Goal: Task Accomplishment & Management: Complete application form

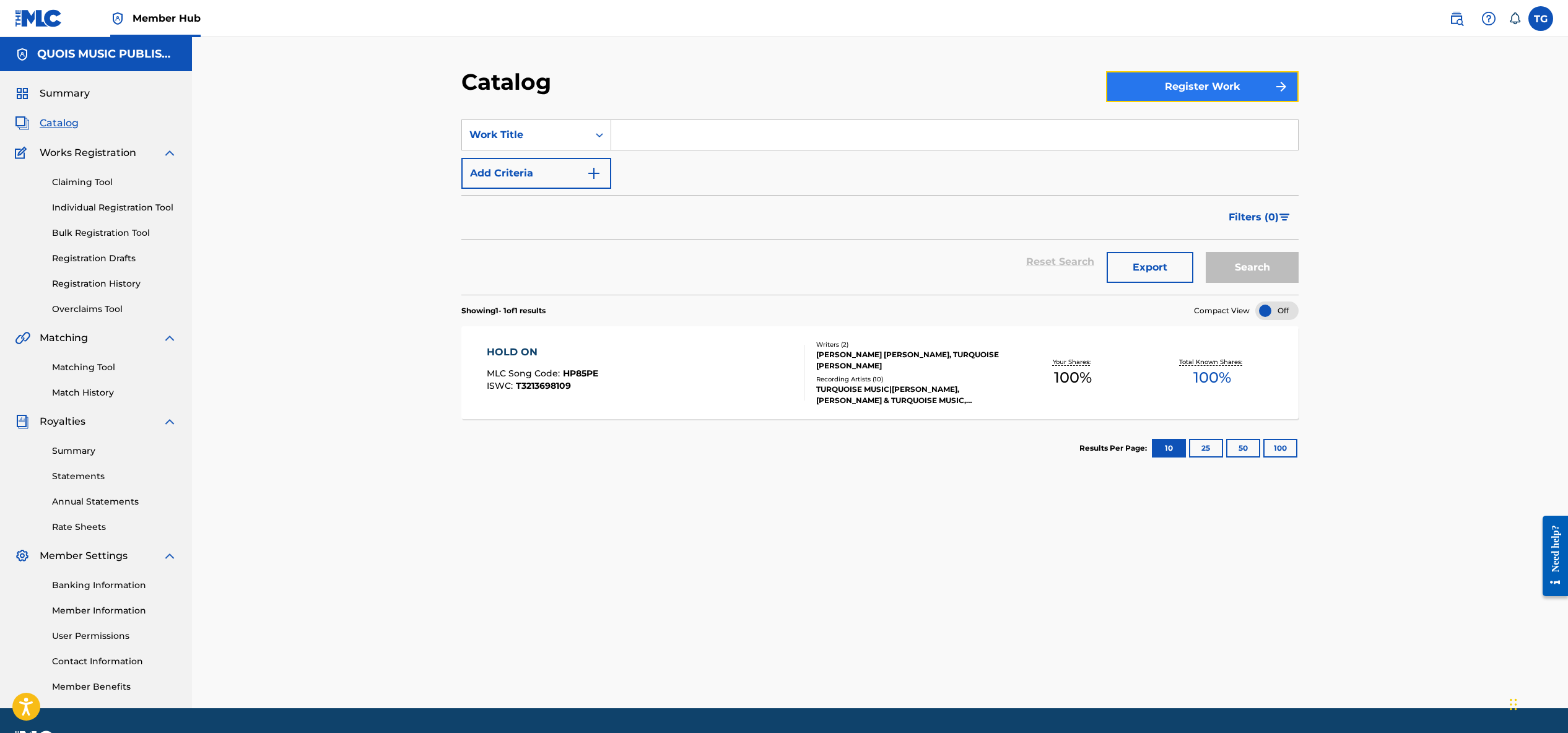
click at [1205, 85] on button "Register Work" at bounding box center [1202, 86] width 193 height 31
click at [1176, 125] on link "Individual" at bounding box center [1202, 127] width 193 height 30
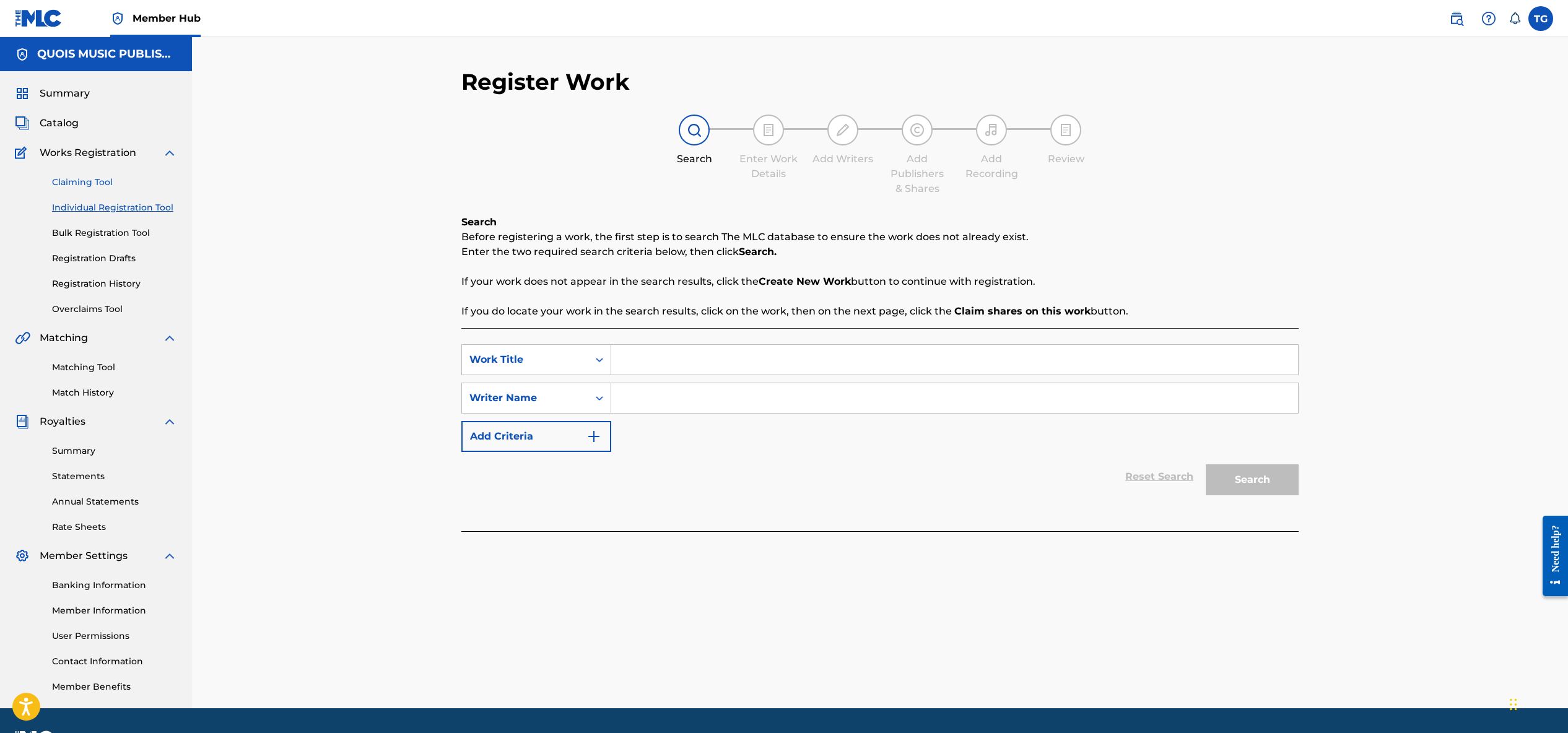
click at [92, 179] on link "Claiming Tool" at bounding box center [114, 183] width 125 height 13
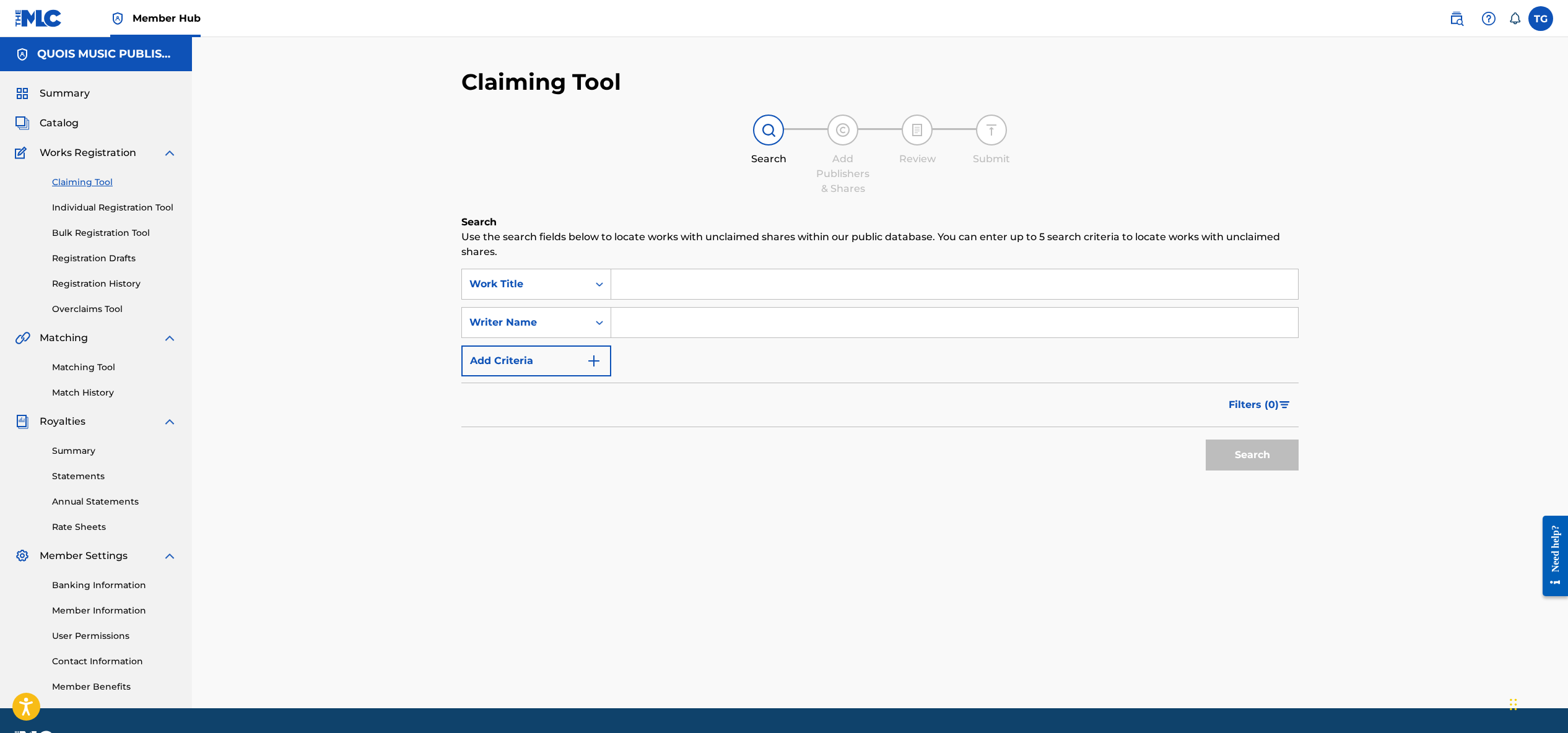
click at [677, 282] on input "Search Form" at bounding box center [954, 284] width 687 height 30
type input "flow in motion to it"
click at [1238, 446] on button "Search" at bounding box center [1252, 455] width 93 height 31
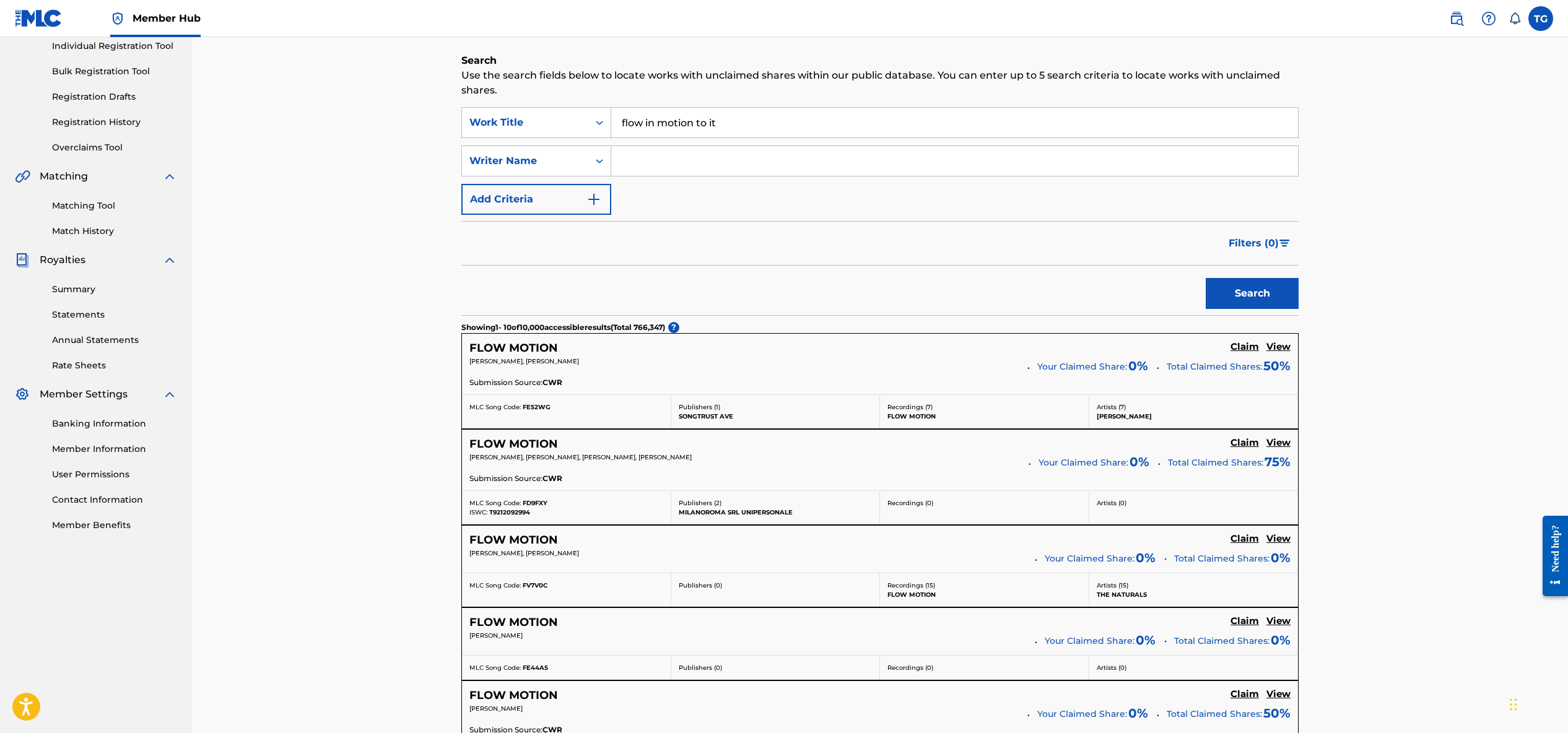
scroll to position [164, 0]
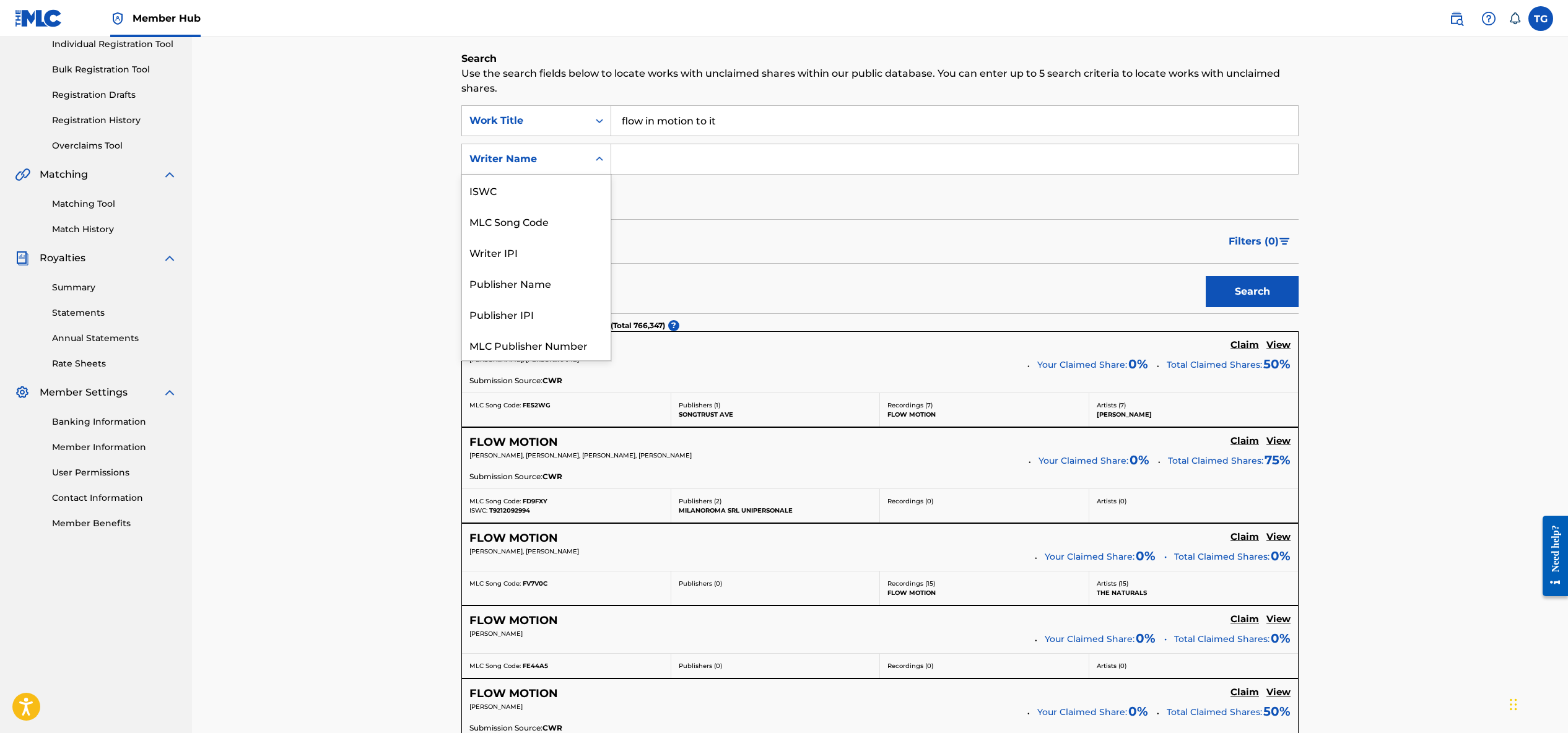
click at [590, 156] on div "Search Form" at bounding box center [599, 159] width 22 height 22
click at [564, 250] on div "Publisher Name" at bounding box center [536, 252] width 149 height 31
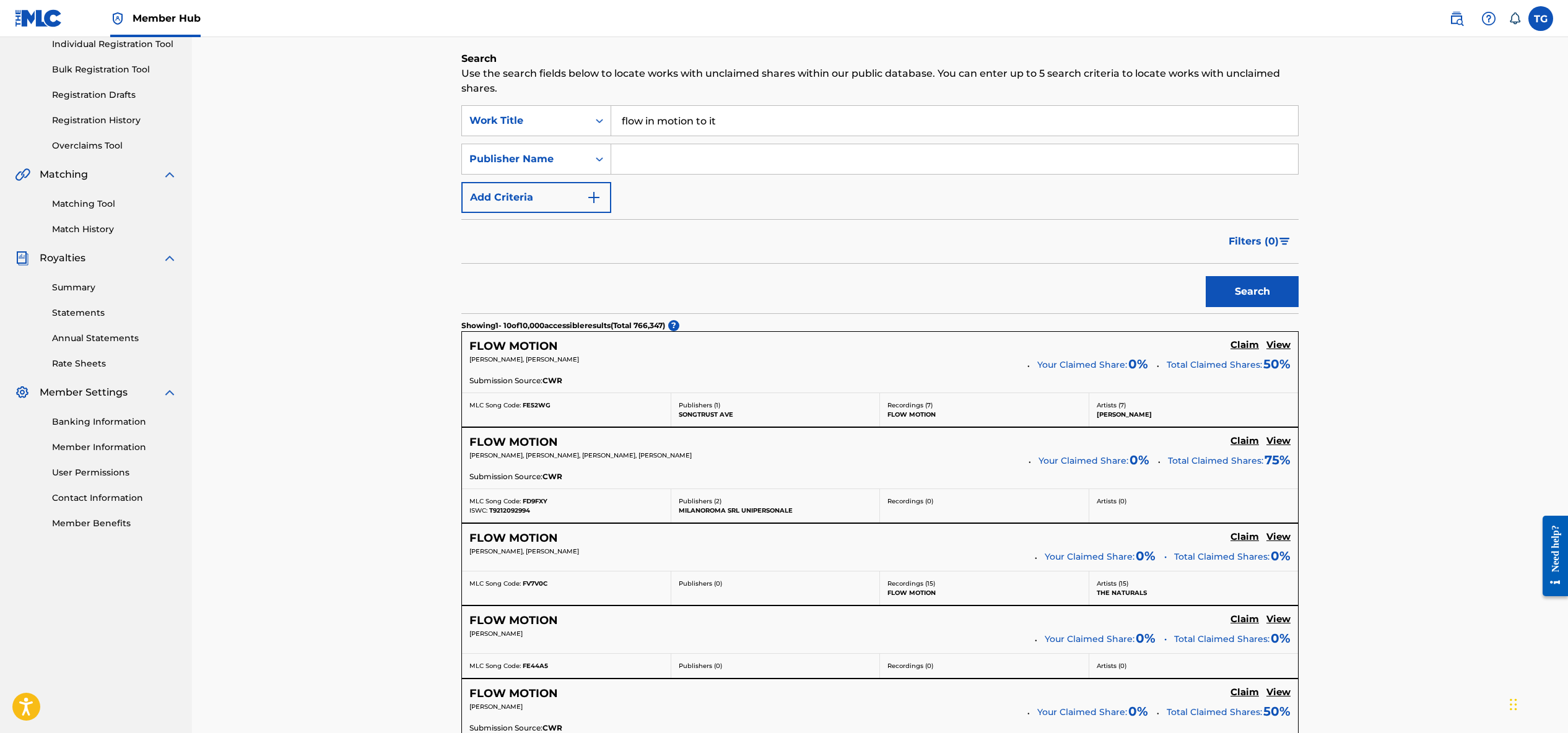
click at [651, 156] on input "Search Form" at bounding box center [954, 159] width 687 height 30
type input "quois music publishing"
click at [1257, 298] on button "Search" at bounding box center [1252, 291] width 93 height 31
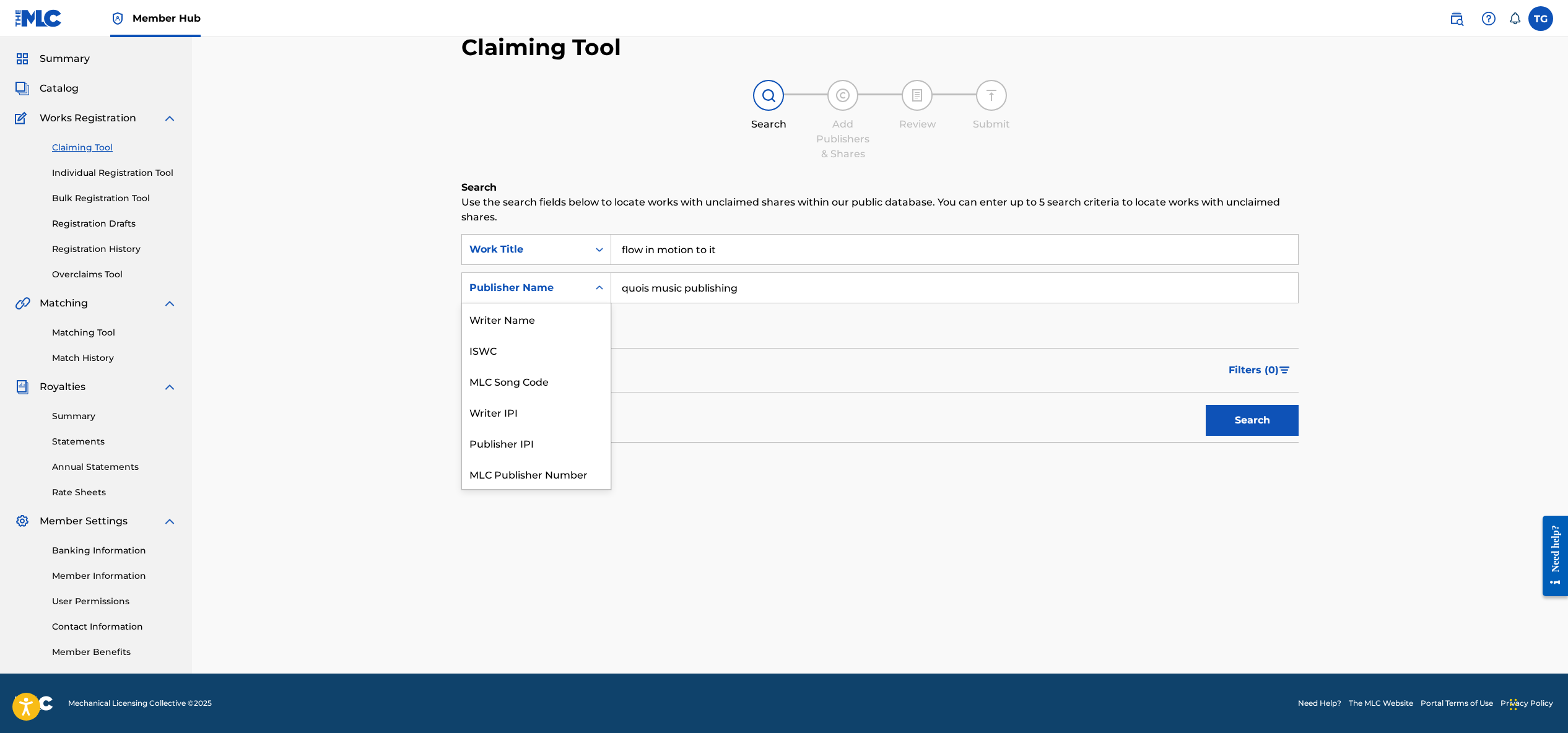
click at [596, 286] on icon "Search Form" at bounding box center [599, 288] width 12 height 12
click at [658, 290] on input "quois music publishing" at bounding box center [954, 288] width 687 height 30
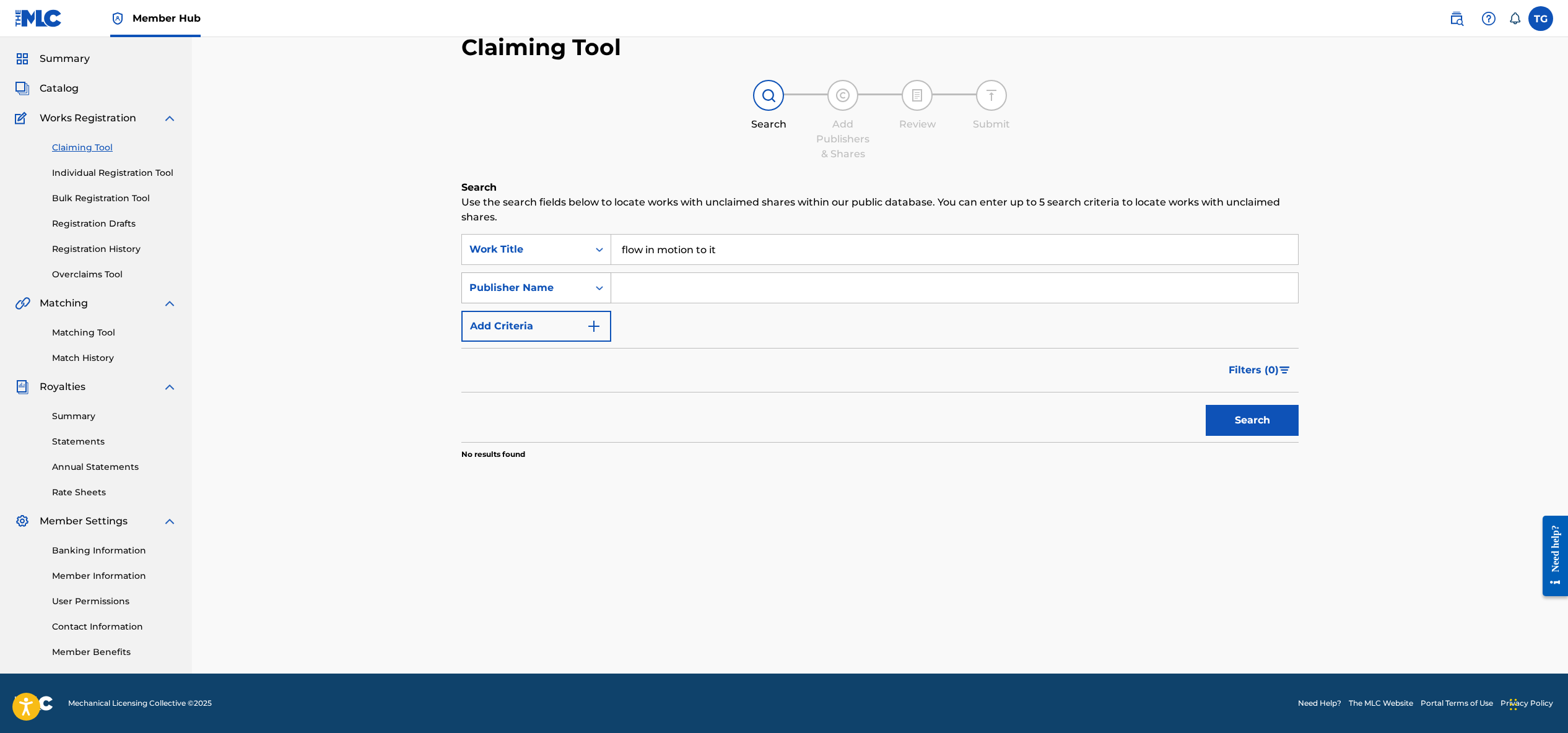
click at [595, 290] on icon "Search Form" at bounding box center [599, 288] width 12 height 12
click at [572, 378] on div "Writer IPI" at bounding box center [536, 380] width 149 height 31
click at [650, 287] on input "Search Form" at bounding box center [954, 288] width 687 height 30
paste input "00564785899"
type input "00564785899"
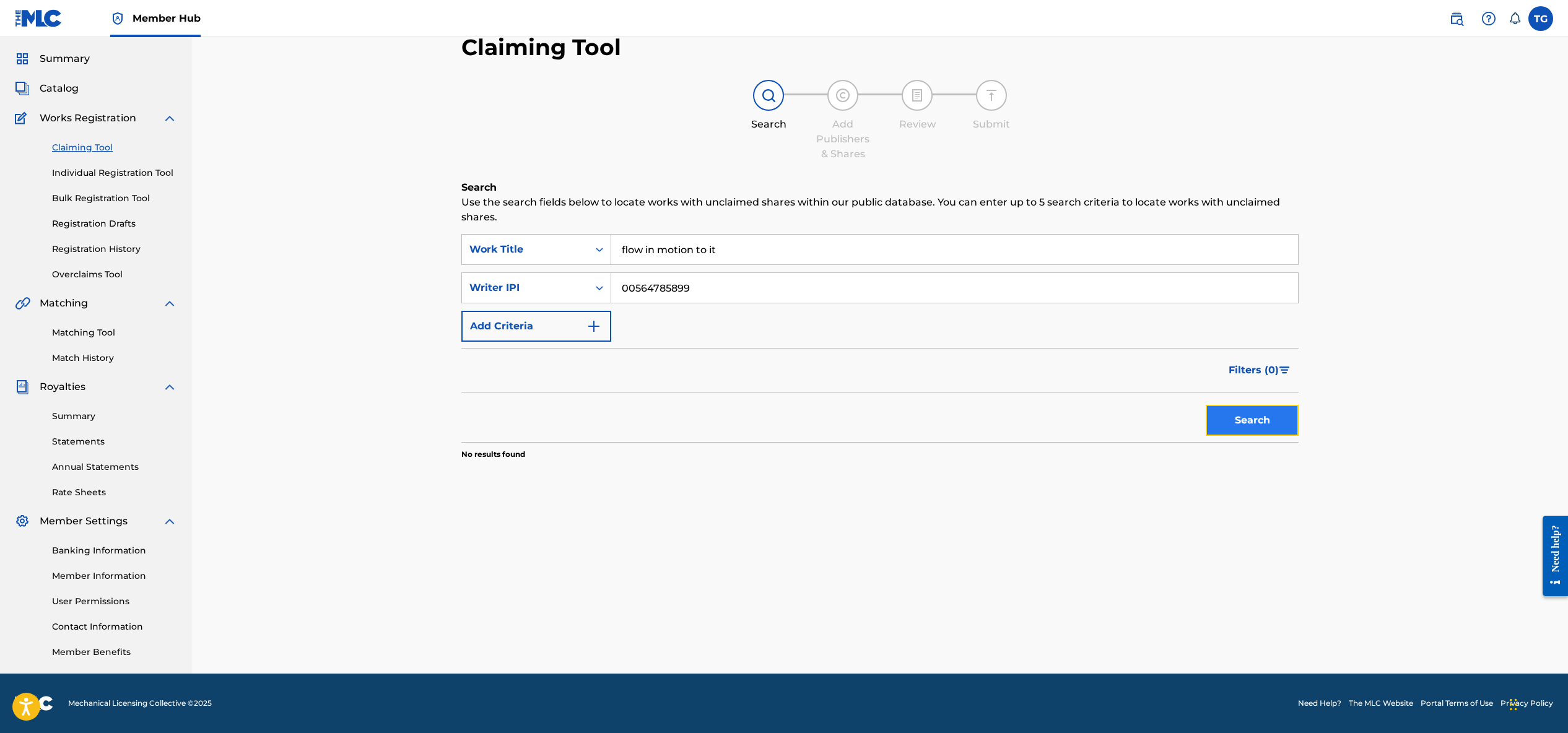
click at [1228, 423] on button "Search" at bounding box center [1252, 420] width 93 height 31
click at [135, 169] on link "Individual Registration Tool" at bounding box center [114, 173] width 125 height 13
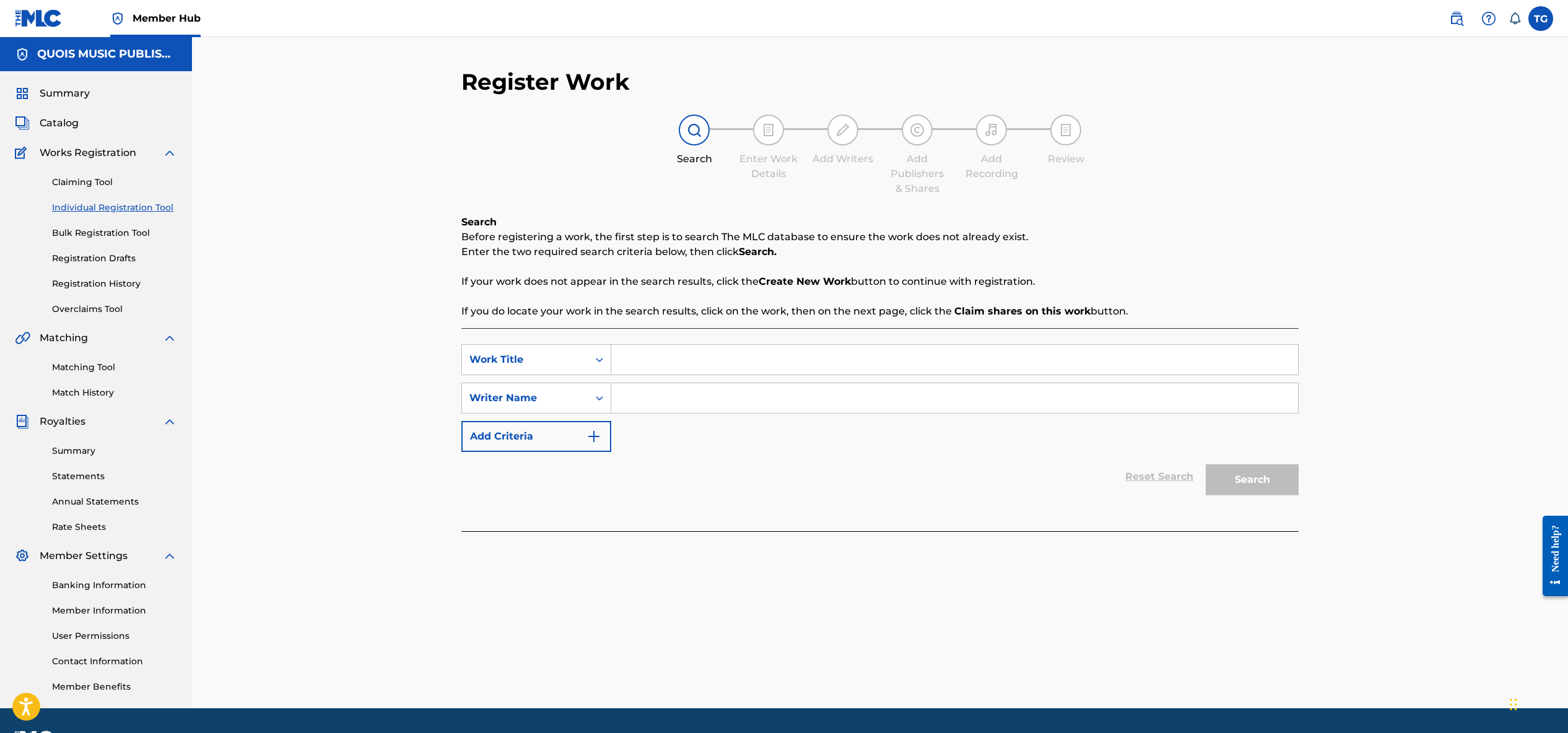
click at [628, 359] on input "Search Form" at bounding box center [954, 359] width 687 height 30
type input "Flow In Motion To It"
click at [643, 391] on input "Search Form" at bounding box center [954, 397] width 687 height 30
type input "Turquoise [PERSON_NAME]"
click at [1230, 487] on button "Search" at bounding box center [1252, 479] width 93 height 31
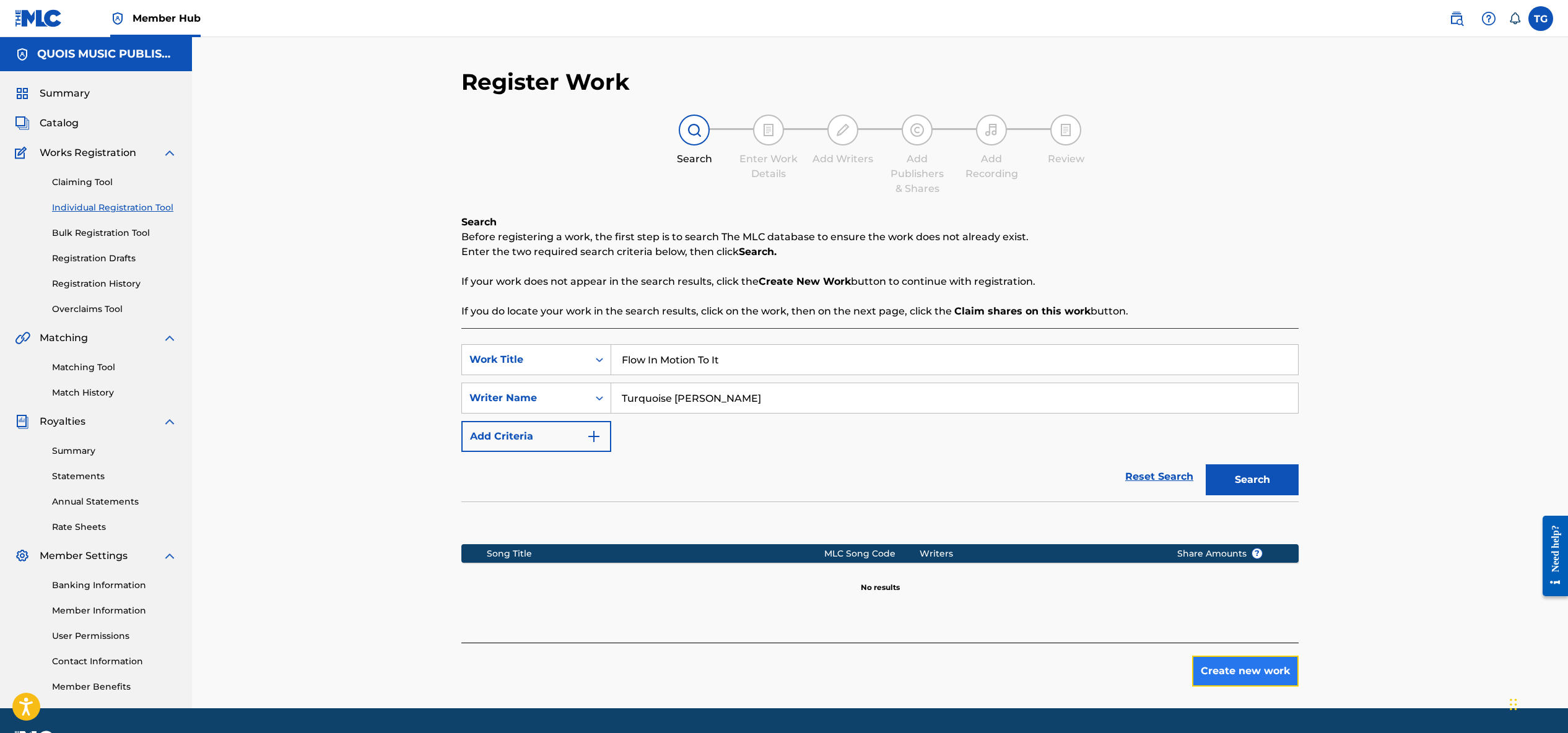
click at [1284, 667] on button "Create new work" at bounding box center [1245, 671] width 106 height 31
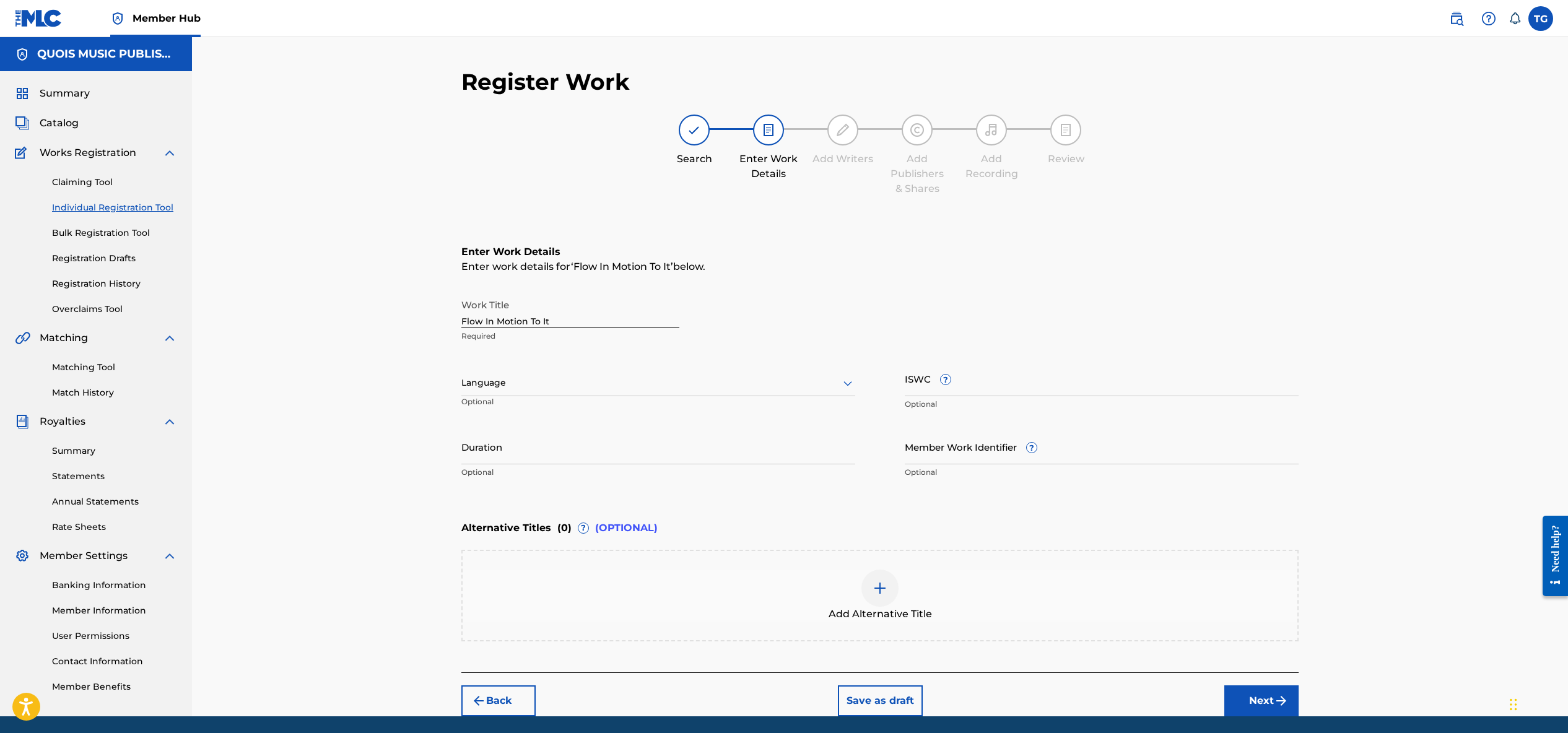
click at [819, 385] on div at bounding box center [658, 383] width 394 height 16
click at [772, 414] on div "English" at bounding box center [658, 410] width 392 height 28
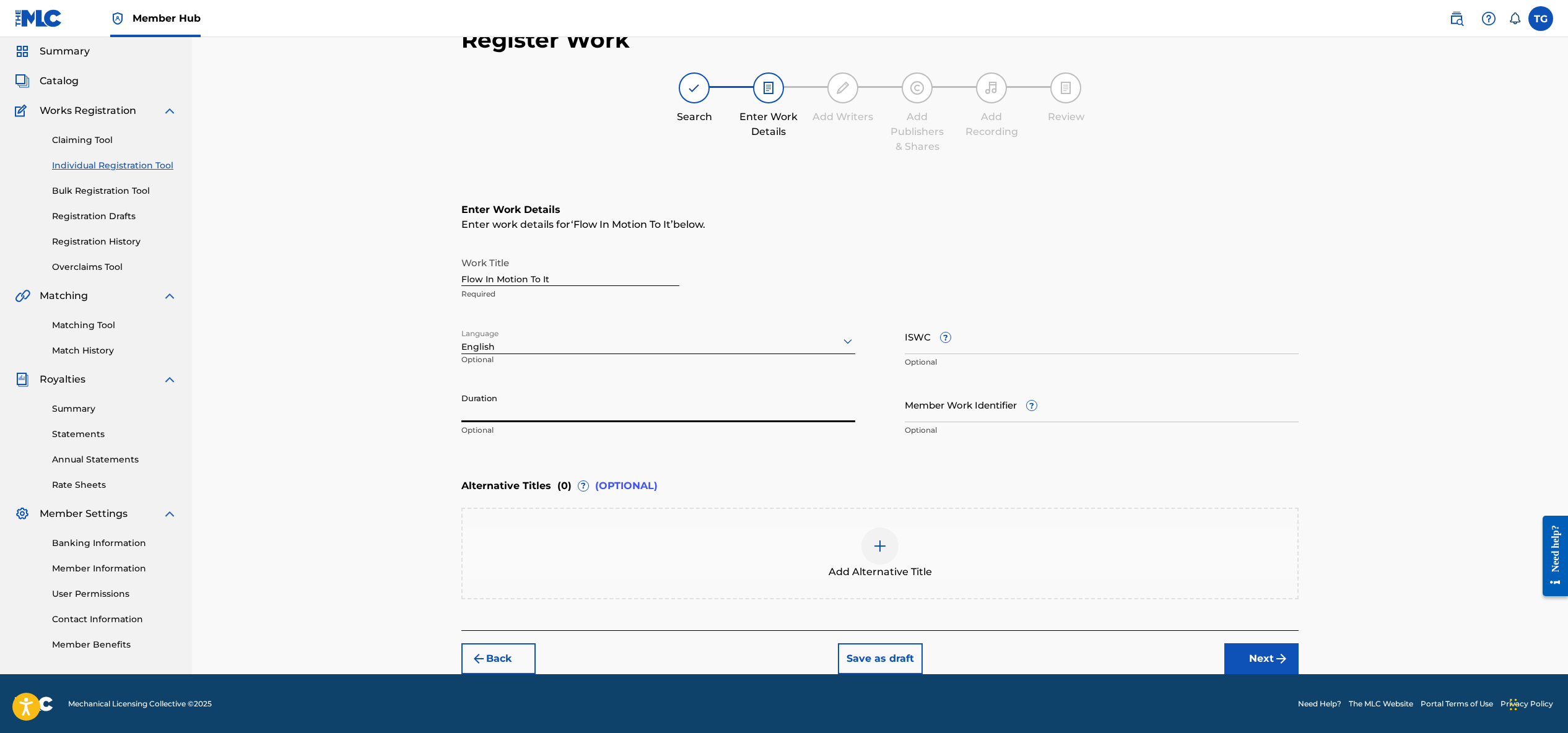
click at [599, 411] on input "Duration" at bounding box center [658, 405] width 394 height 35
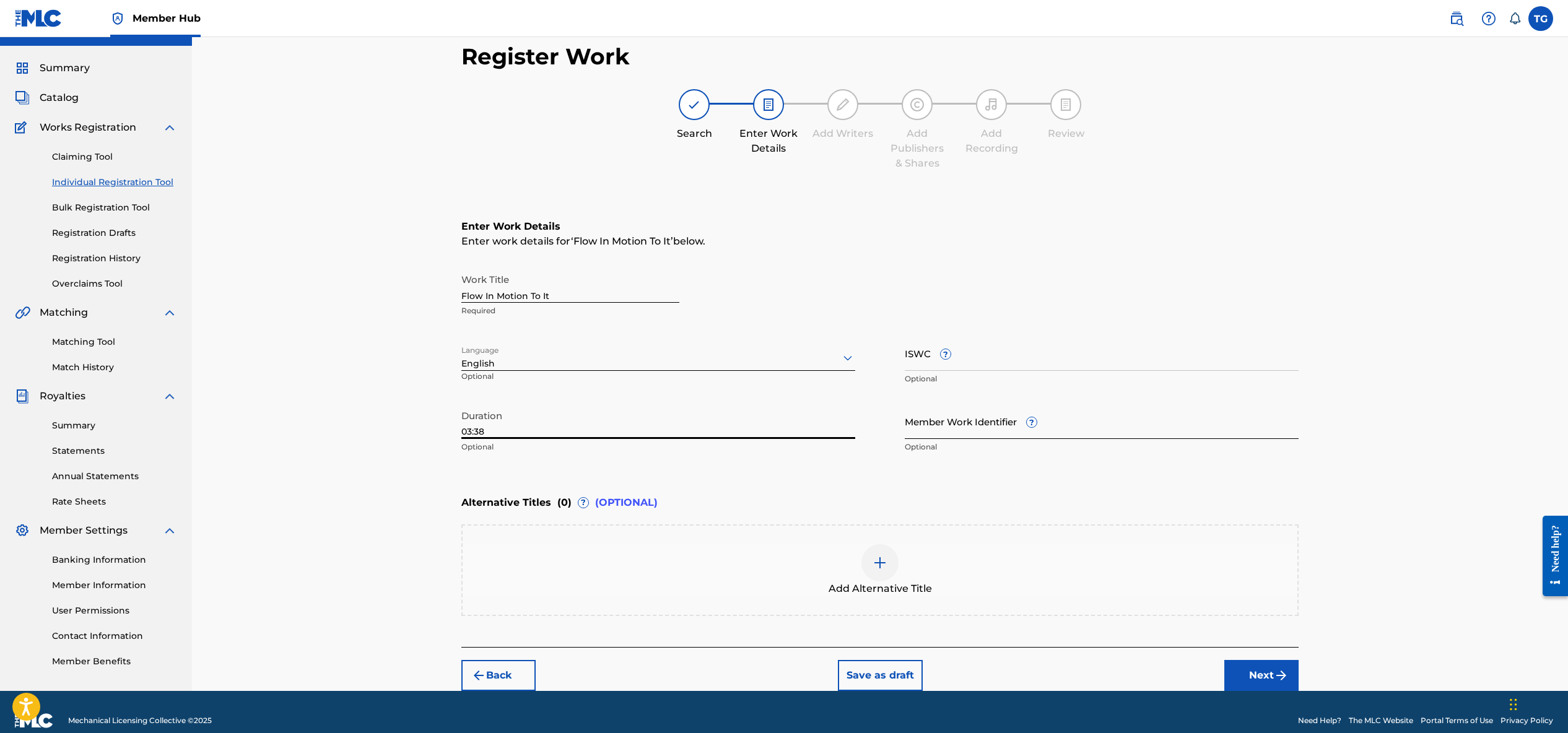
type input "03:38"
click at [959, 425] on input "Member Work Identifier ?" at bounding box center [1101, 421] width 394 height 35
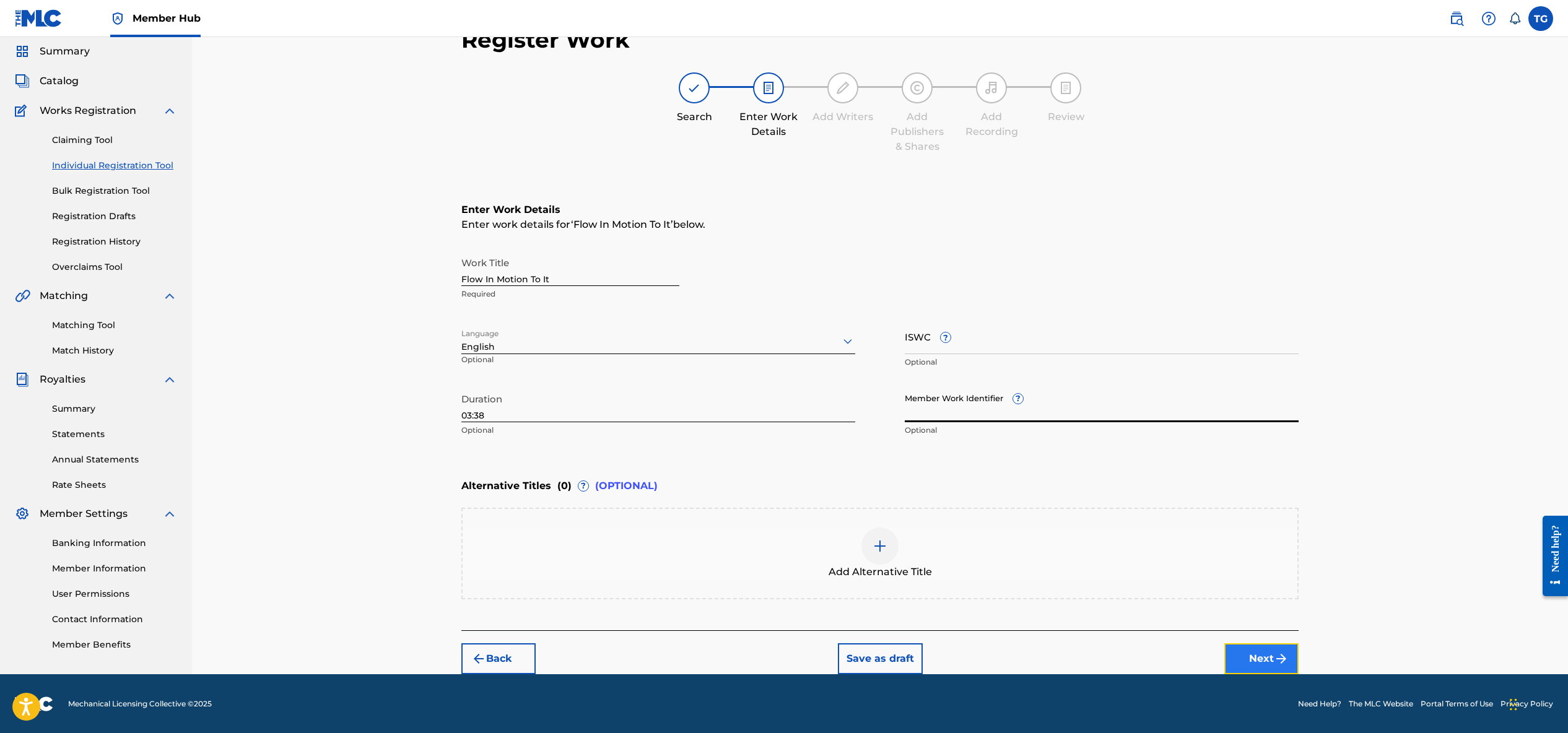
click at [1252, 658] on button "Next" at bounding box center [1261, 658] width 74 height 31
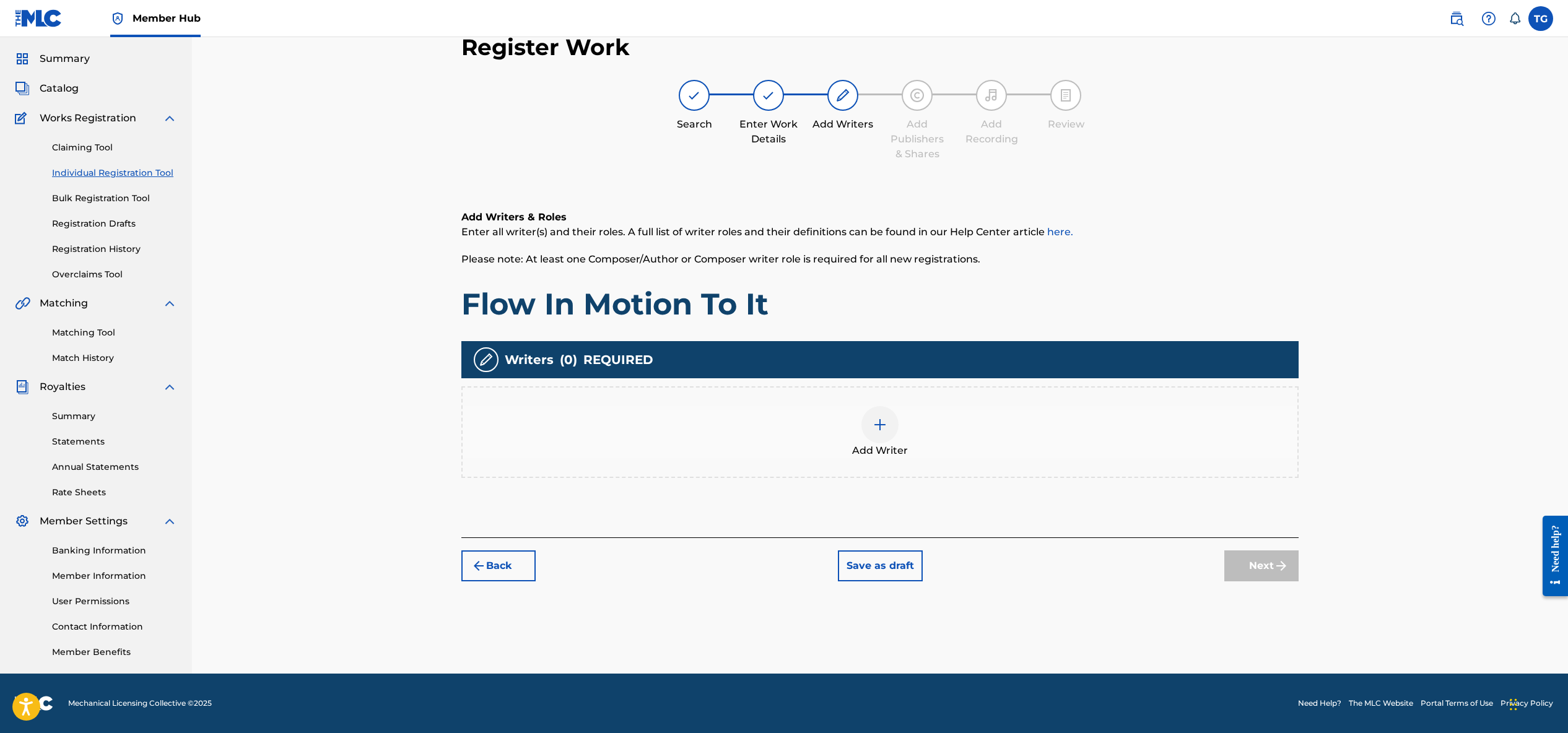
scroll to position [35, 0]
click at [878, 428] on img at bounding box center [880, 424] width 15 height 15
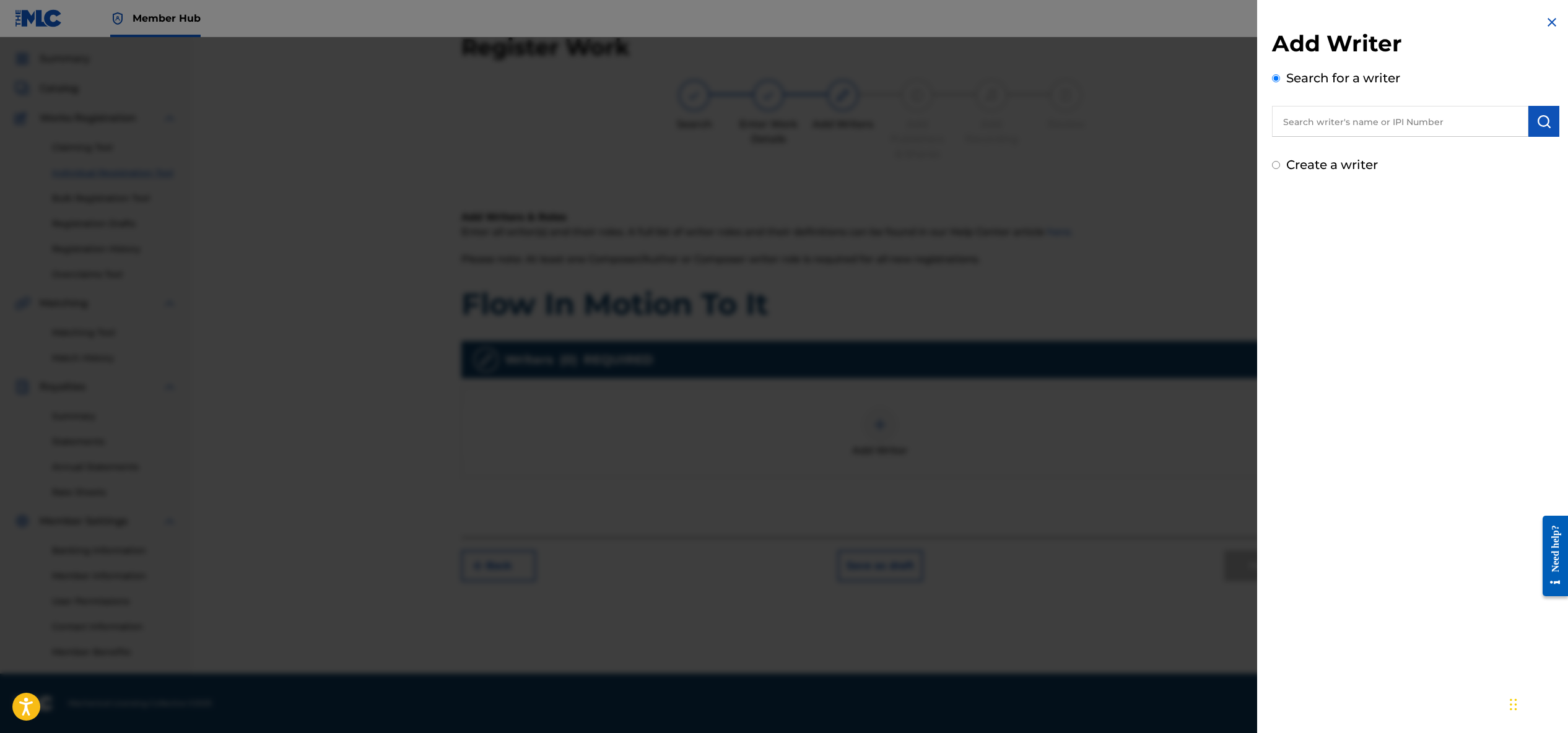
click at [1308, 122] on input "text" at bounding box center [1400, 121] width 256 height 31
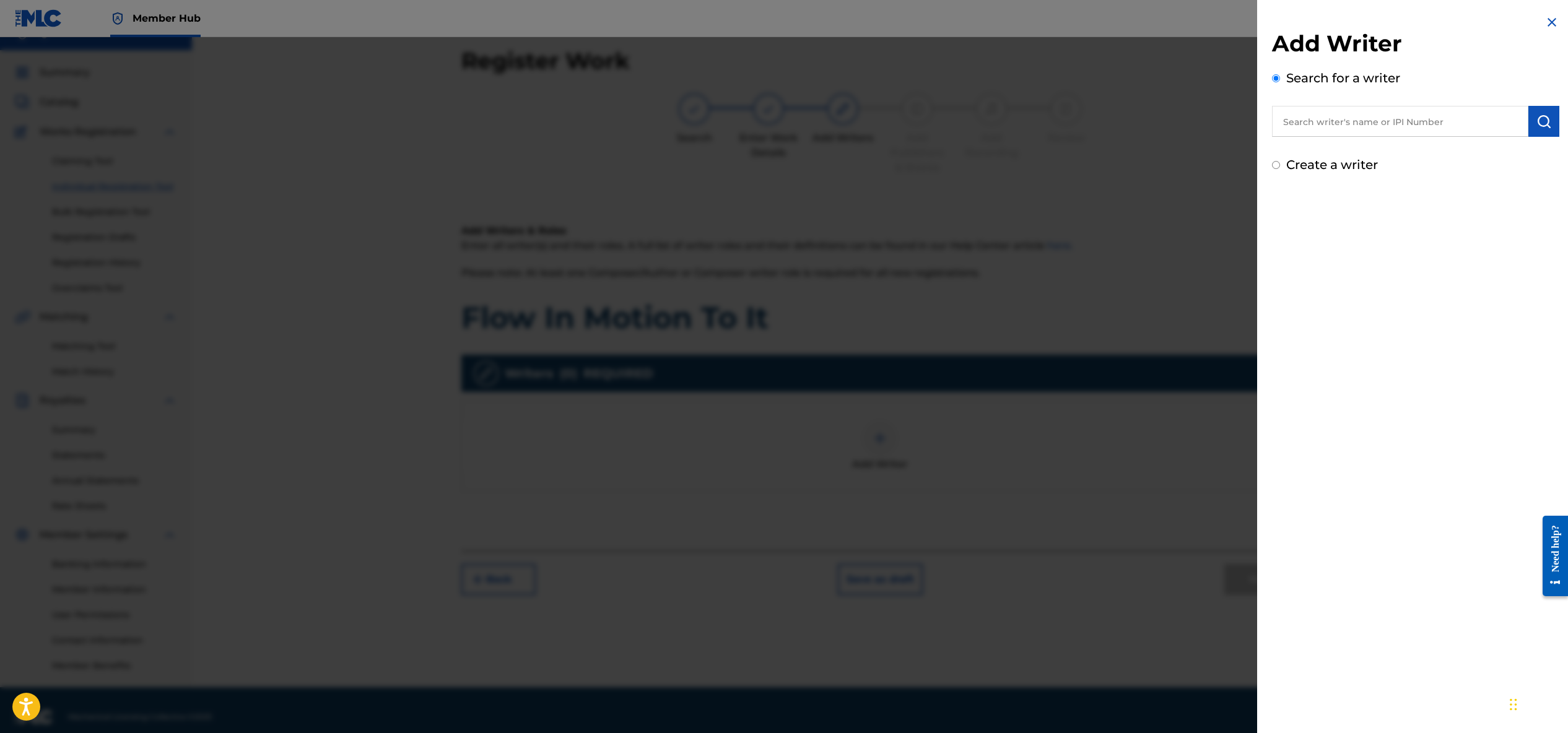
scroll to position [16, 0]
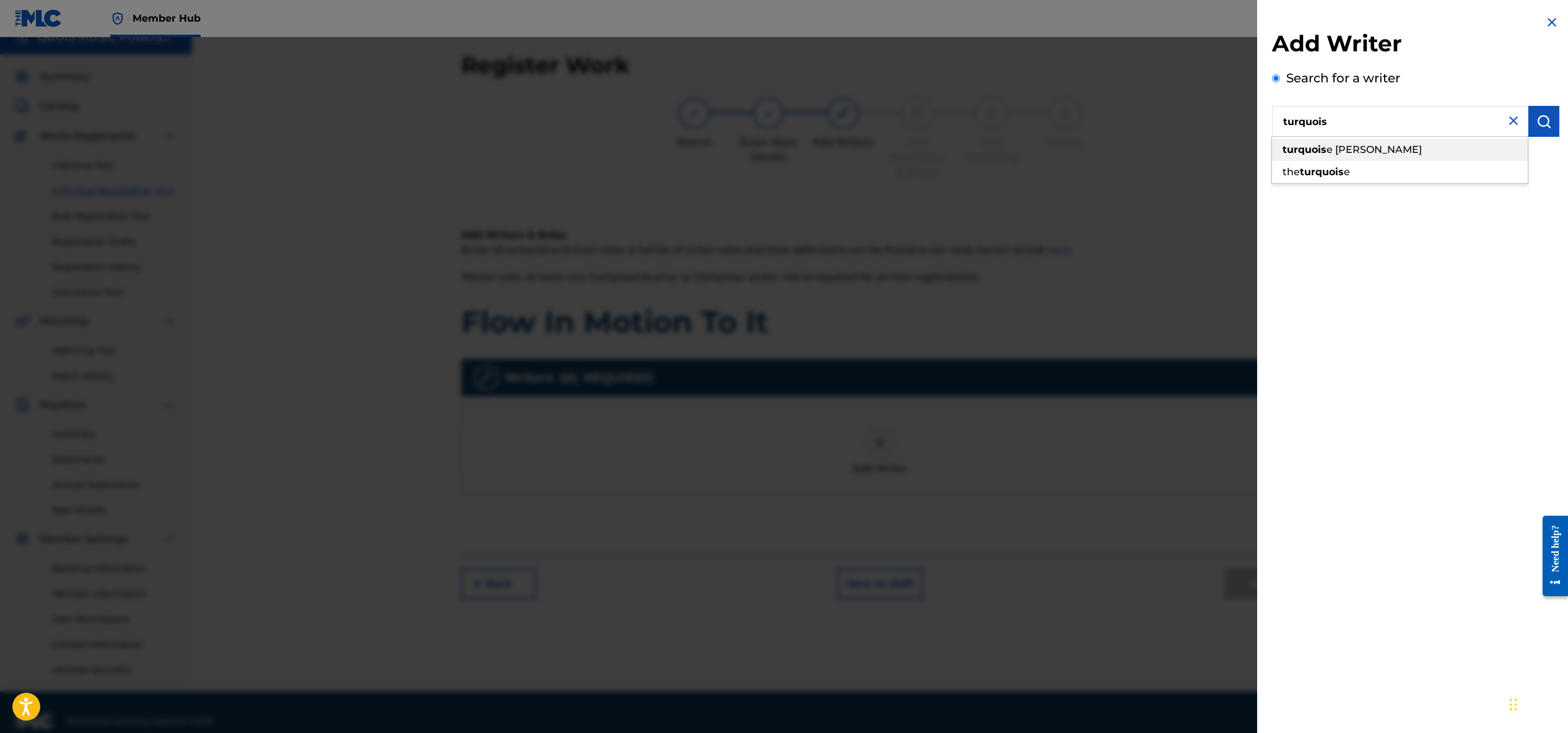
click at [1327, 146] on span "e [PERSON_NAME]" at bounding box center [1373, 150] width 95 height 12
type input "turquoise [PERSON_NAME]"
click at [1550, 121] on button "submit" at bounding box center [1544, 121] width 31 height 31
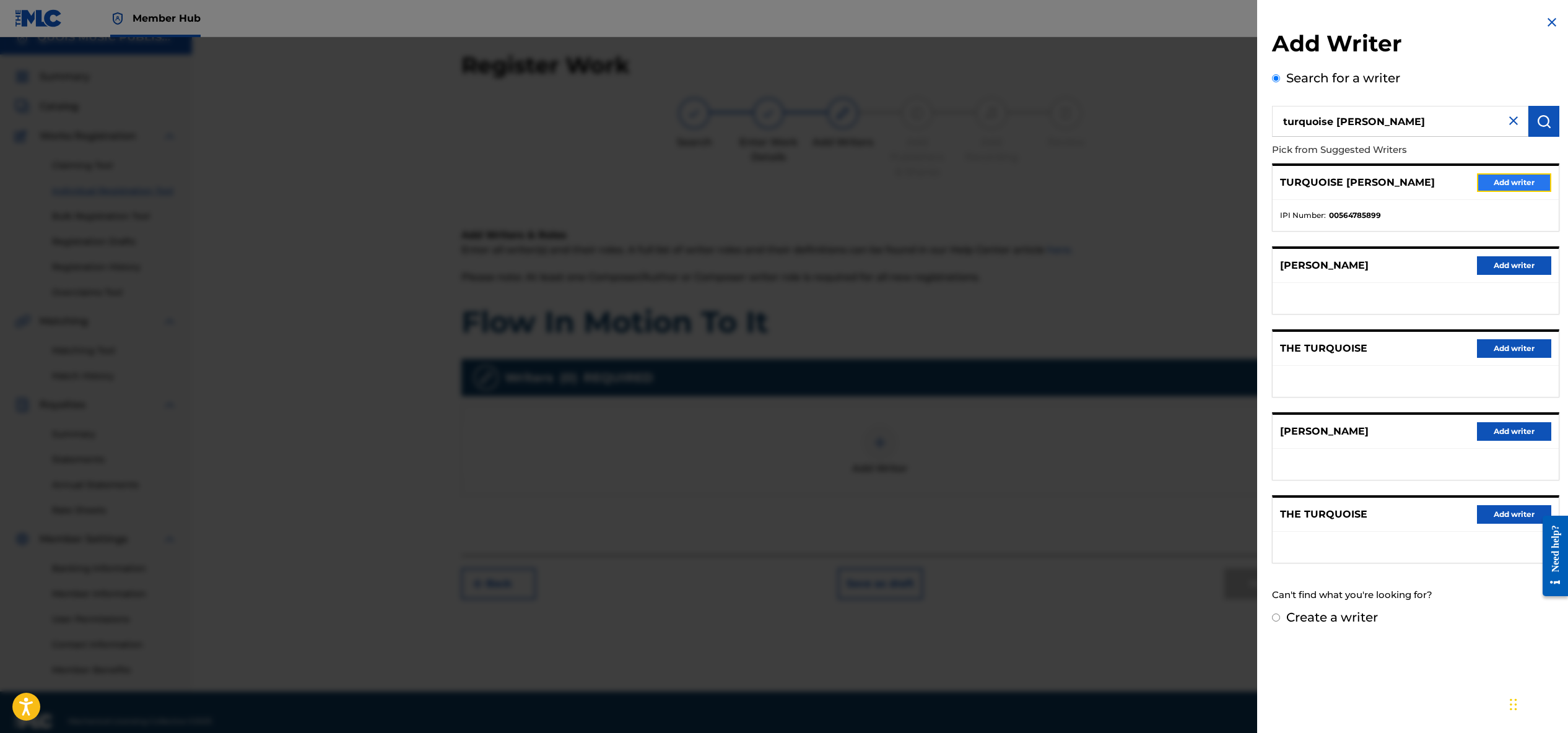
click at [1479, 179] on button "Add writer" at bounding box center [1513, 183] width 74 height 18
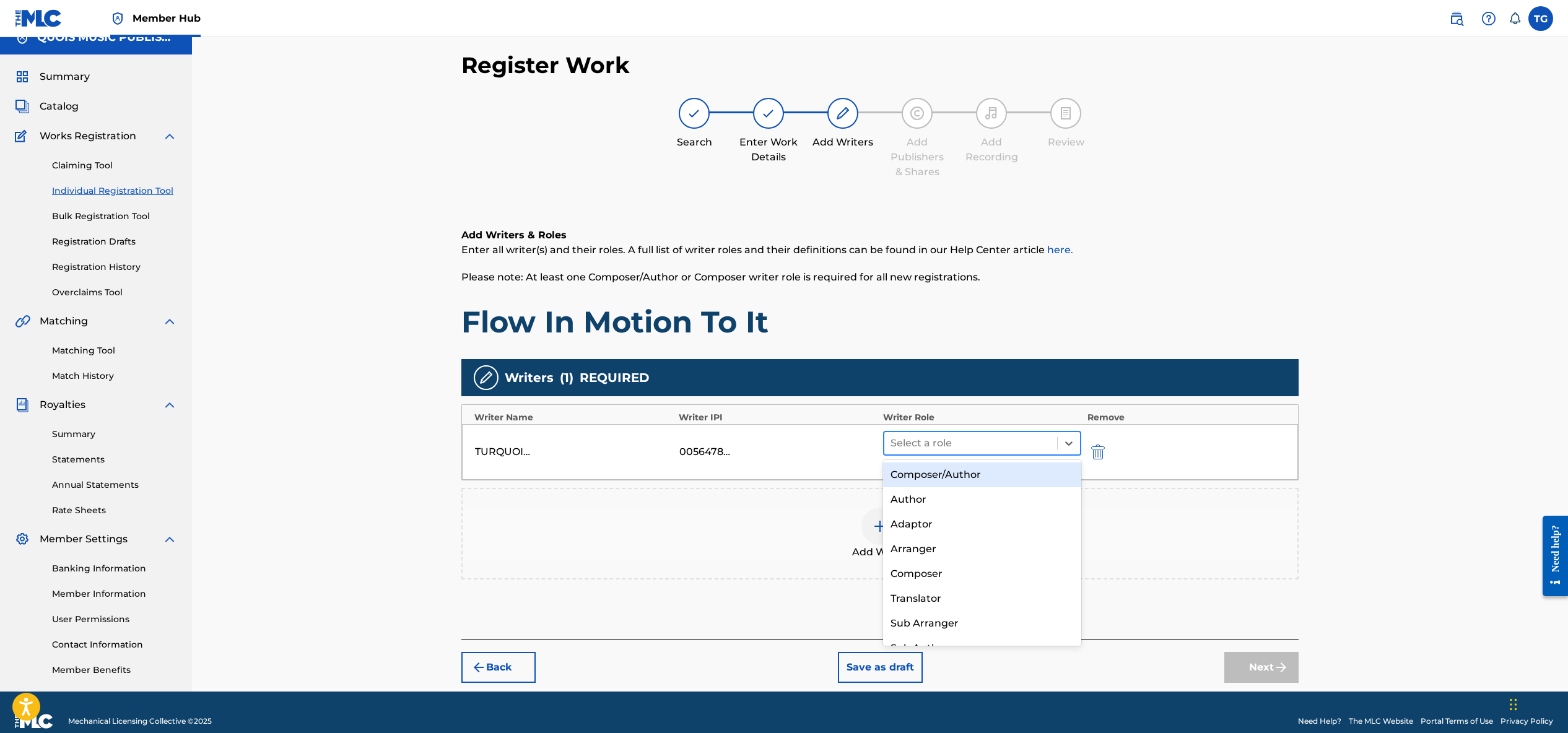
click at [942, 442] on div at bounding box center [971, 443] width 160 height 17
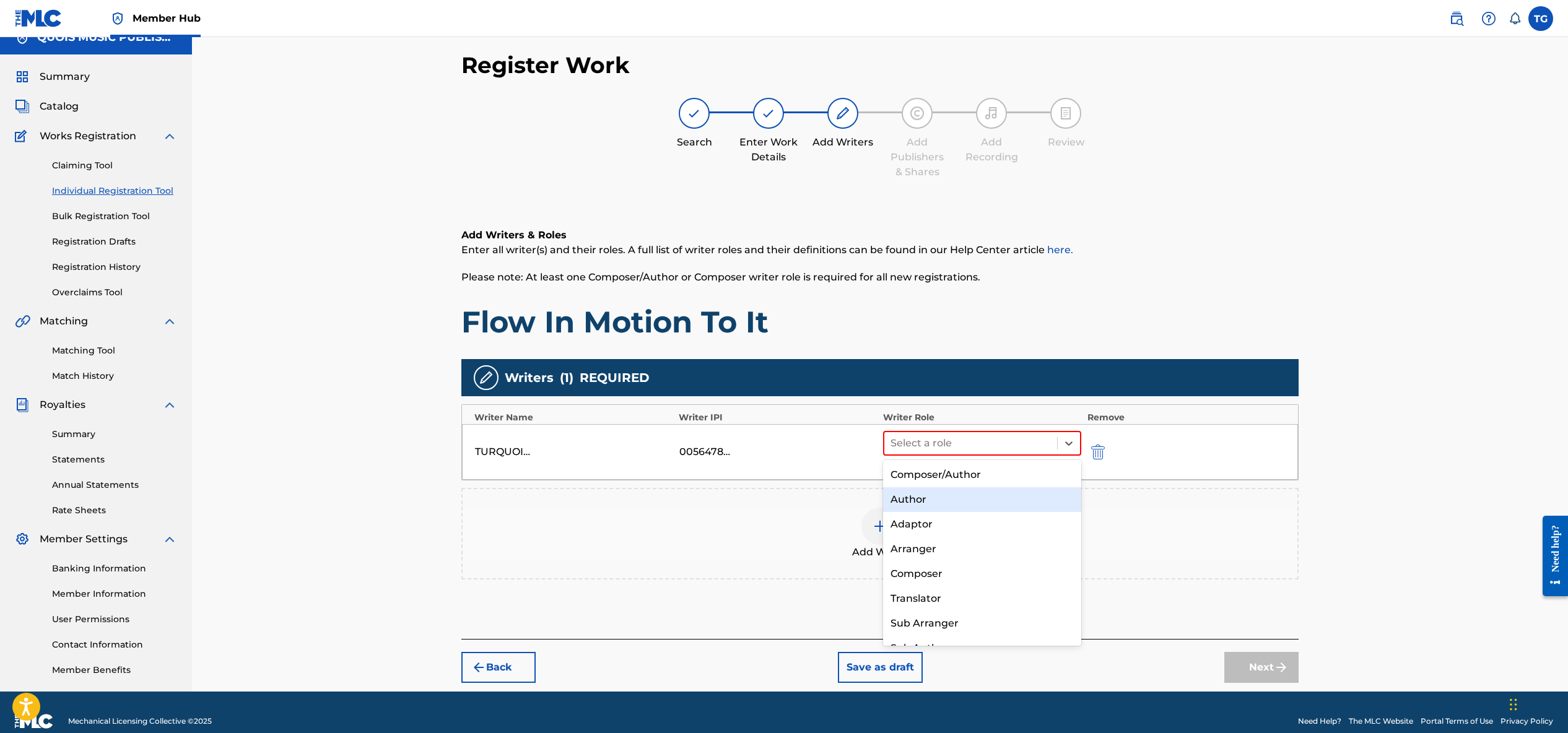
click at [929, 495] on div "Author" at bounding box center [982, 500] width 198 height 25
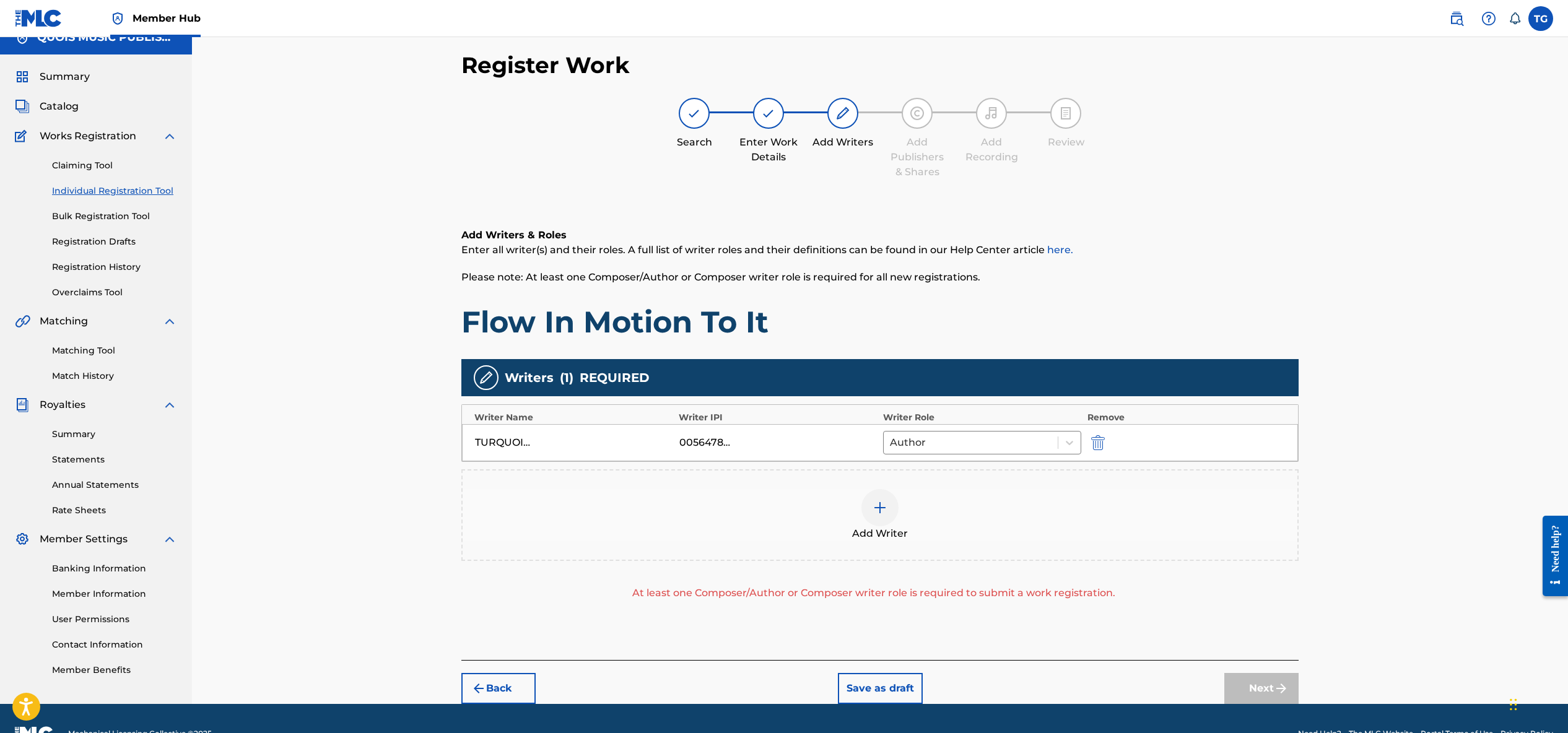
click at [878, 509] on img at bounding box center [880, 507] width 15 height 15
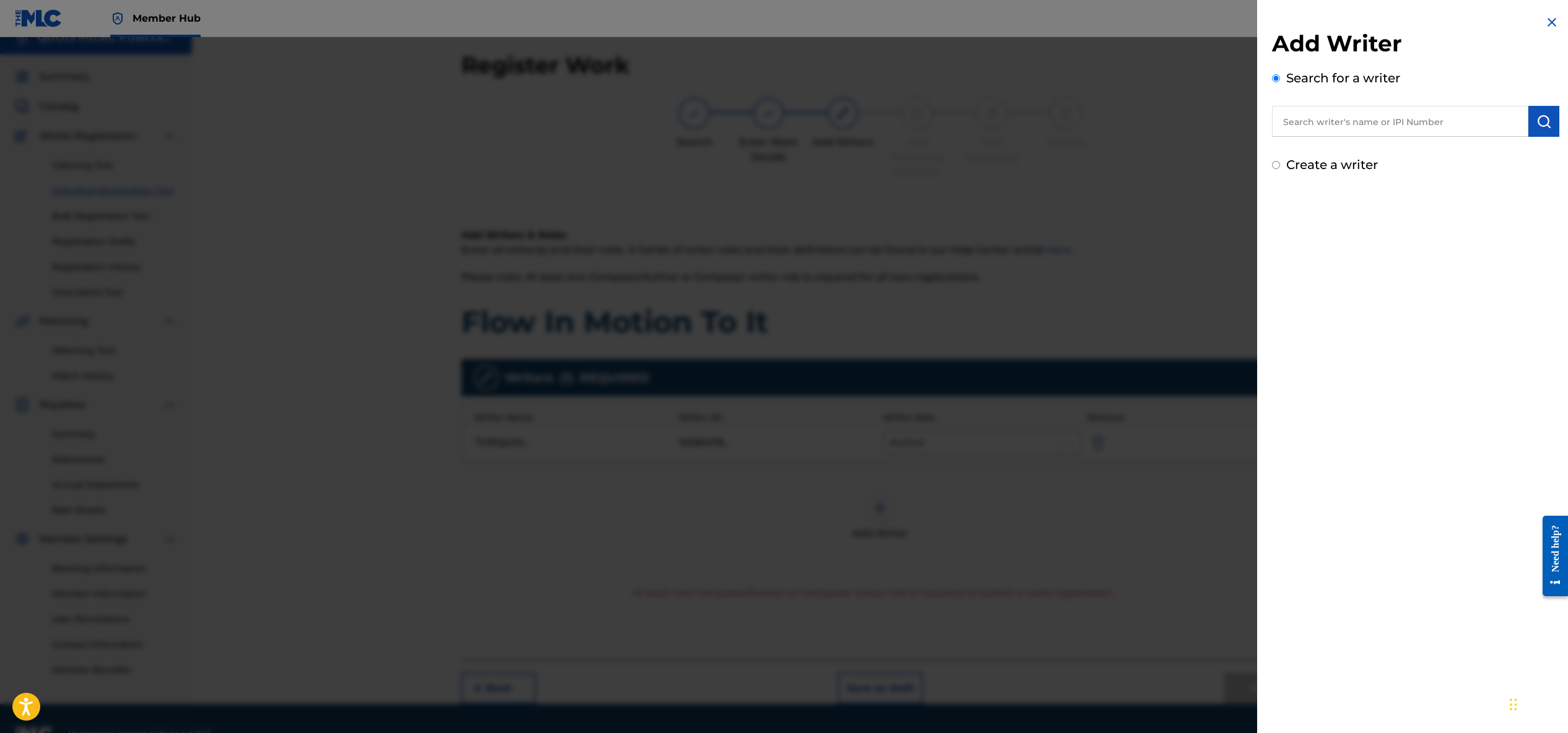
click at [1319, 118] on input "text" at bounding box center [1400, 121] width 256 height 31
type input "ipi lorme"
click at [1537, 123] on img "submit" at bounding box center [1544, 121] width 15 height 15
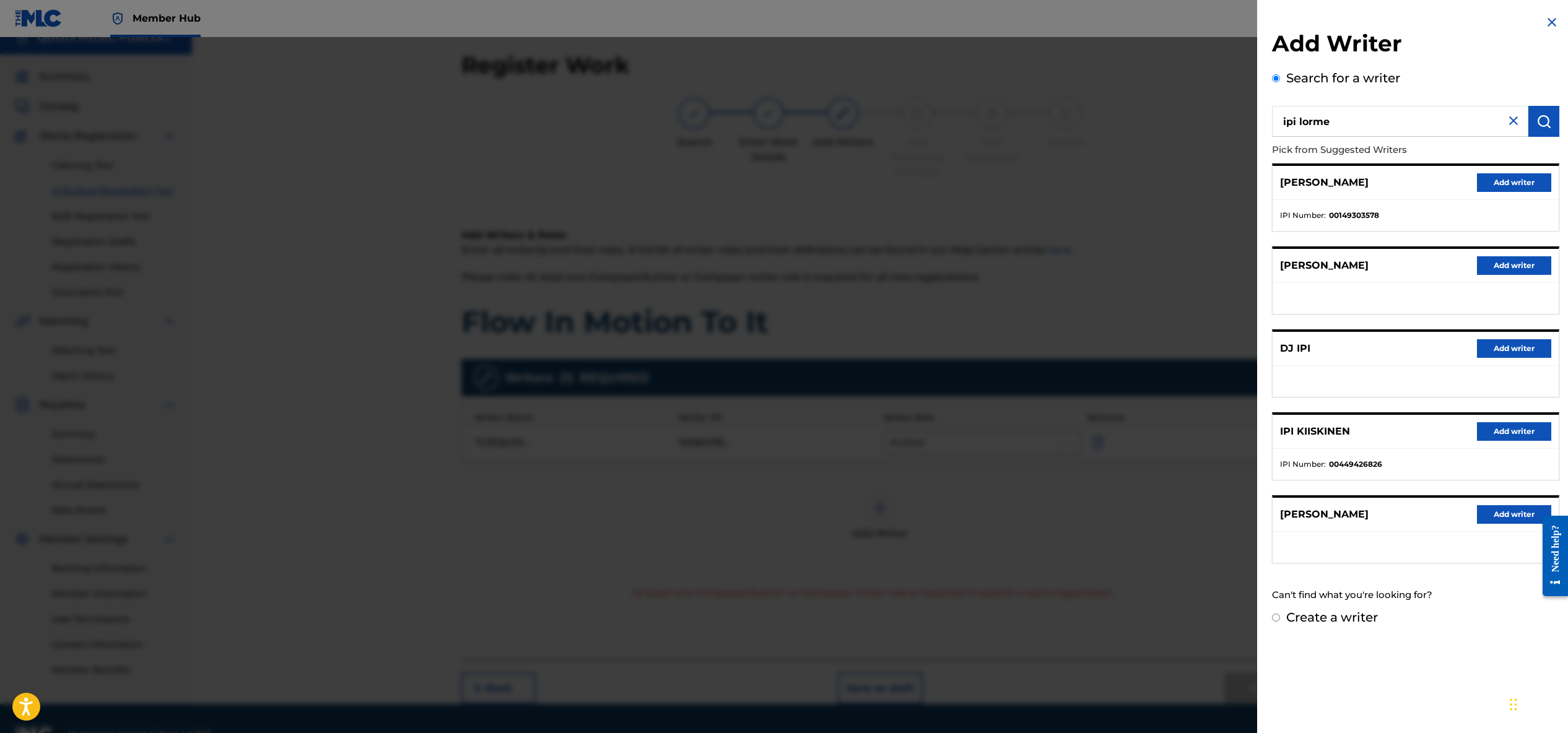
click at [1314, 617] on label "Create a writer" at bounding box center [1331, 617] width 91 height 15
radio input "true"
click at [1280, 617] on input "Create a writer" at bounding box center [1276, 617] width 8 height 8
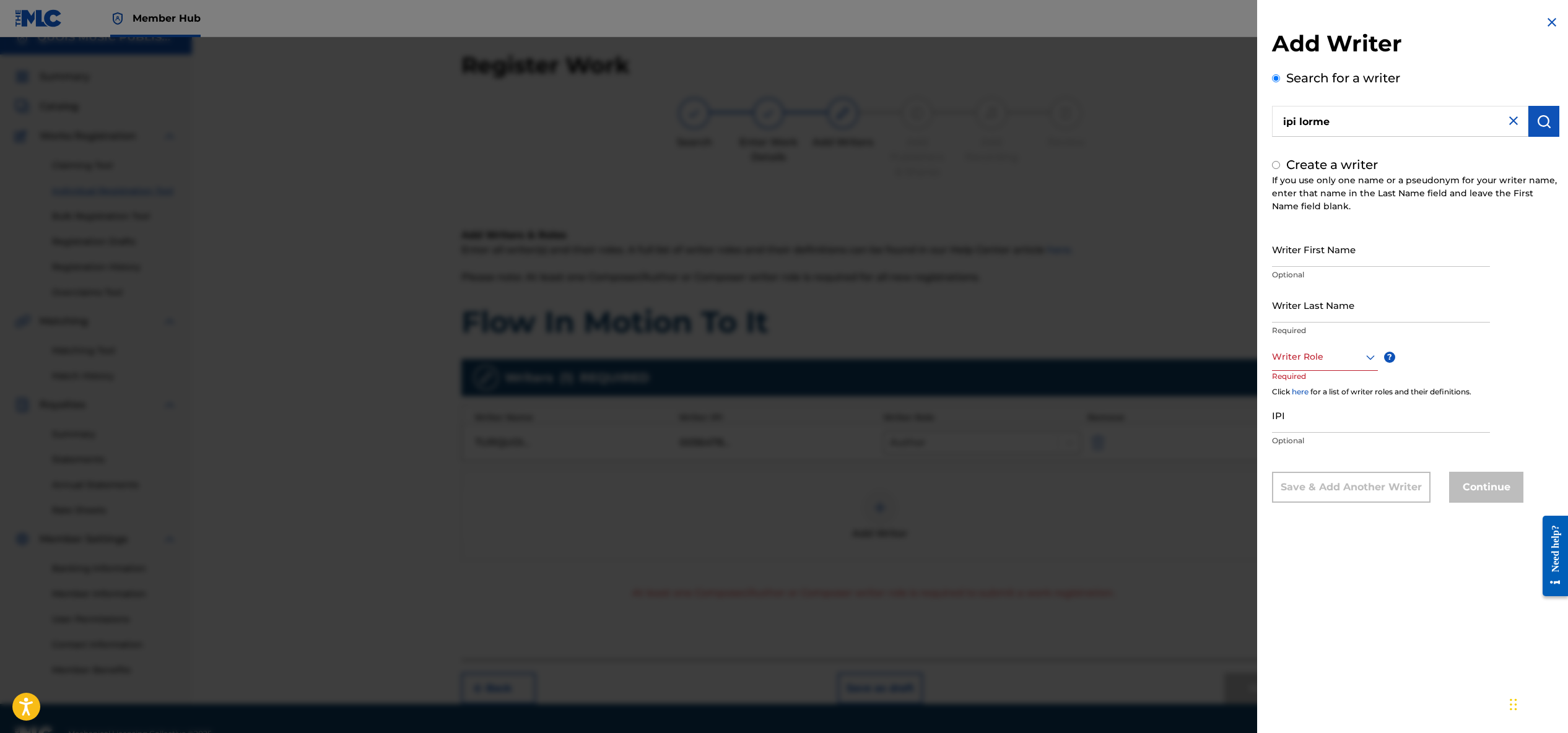
radio input "false"
radio input "true"
click at [1343, 355] on div at bounding box center [1325, 357] width 106 height 16
click at [1317, 500] on div "Composer" at bounding box center [1325, 496] width 104 height 28
click at [1326, 254] on input "Writer First Name" at bounding box center [1381, 249] width 218 height 35
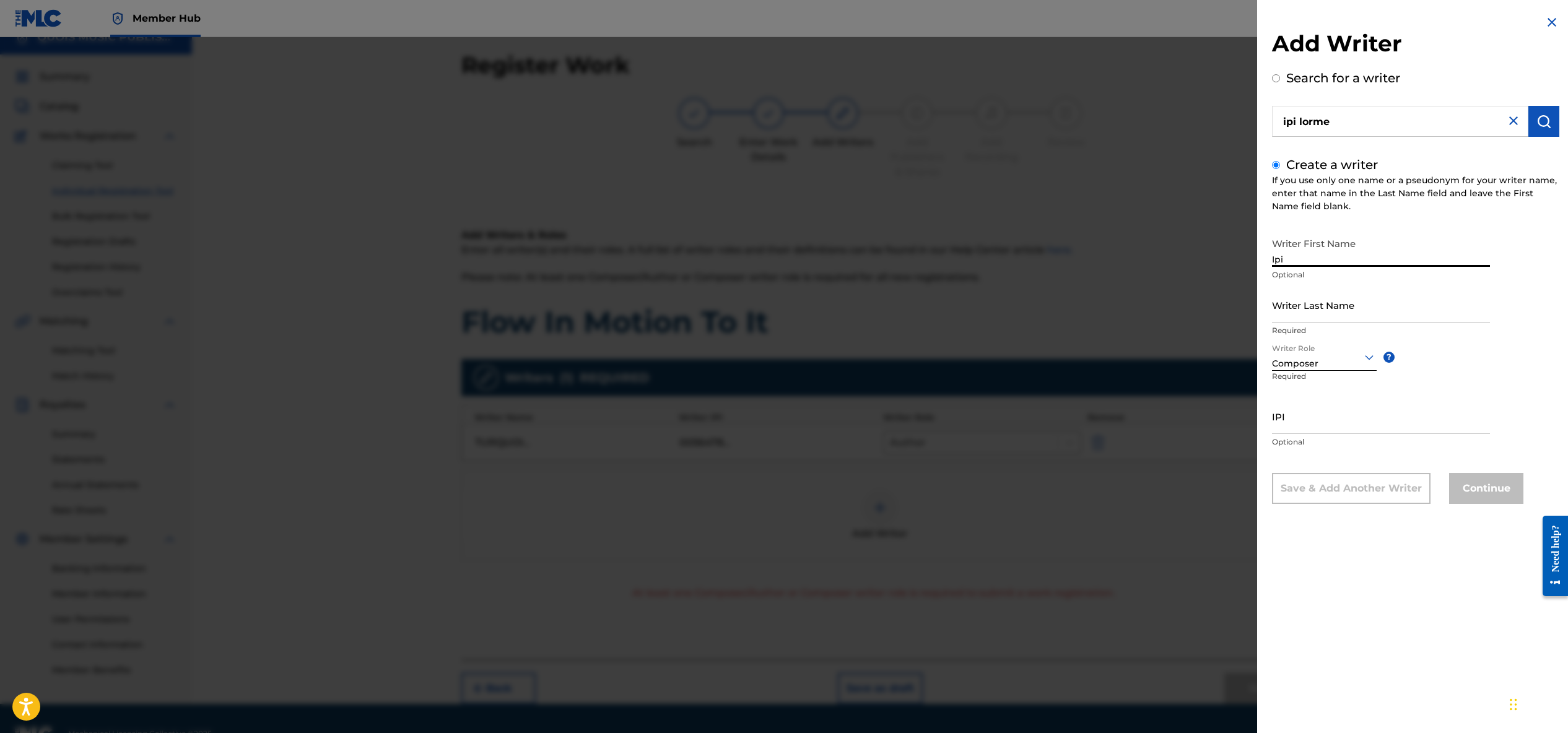
type input "Ipi"
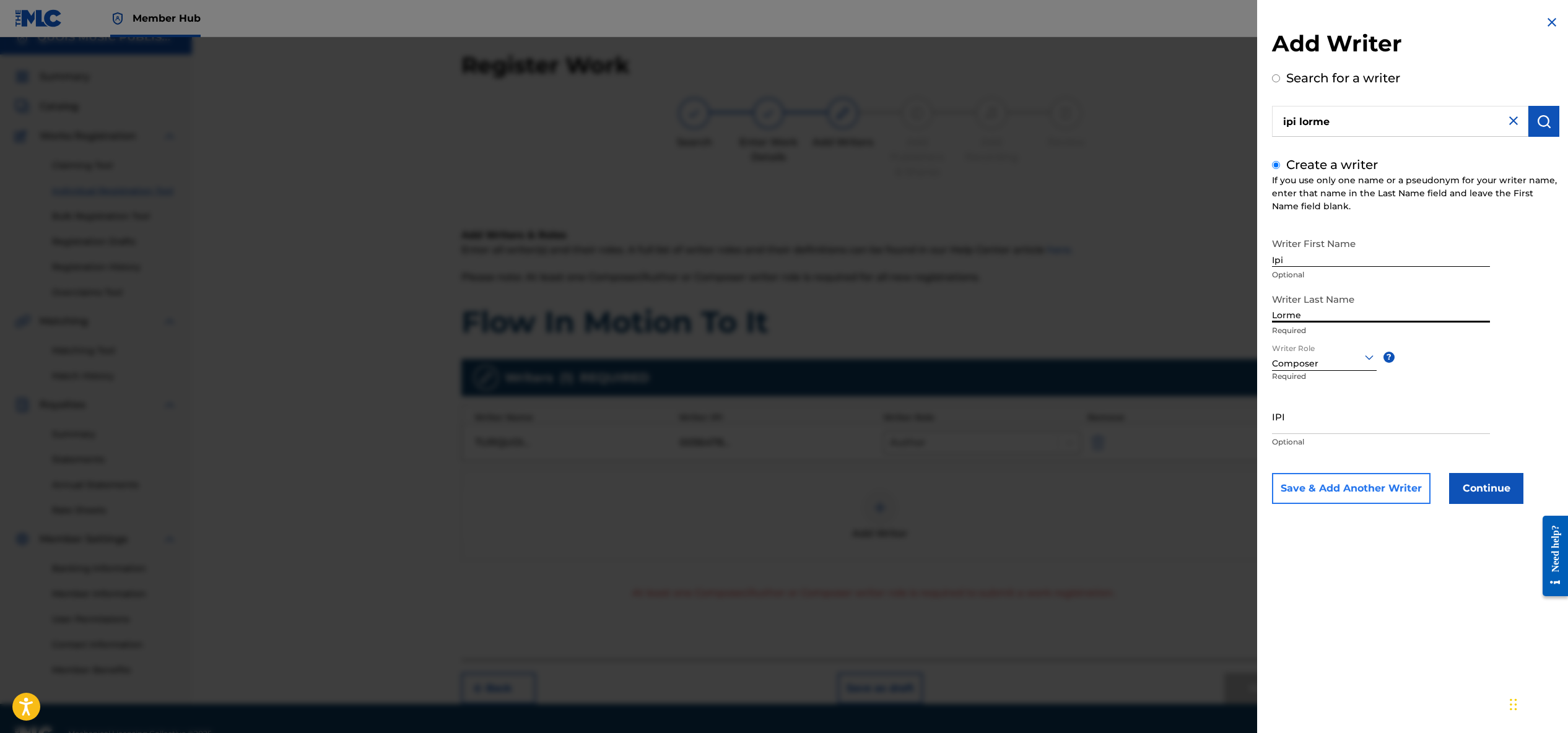
type input "Lorme"
click at [1360, 484] on button "Save & Add Another Writer" at bounding box center [1351, 488] width 158 height 31
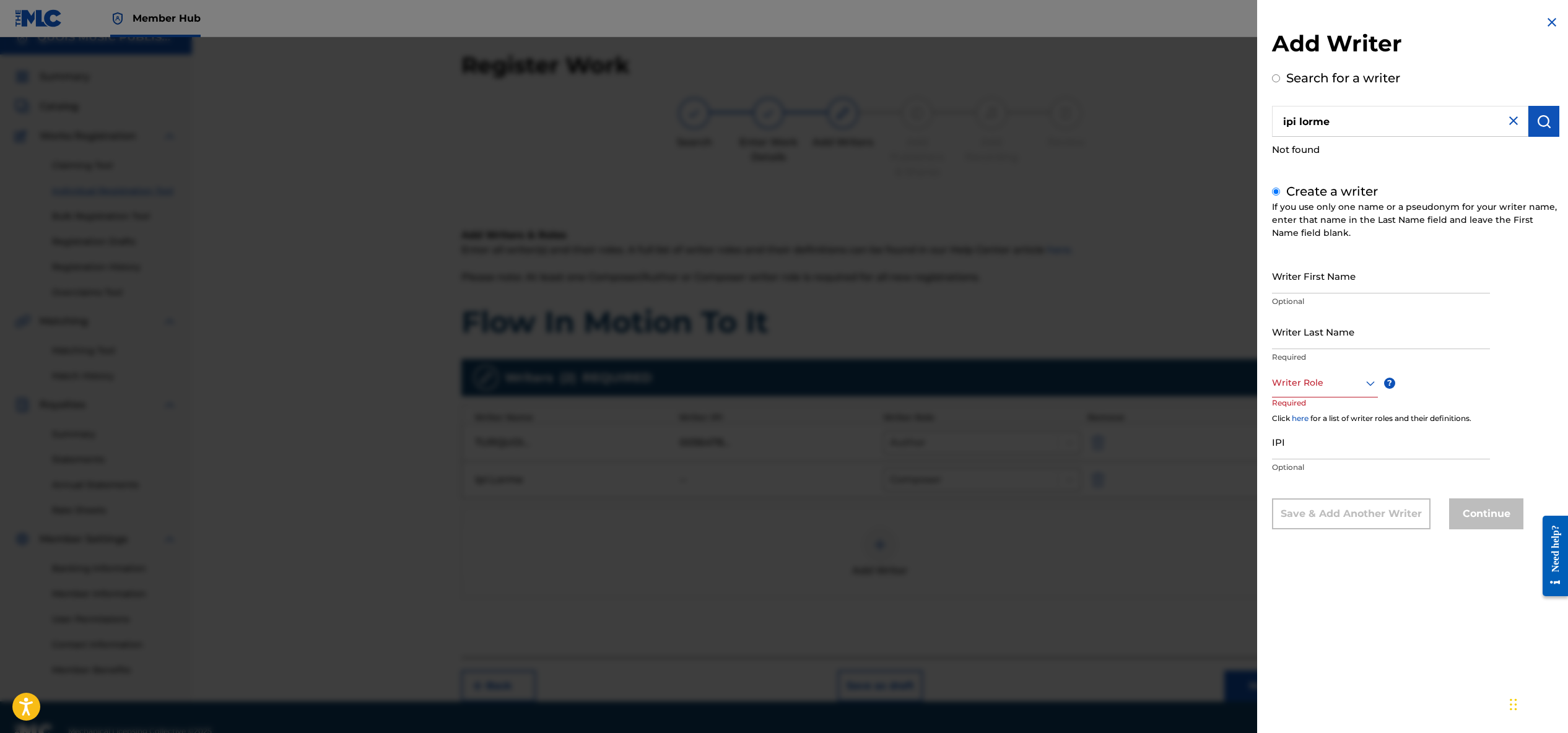
click at [1506, 116] on img at bounding box center [1513, 120] width 15 height 15
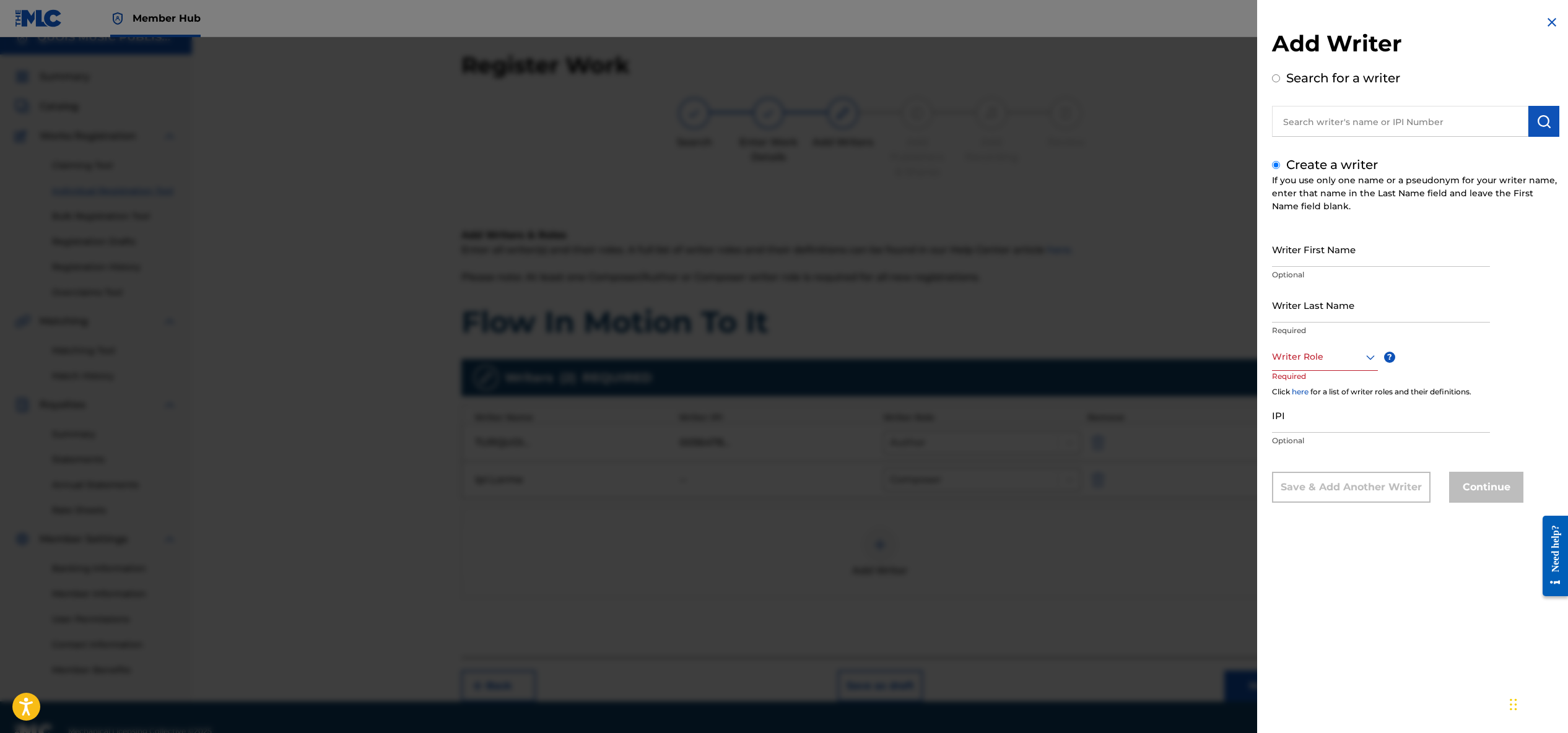
click at [1458, 121] on input "text" at bounding box center [1400, 121] width 256 height 31
radio input "true"
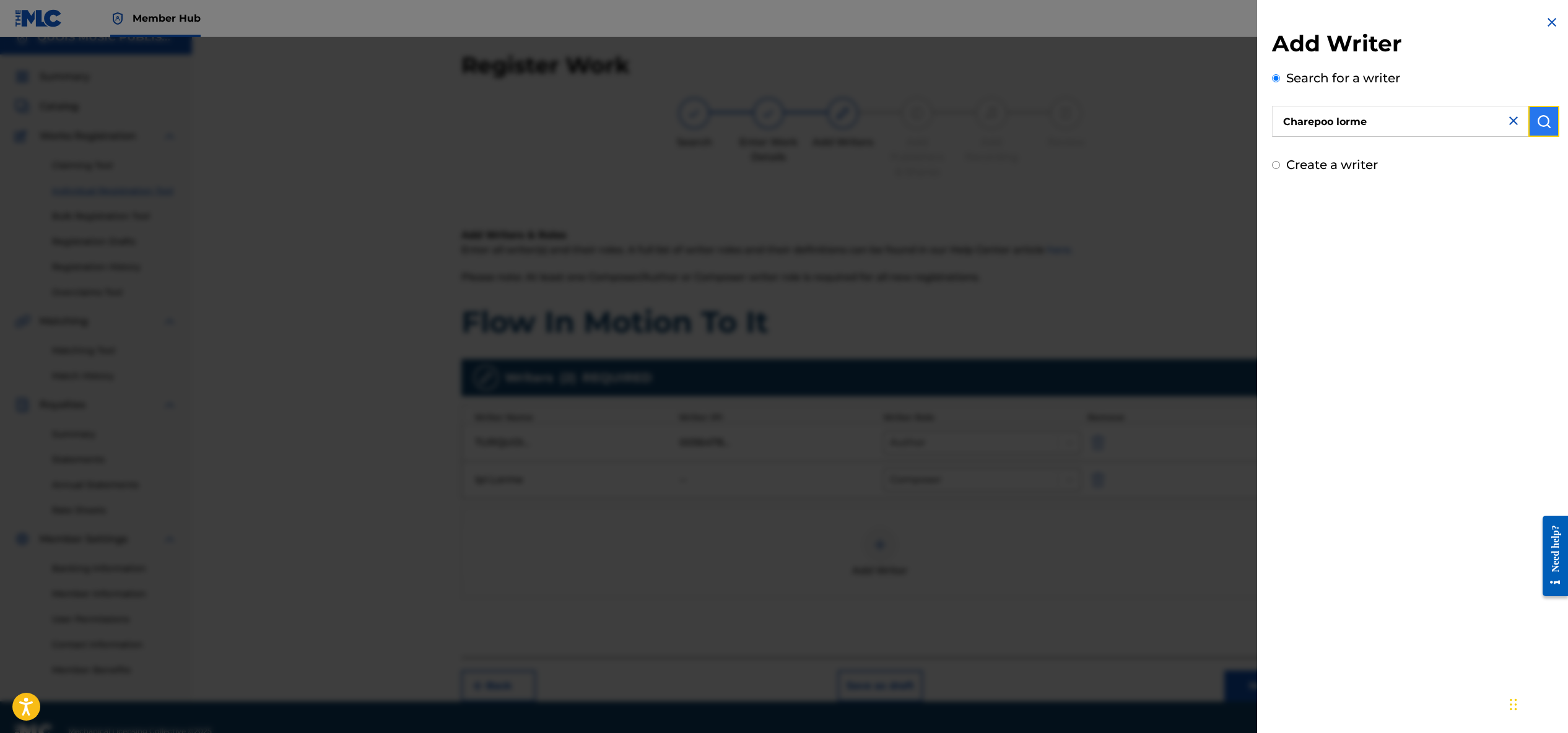
click at [1536, 127] on img "submit" at bounding box center [1544, 121] width 15 height 15
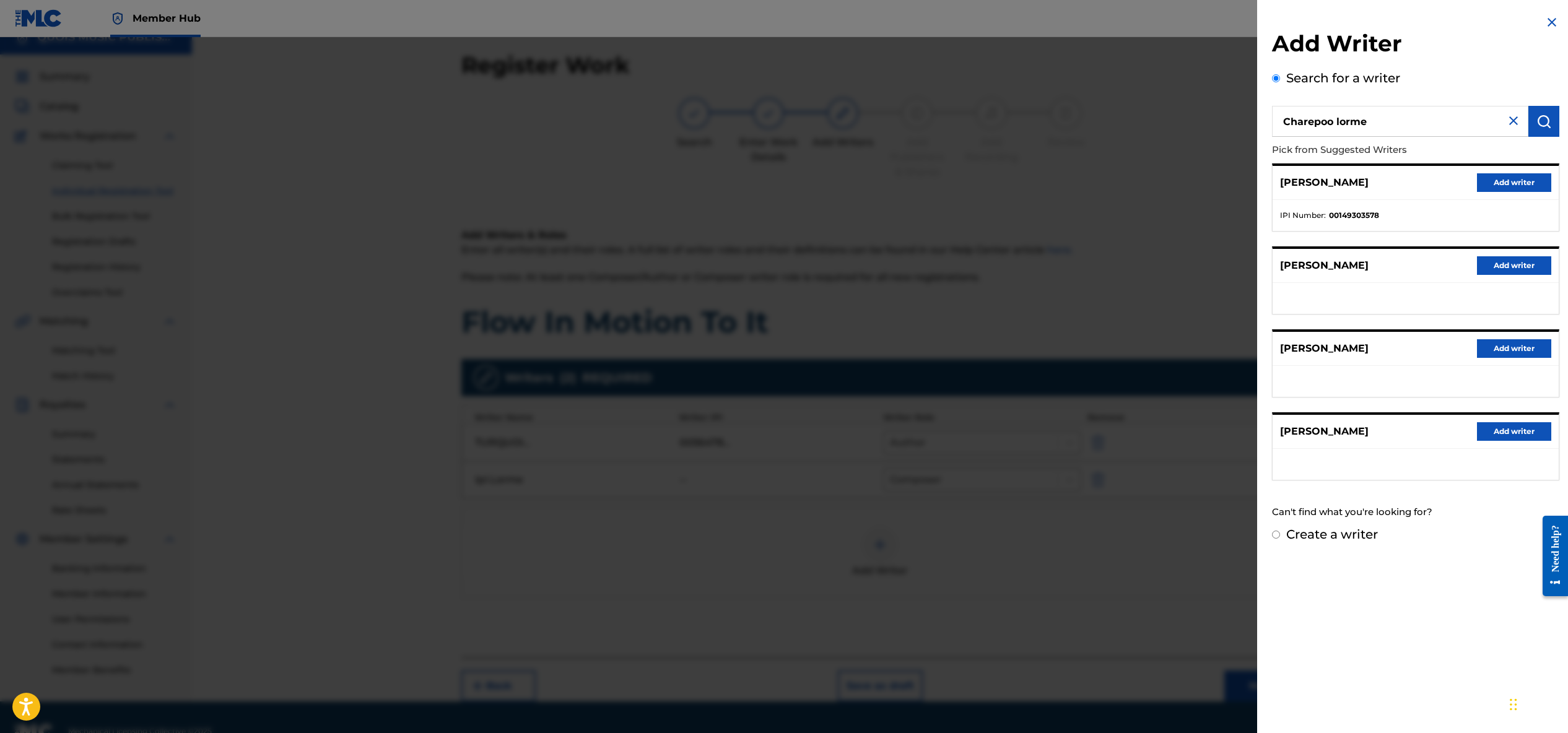
click at [1372, 122] on input "Charepoo lorme" at bounding box center [1400, 121] width 256 height 31
drag, startPoint x: 1371, startPoint y: 119, endPoint x: 1335, endPoint y: 121, distance: 36.1
click at [1335, 121] on input "Charepoo lorme" at bounding box center [1400, 121] width 256 height 31
type input "[PERSON_NAME]"
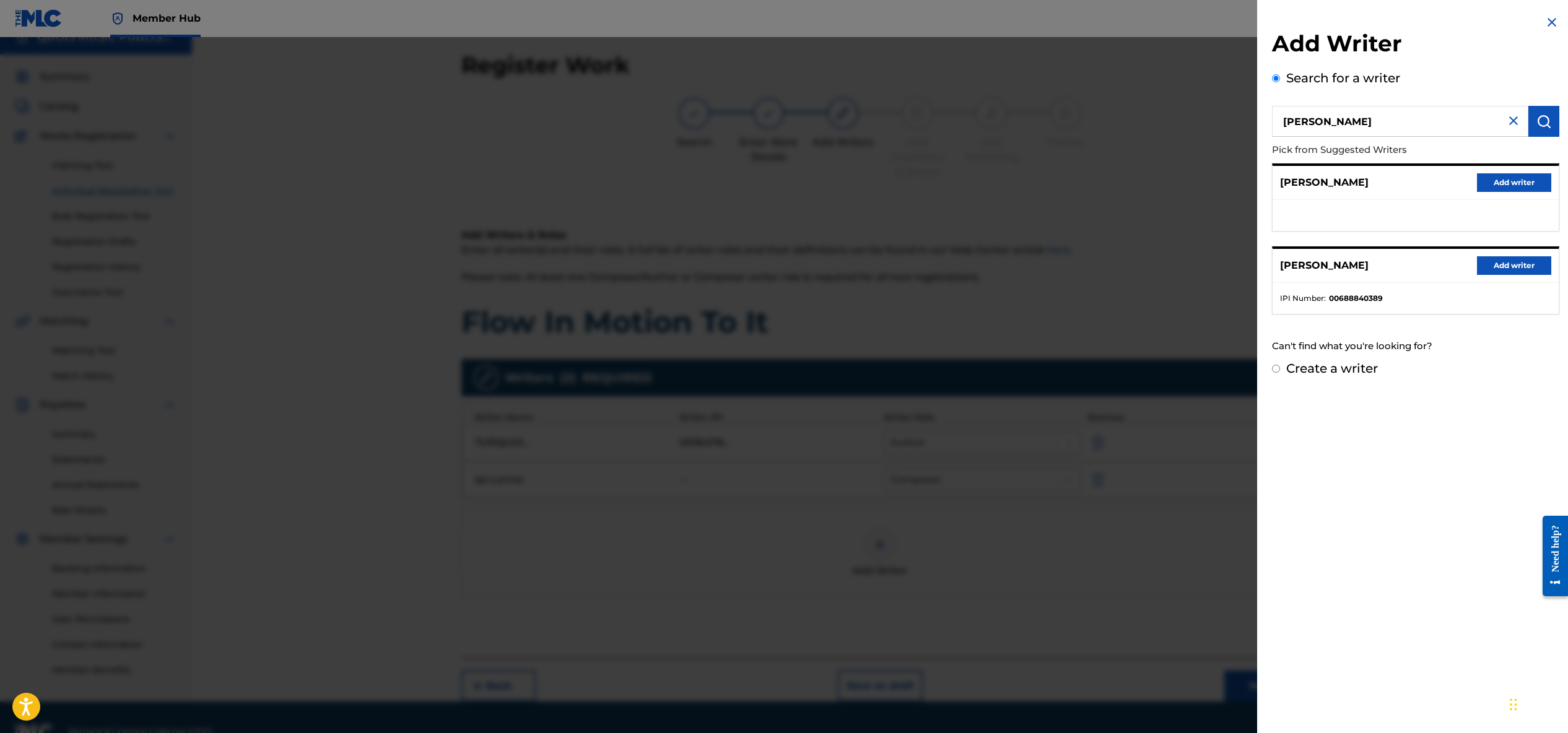
click at [1339, 364] on label "Create a writer" at bounding box center [1331, 368] width 91 height 15
radio input "true"
click at [1280, 365] on input "Create a writer" at bounding box center [1276, 368] width 8 height 8
radio input "false"
radio input "true"
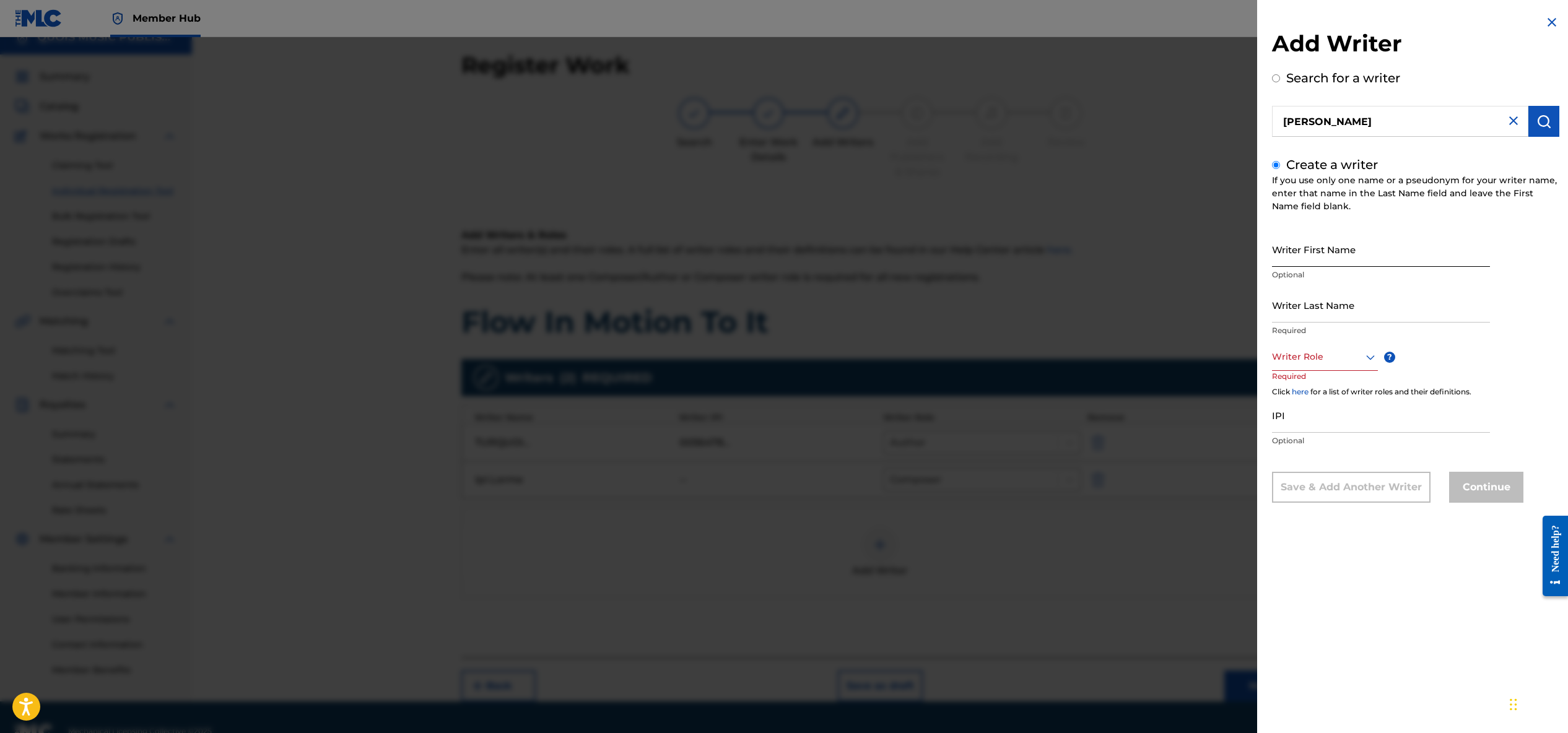
click at [1355, 253] on input "Writer First Name" at bounding box center [1381, 249] width 218 height 35
type input "Charepoo"
click at [1362, 317] on input "Writer Last Name" at bounding box center [1381, 305] width 218 height 35
drag, startPoint x: 1312, startPoint y: 311, endPoint x: 1268, endPoint y: 313, distance: 44.0
click at [1268, 313] on div "Add Writer Search for a writer [PERSON_NAME] Create a writer If you use only on…" at bounding box center [1416, 268] width 317 height 536
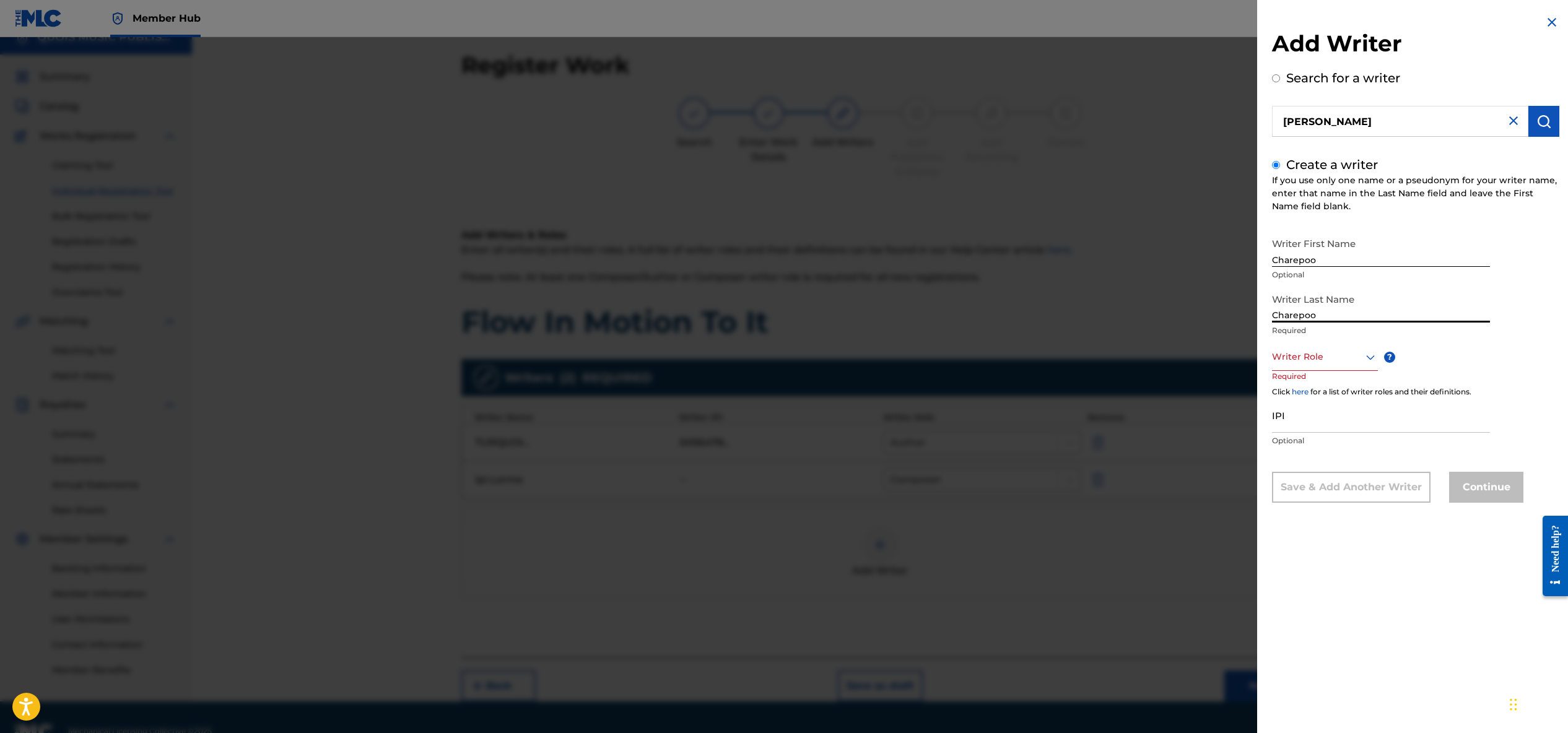
type input "Charepoo"
click at [1316, 257] on input "Charepoo" at bounding box center [1381, 249] width 218 height 35
type input "Pedrum"
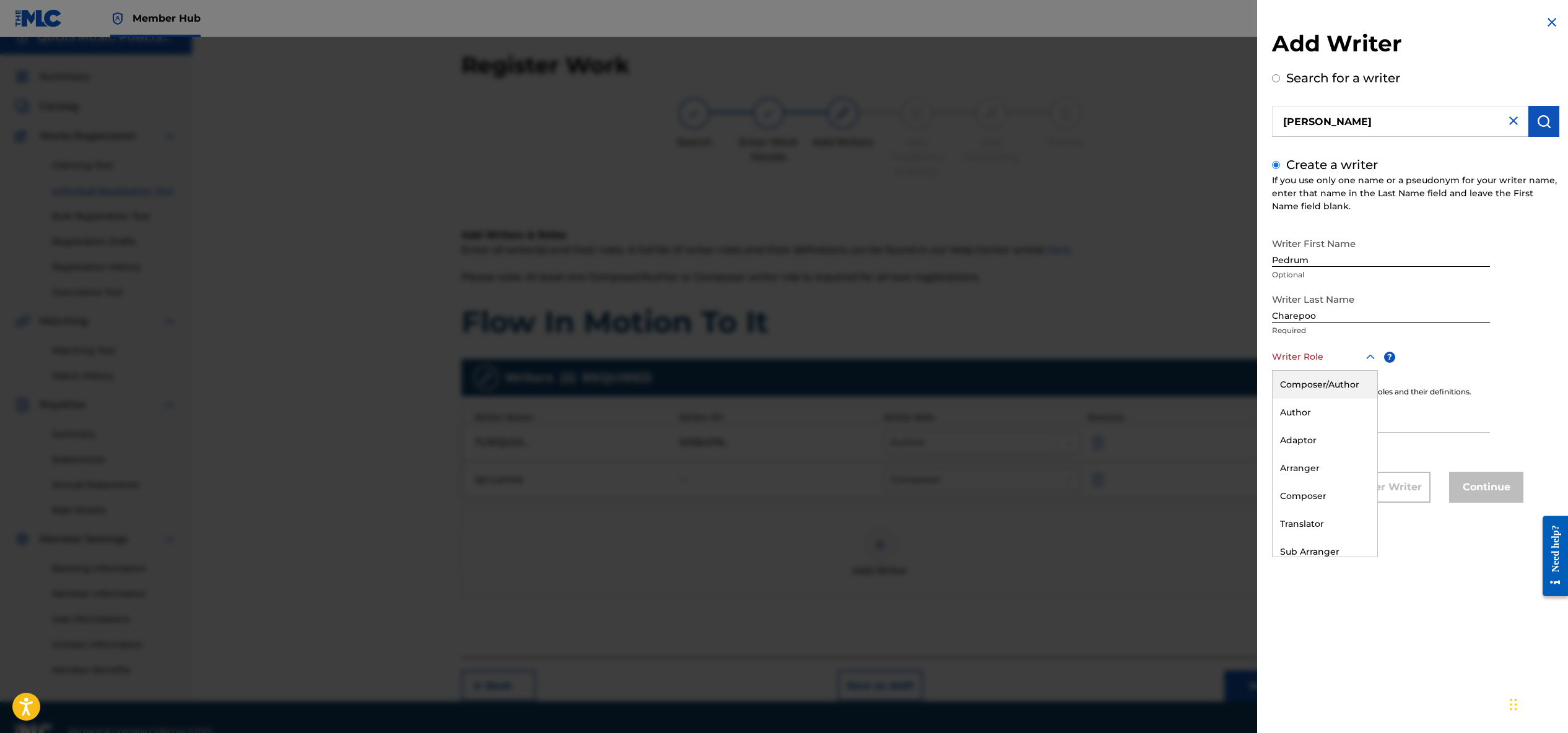
click at [1348, 355] on div at bounding box center [1325, 357] width 106 height 16
click at [1303, 493] on div "Composer" at bounding box center [1325, 496] width 104 height 28
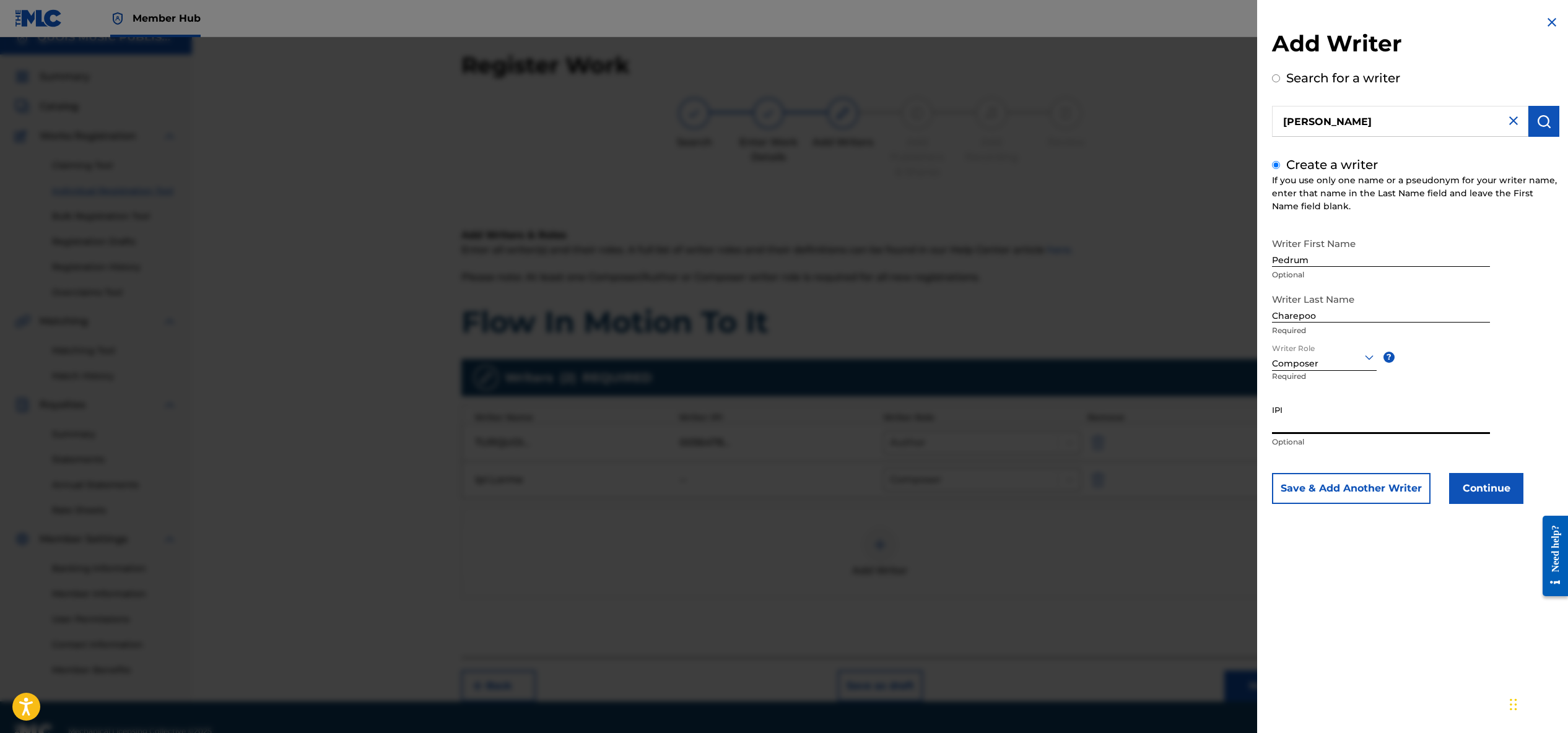
click at [1310, 422] on input "IPI" at bounding box center [1381, 416] width 218 height 35
paste input "01074842646"
type input "01074842646"
click at [1473, 484] on button "Continue" at bounding box center [1486, 488] width 74 height 31
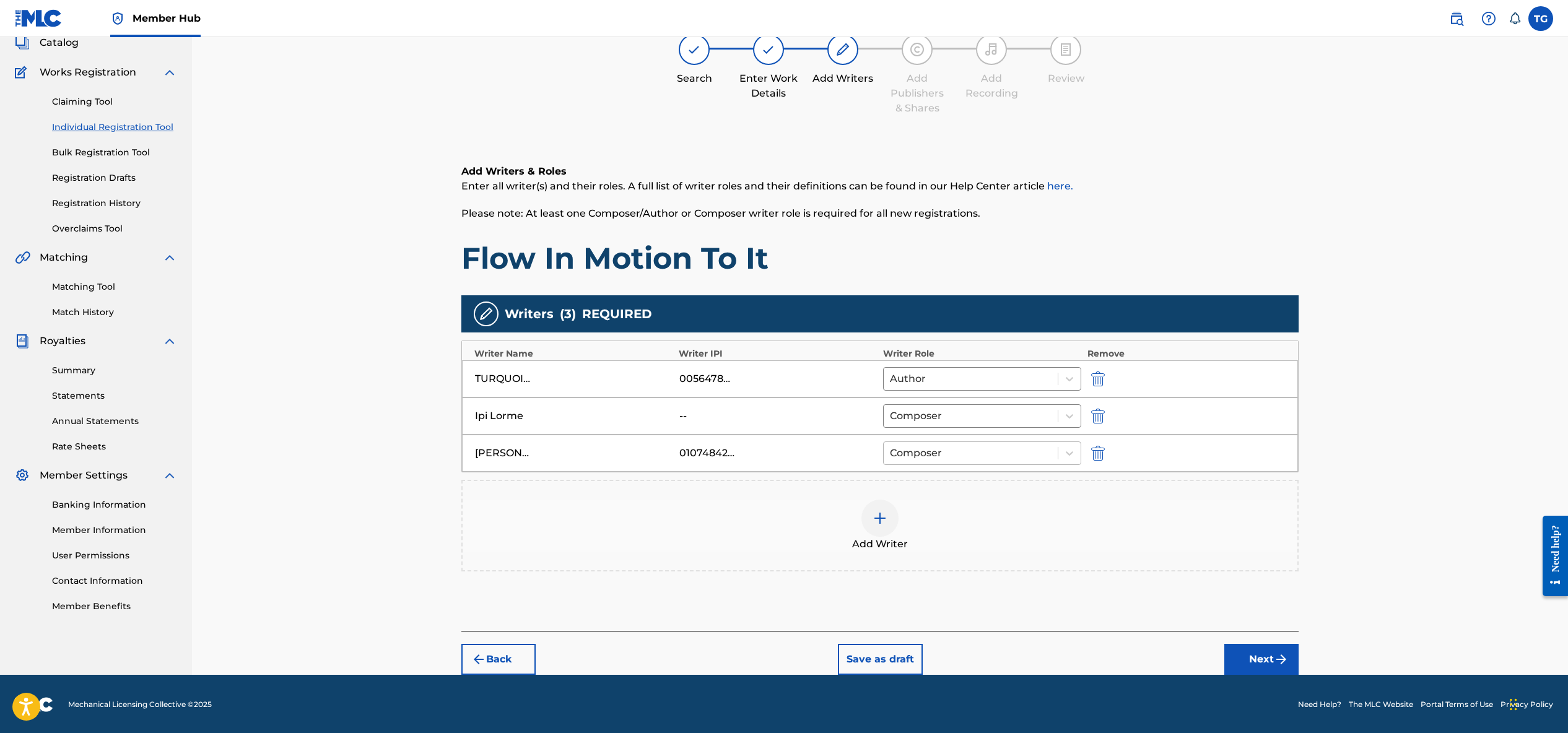
scroll to position [81, 0]
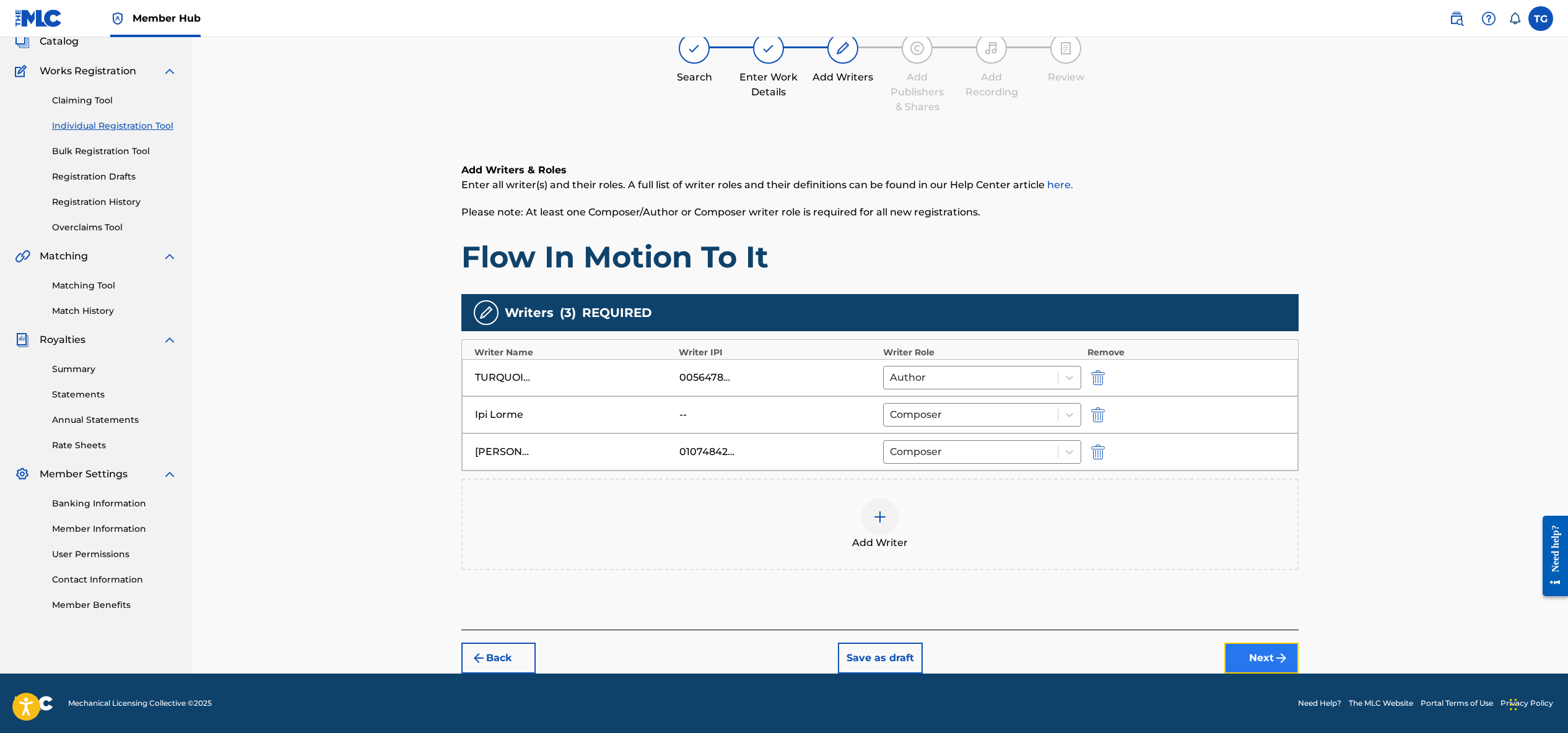
click at [1283, 656] on img "submit" at bounding box center [1281, 657] width 15 height 15
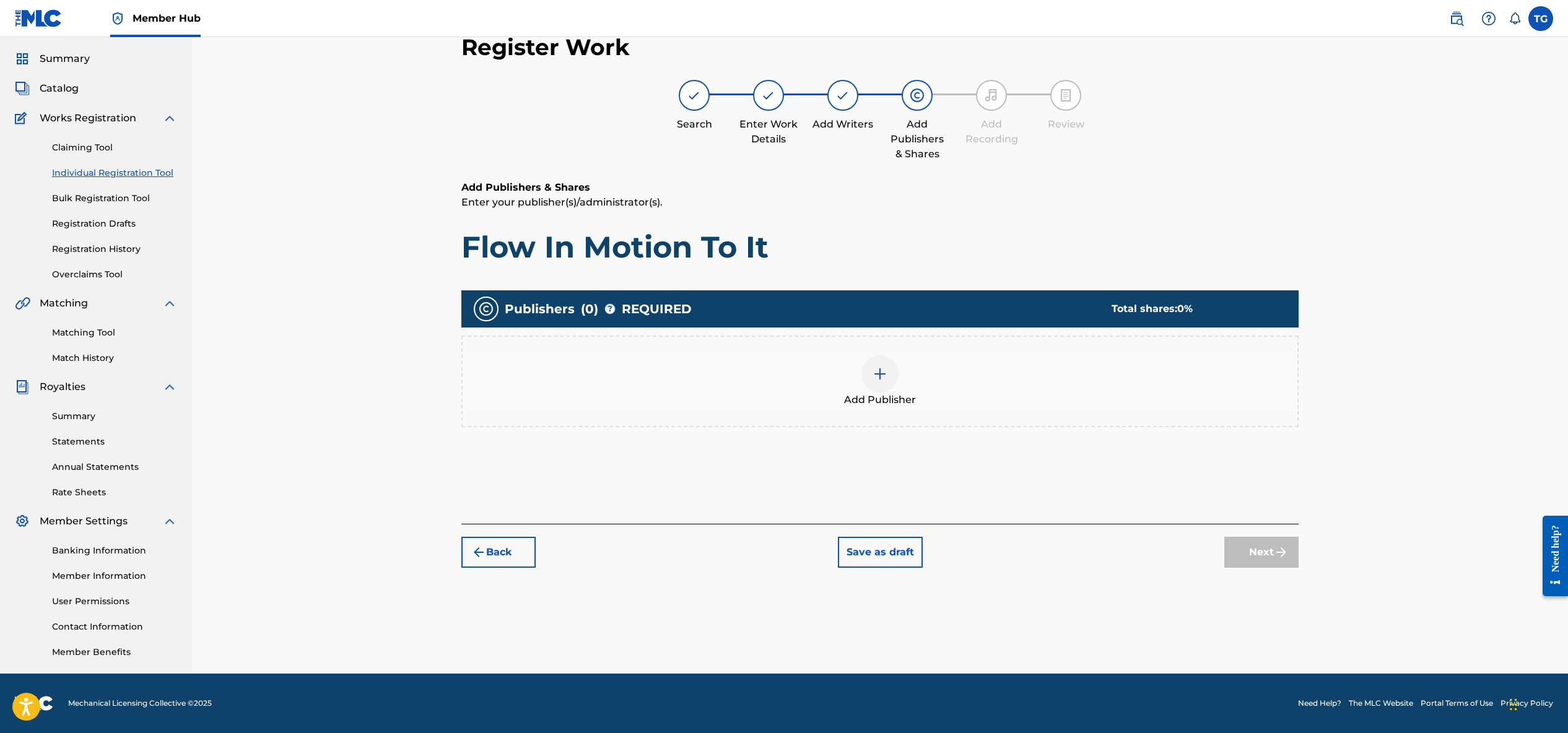
click at [877, 378] on img at bounding box center [880, 374] width 15 height 15
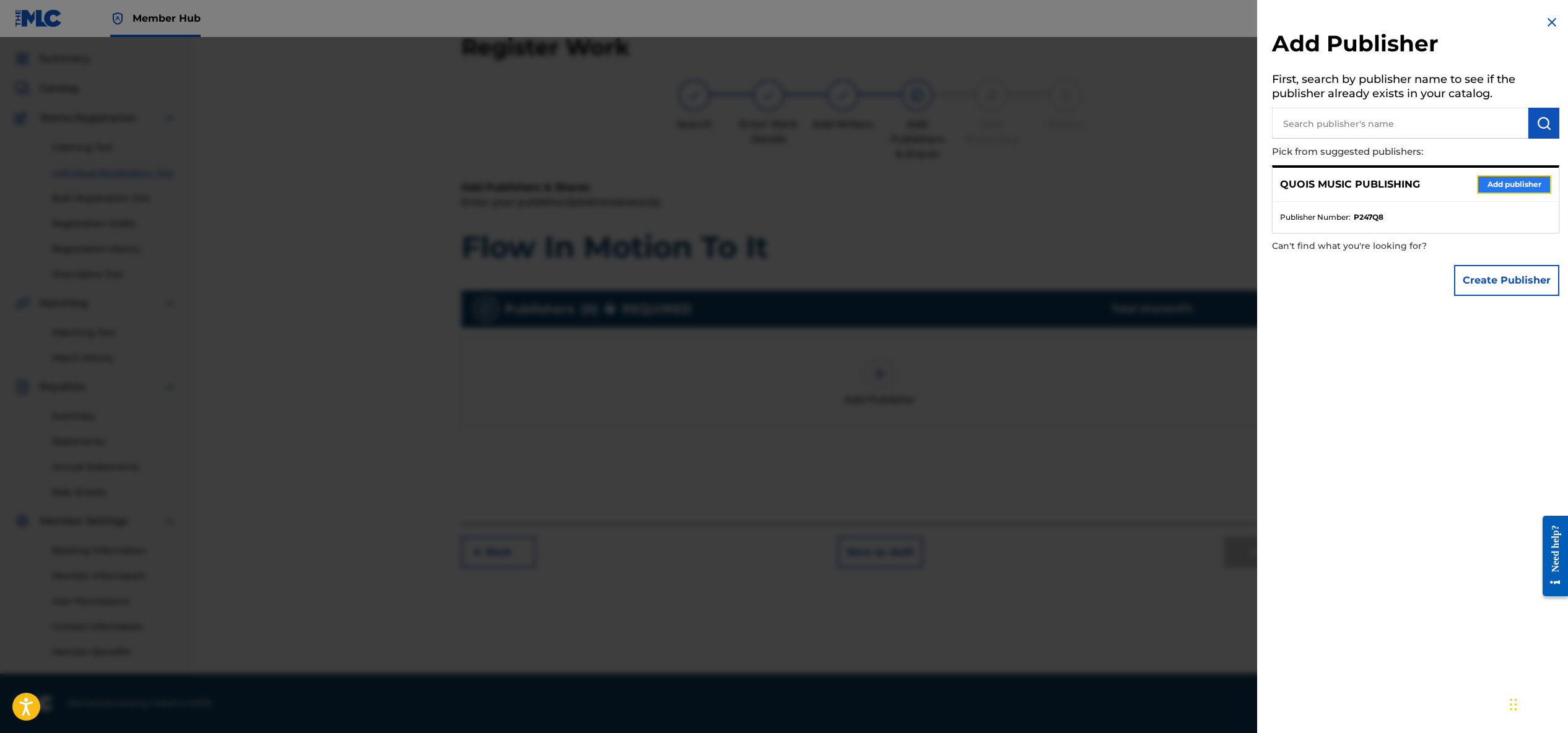
click at [1525, 180] on button "Add publisher" at bounding box center [1513, 185] width 74 height 18
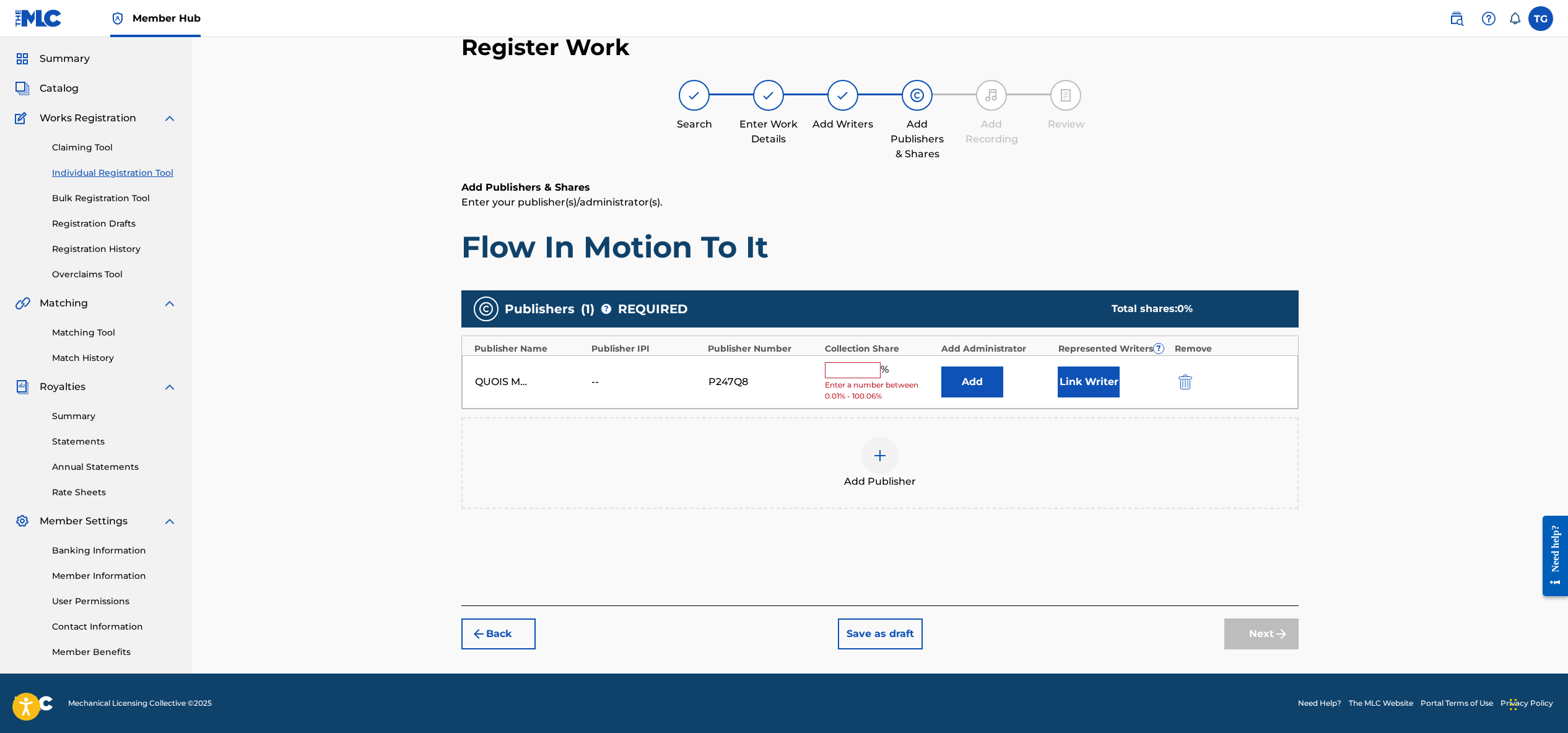
click at [861, 363] on input "text" at bounding box center [852, 370] width 56 height 16
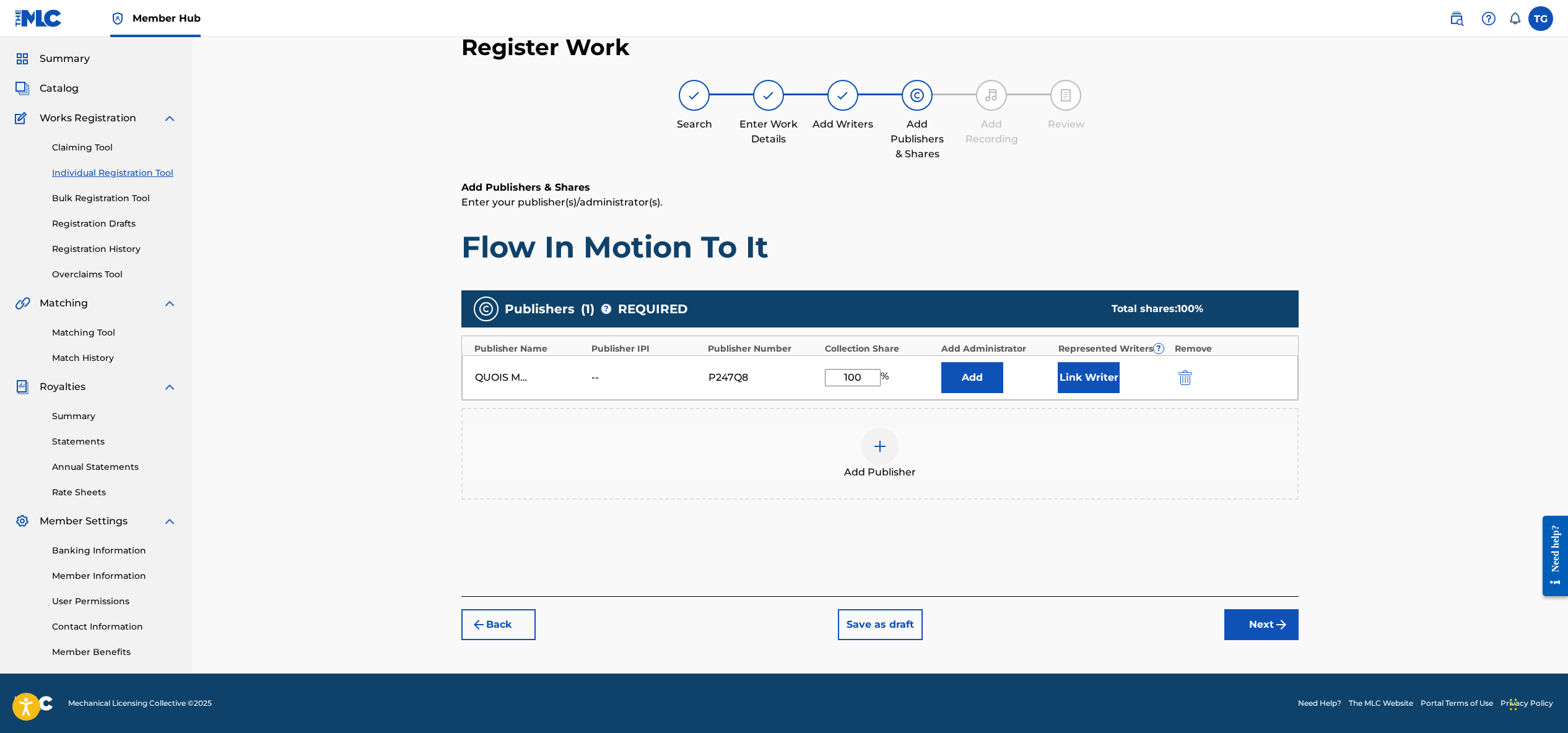
type input "100"
click at [1025, 437] on div "Add Publisher" at bounding box center [880, 453] width 835 height 52
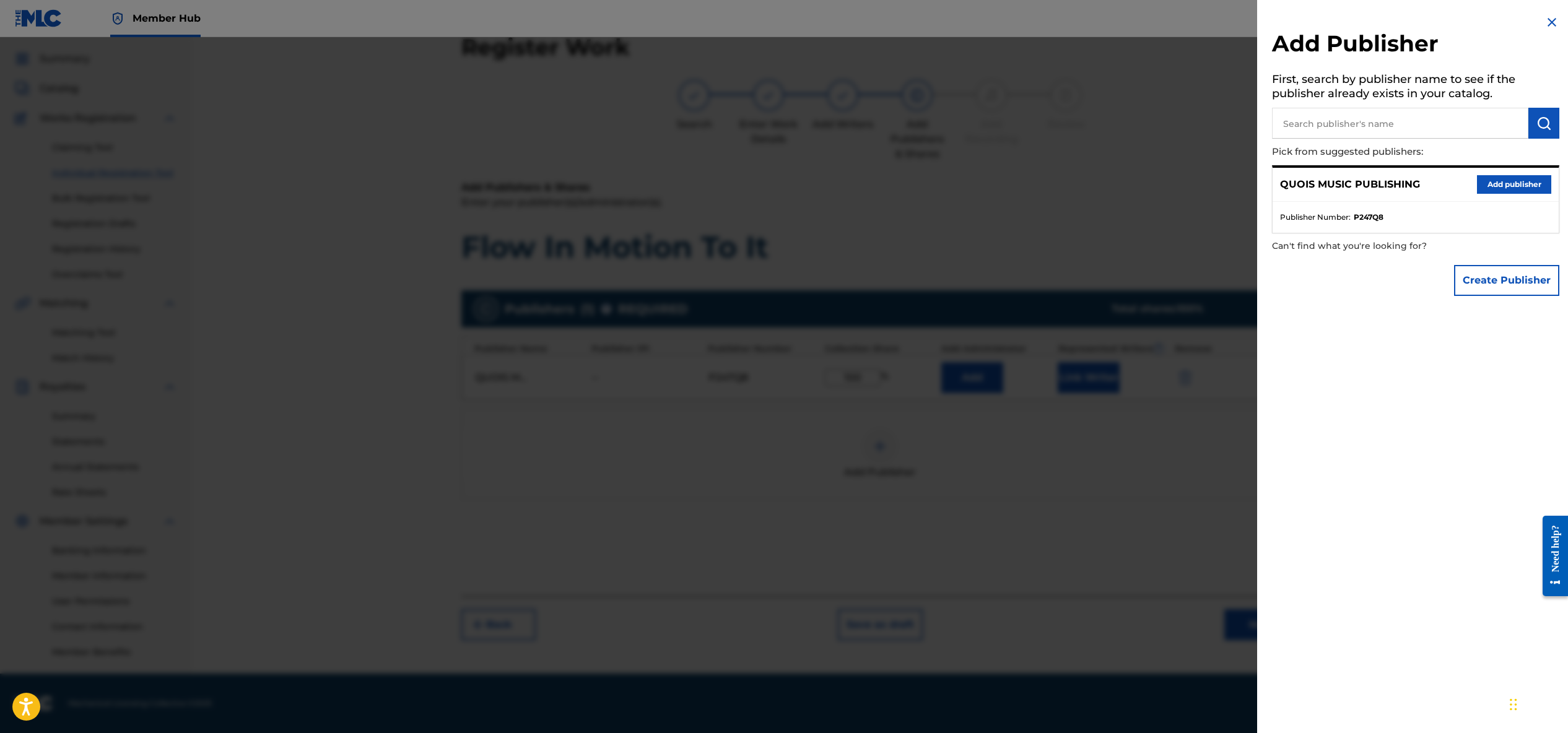
click at [1555, 18] on div "Add Publisher First, search by publisher name to see if the publisher already e…" at bounding box center [1416, 158] width 317 height 317
click at [1548, 20] on img at bounding box center [1552, 22] width 15 height 15
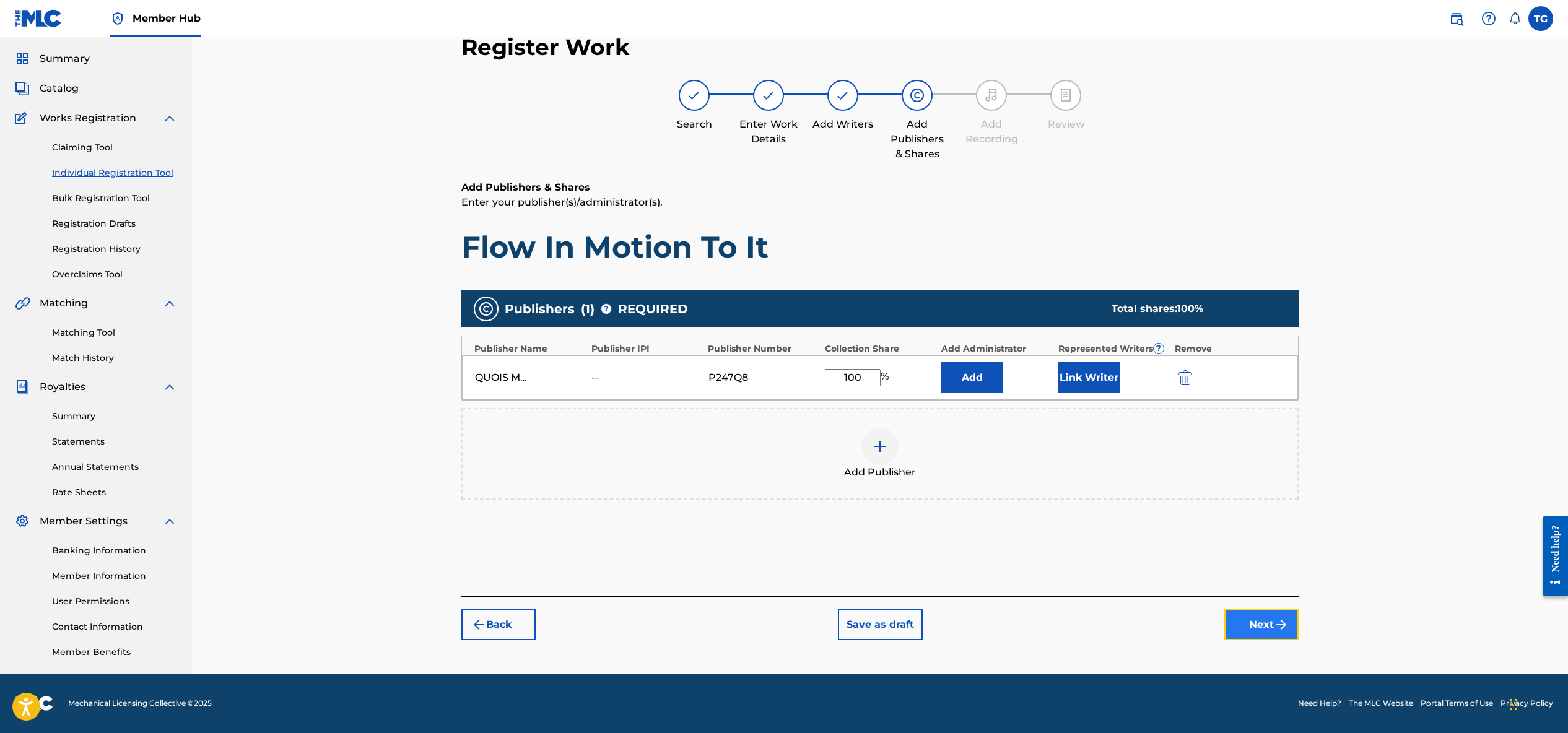
click at [1245, 623] on button "Next" at bounding box center [1261, 624] width 74 height 31
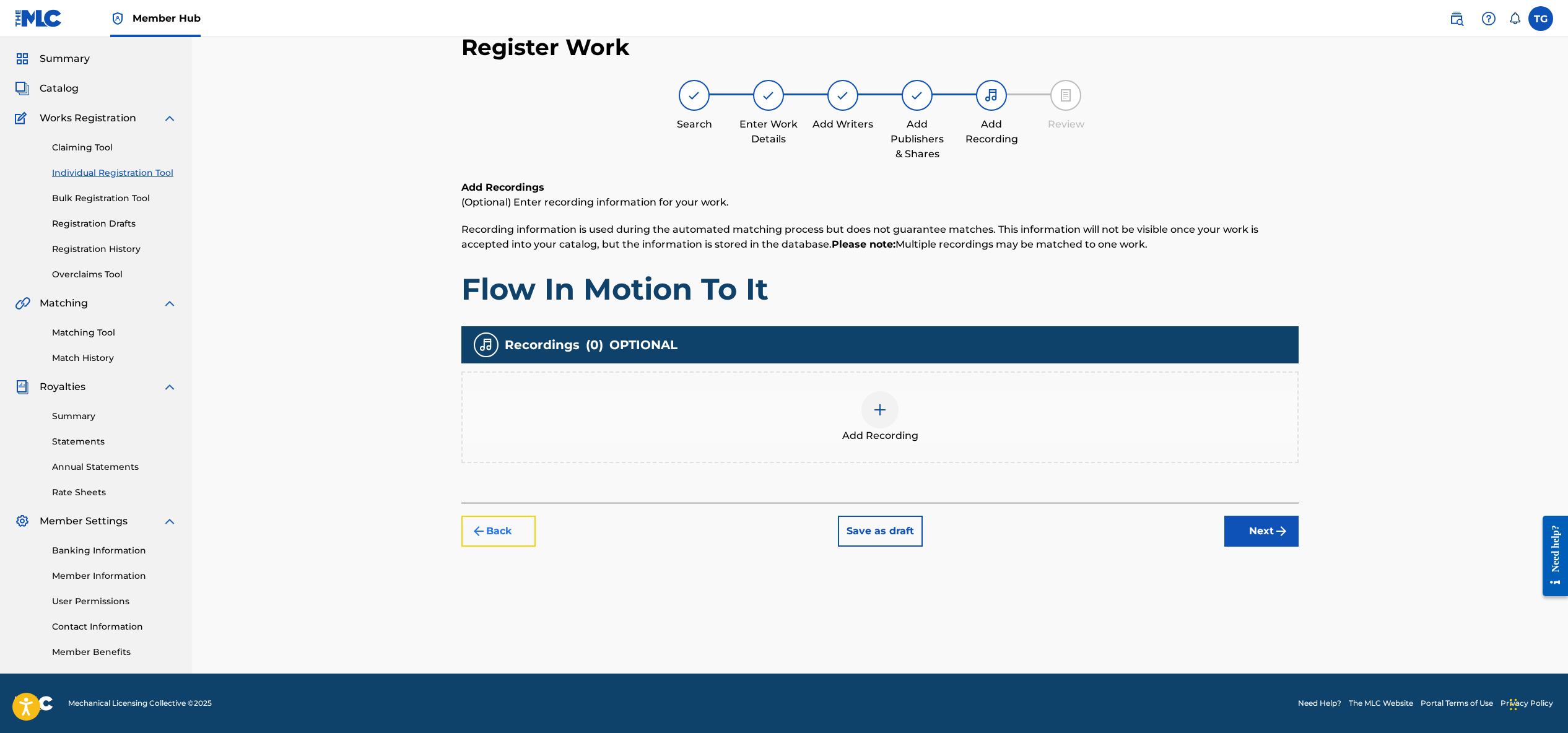
click at [499, 532] on button "Back" at bounding box center [498, 531] width 74 height 31
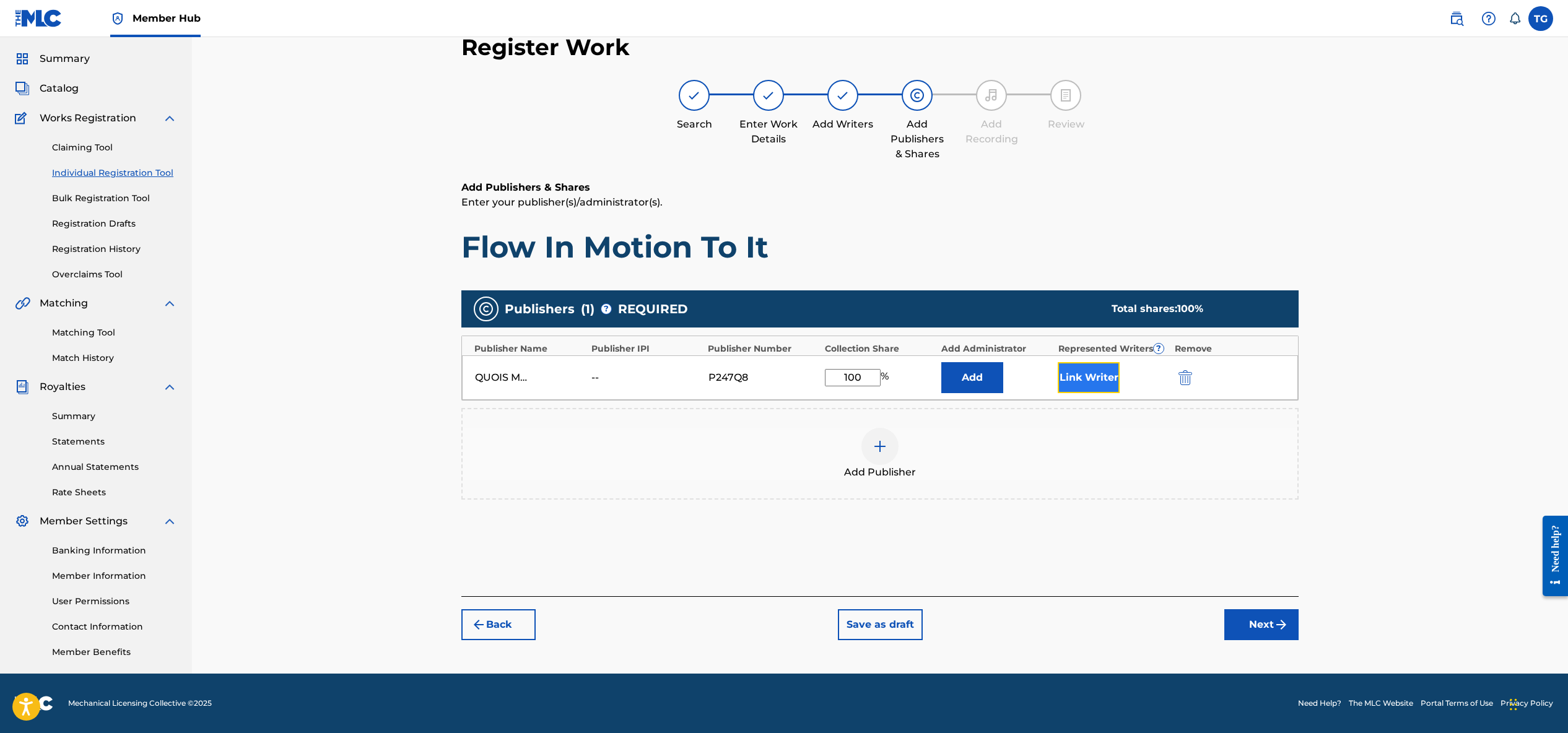
click at [1088, 370] on button "Link Writer" at bounding box center [1089, 377] width 62 height 31
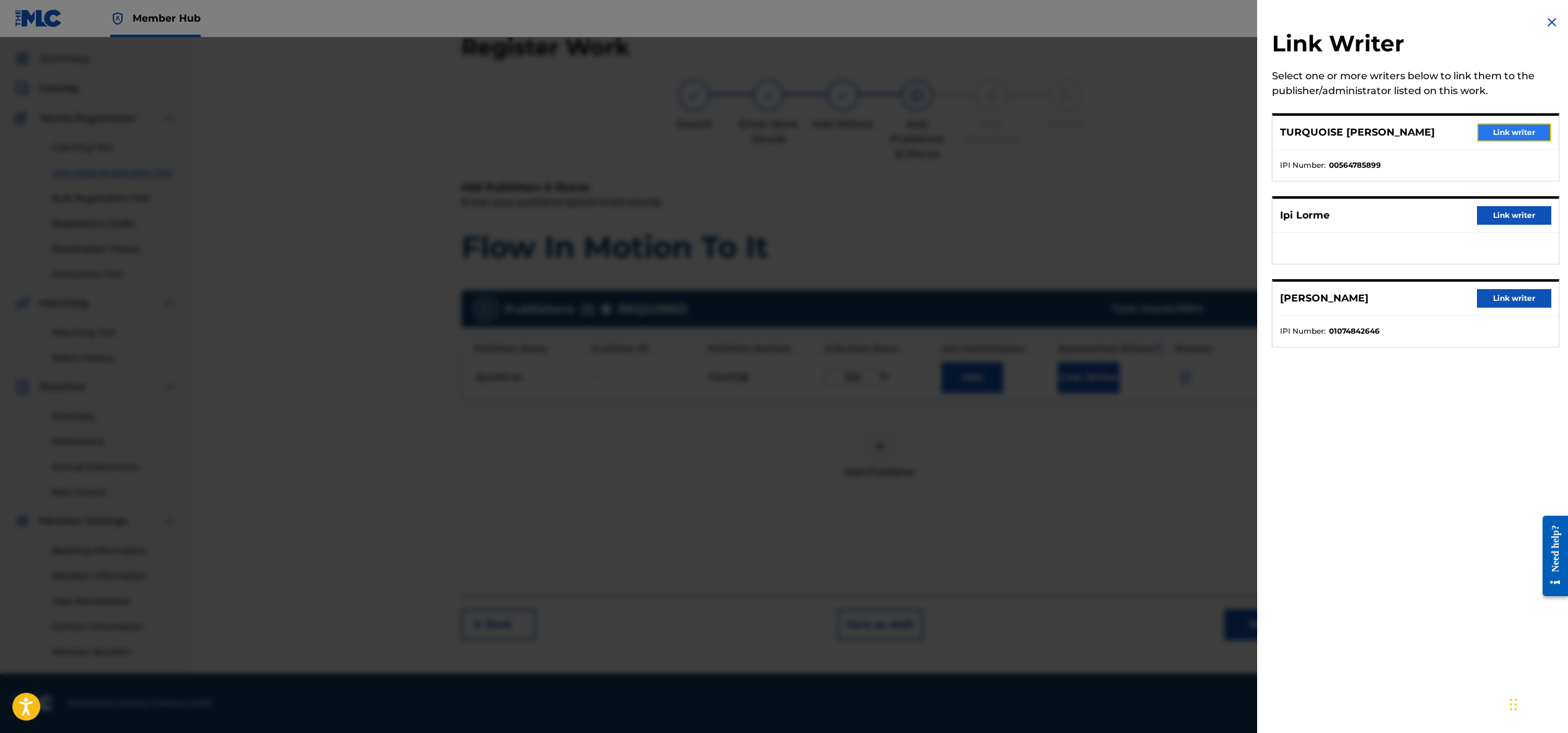
click at [1485, 127] on button "Link writer" at bounding box center [1513, 133] width 74 height 18
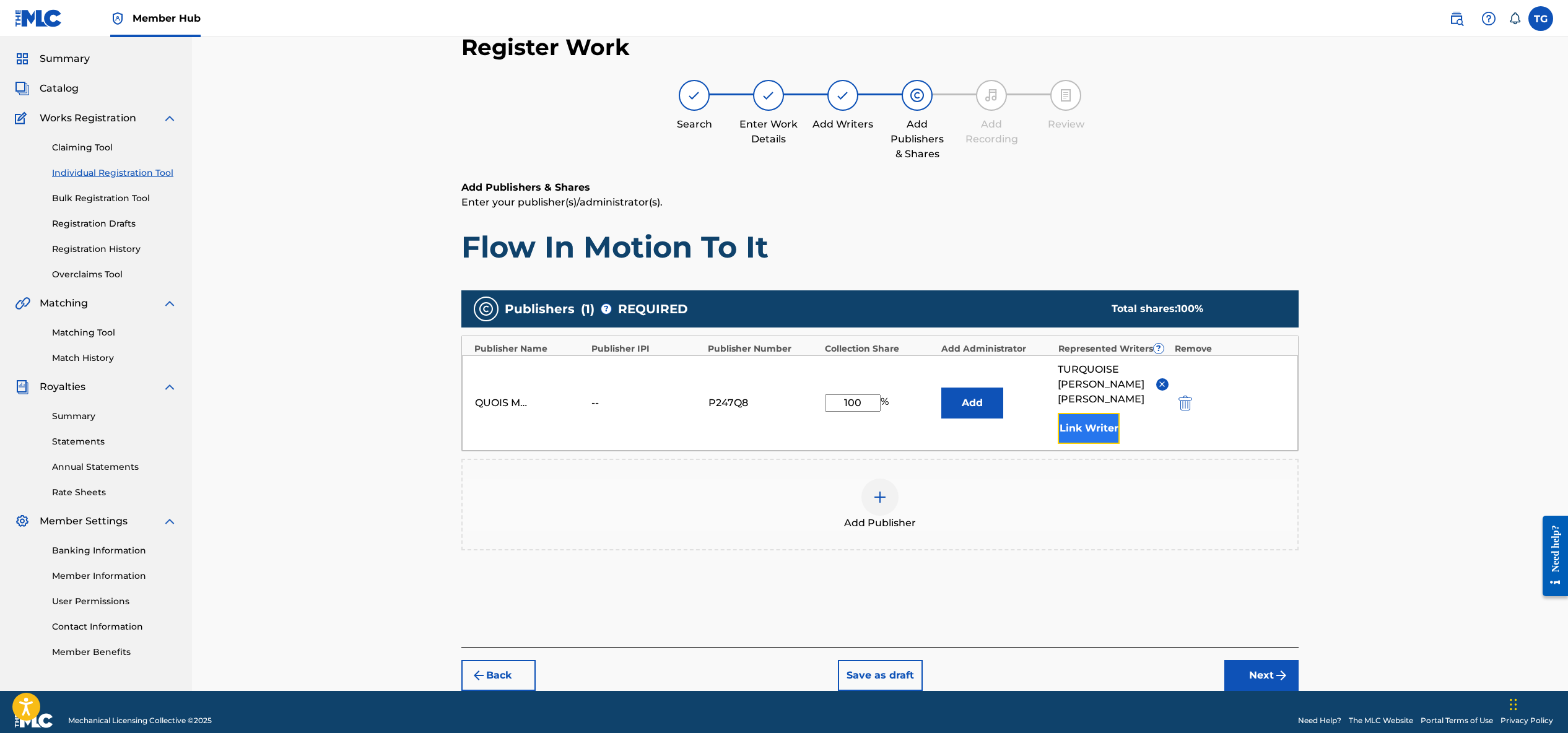
click at [1068, 430] on button "Link Writer" at bounding box center [1089, 428] width 62 height 31
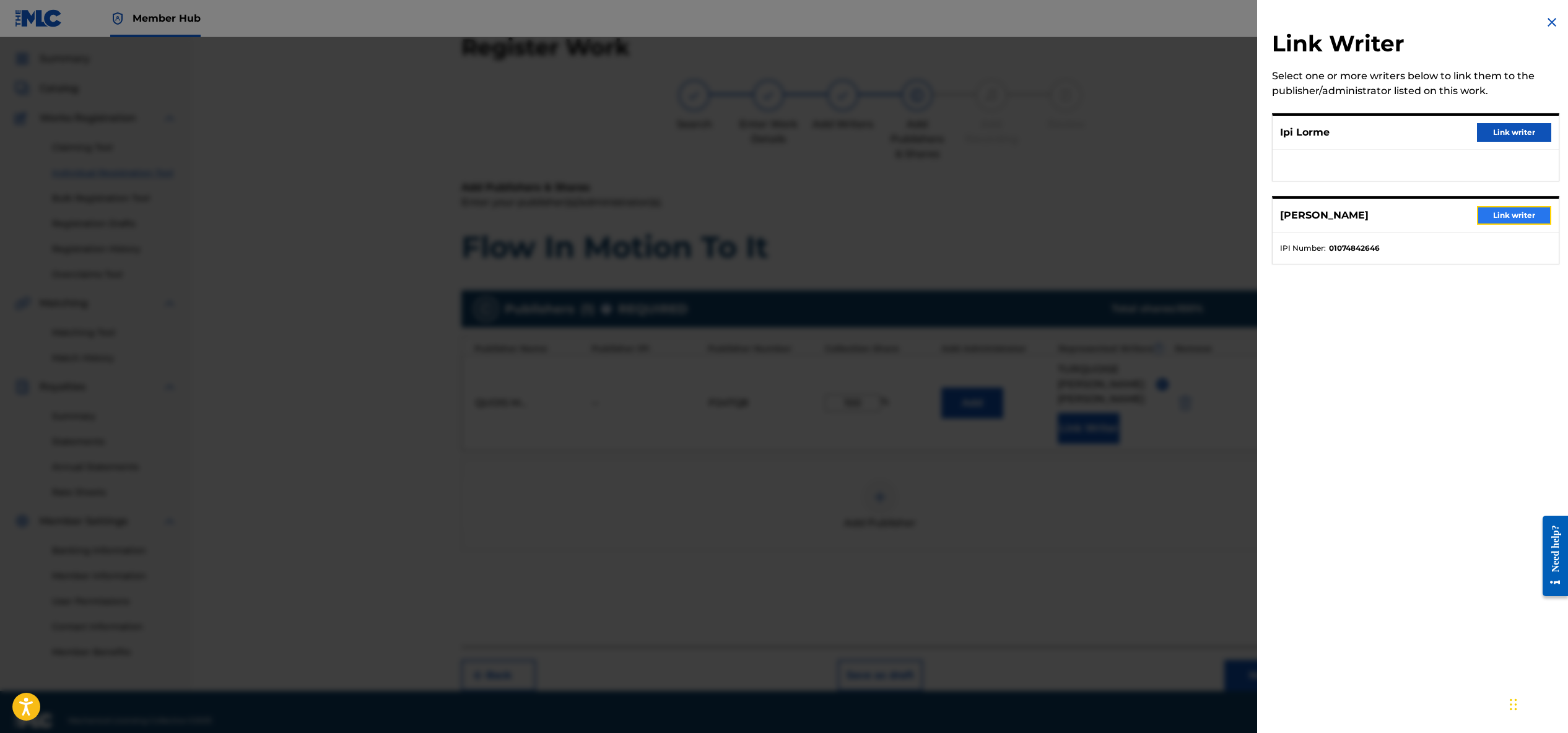
click at [1502, 213] on button "Link writer" at bounding box center [1513, 215] width 74 height 18
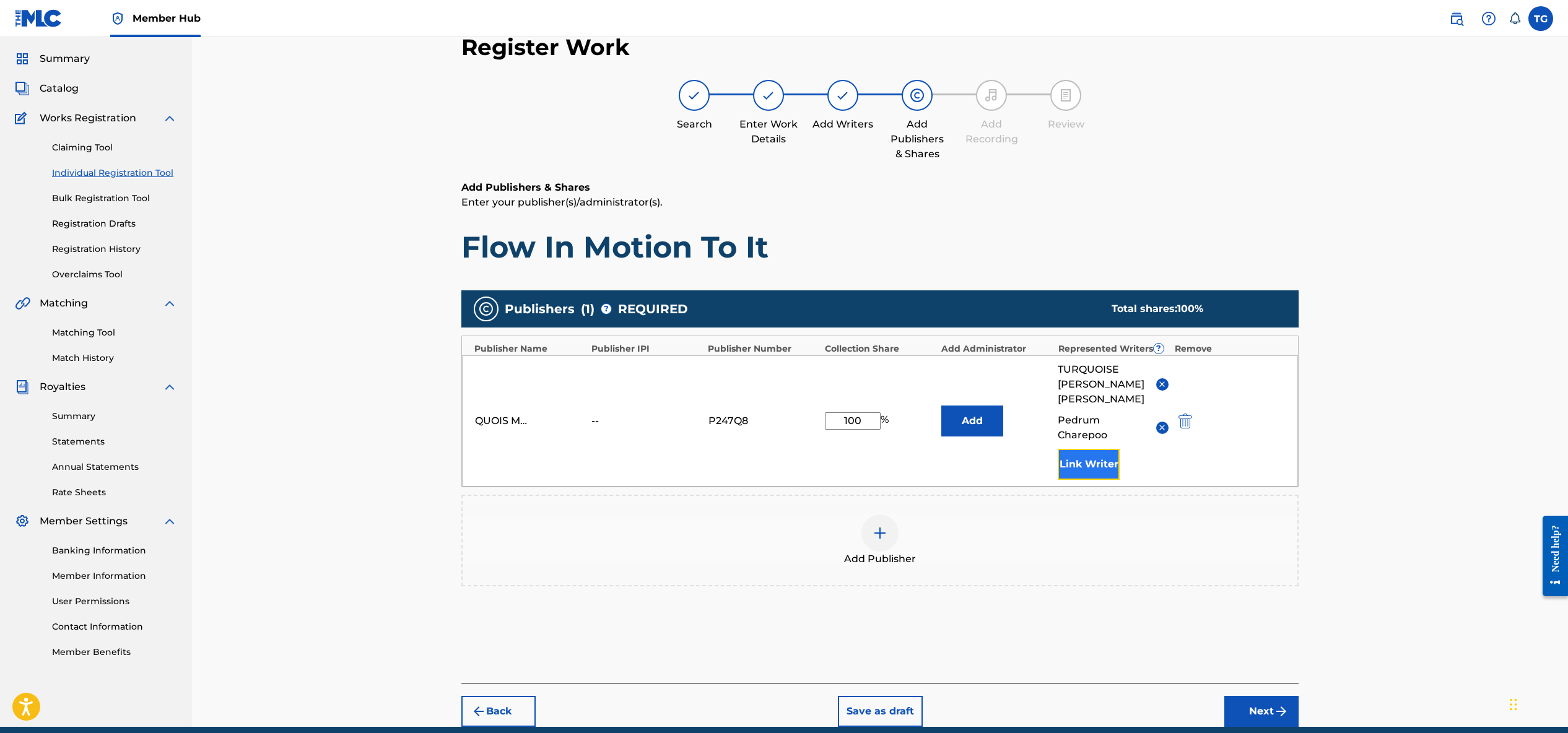
click at [1080, 462] on button "Link Writer" at bounding box center [1089, 464] width 62 height 31
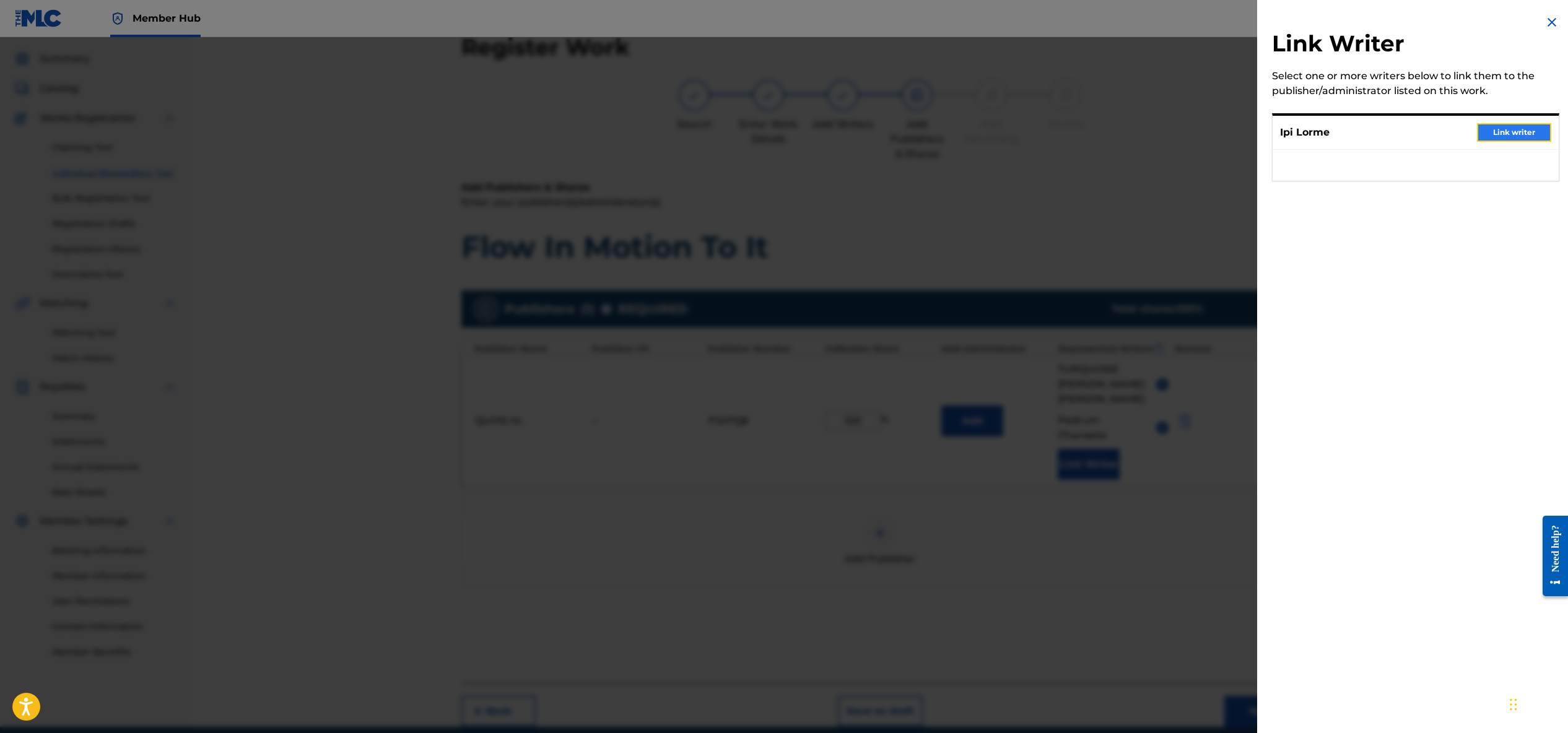
click at [1500, 129] on button "Link writer" at bounding box center [1513, 133] width 74 height 18
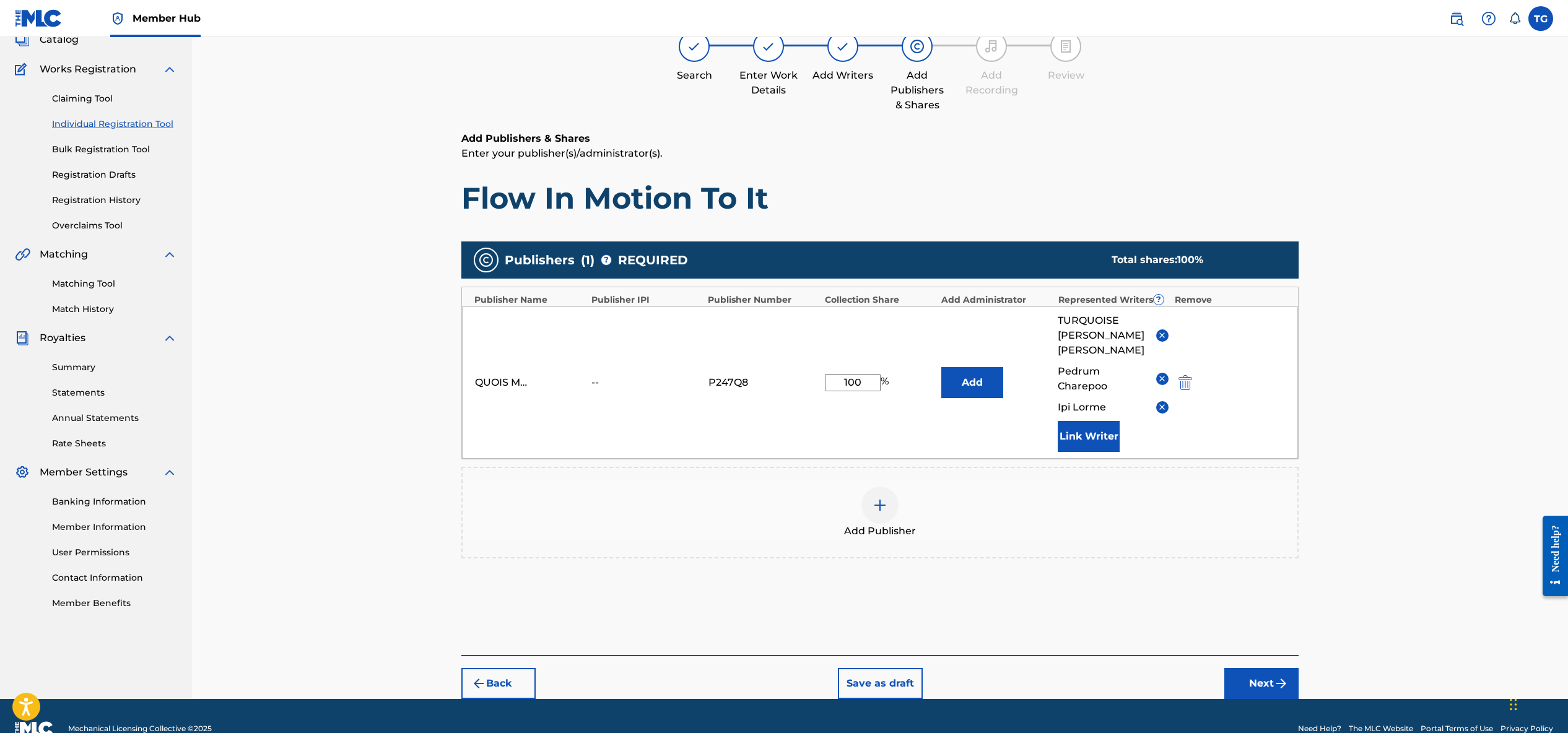
scroll to position [109, 0]
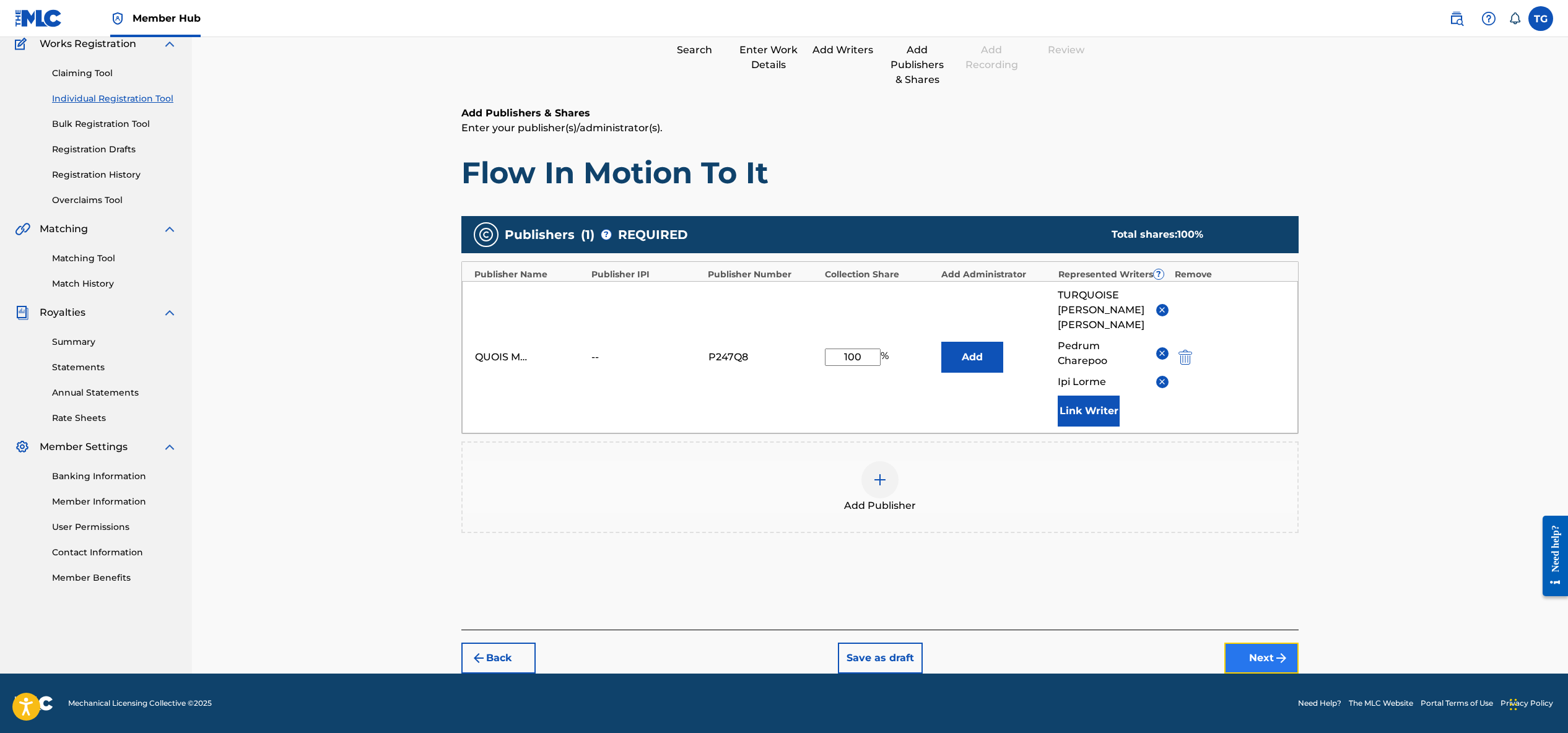
click at [1237, 657] on button "Next" at bounding box center [1261, 657] width 74 height 31
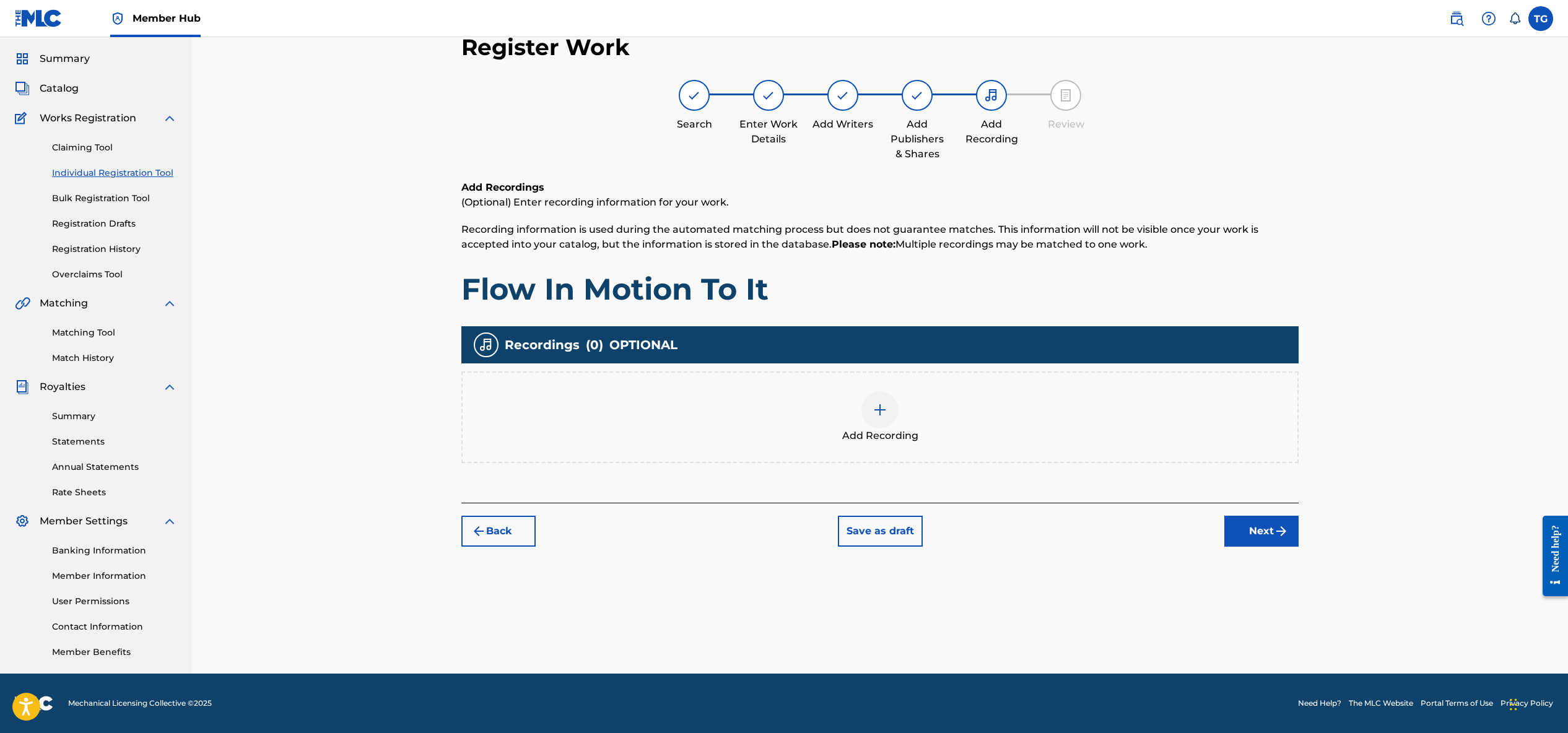
scroll to position [35, 0]
click at [883, 407] on img at bounding box center [880, 410] width 15 height 15
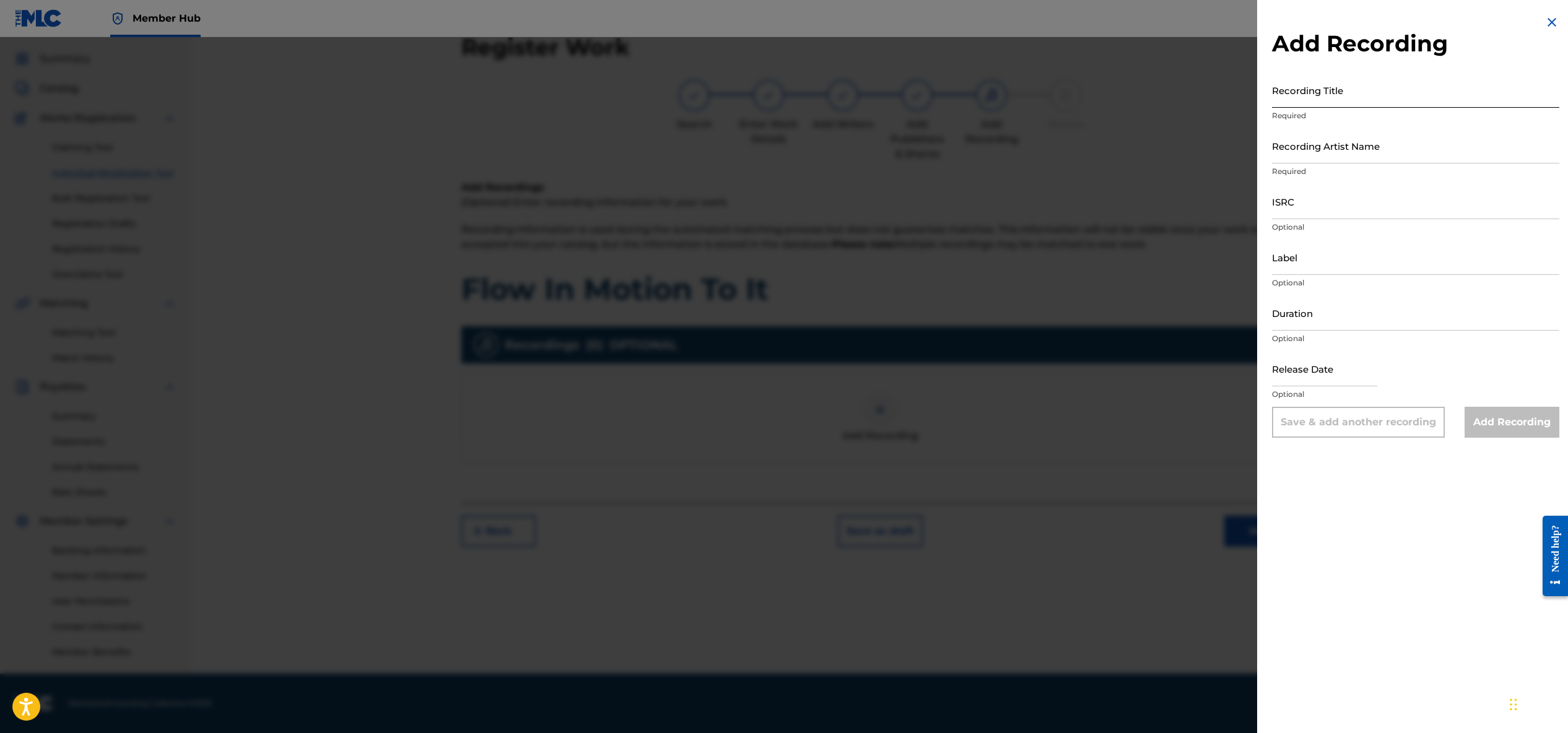
click at [1339, 99] on input "Recording Title" at bounding box center [1416, 90] width 287 height 35
type input "Flow In Motion To It"
click at [1326, 150] on input "Recording Artist Name" at bounding box center [1416, 146] width 287 height 35
type input "TURQUOISE MUSIC"
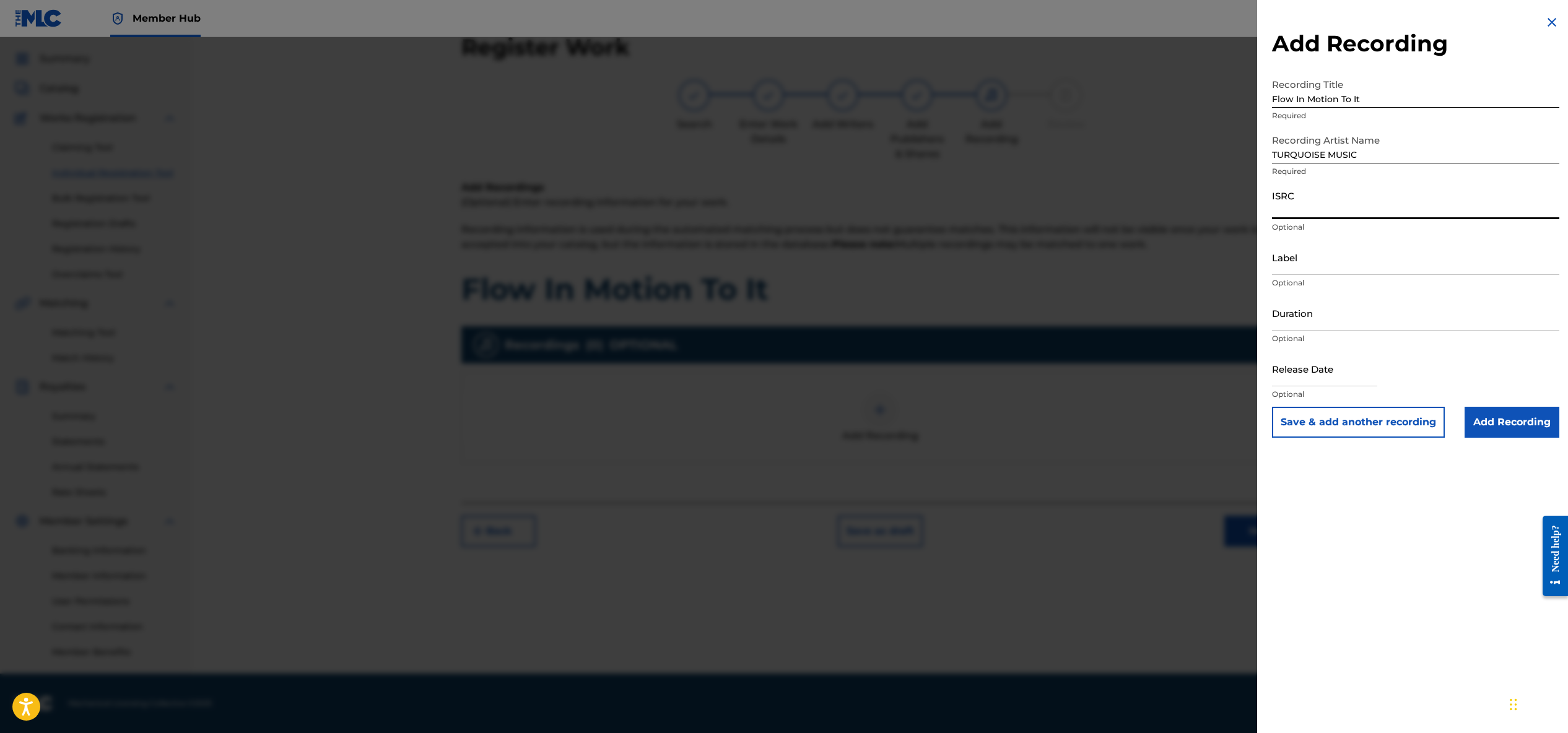
click at [1296, 212] on input "ISRC" at bounding box center [1416, 202] width 287 height 35
paste input "CA5KR2499617"
type input "CA5KR2499617"
click at [1322, 267] on input "Label" at bounding box center [1416, 257] width 287 height 35
click at [1297, 317] on input "Duration" at bounding box center [1416, 313] width 287 height 35
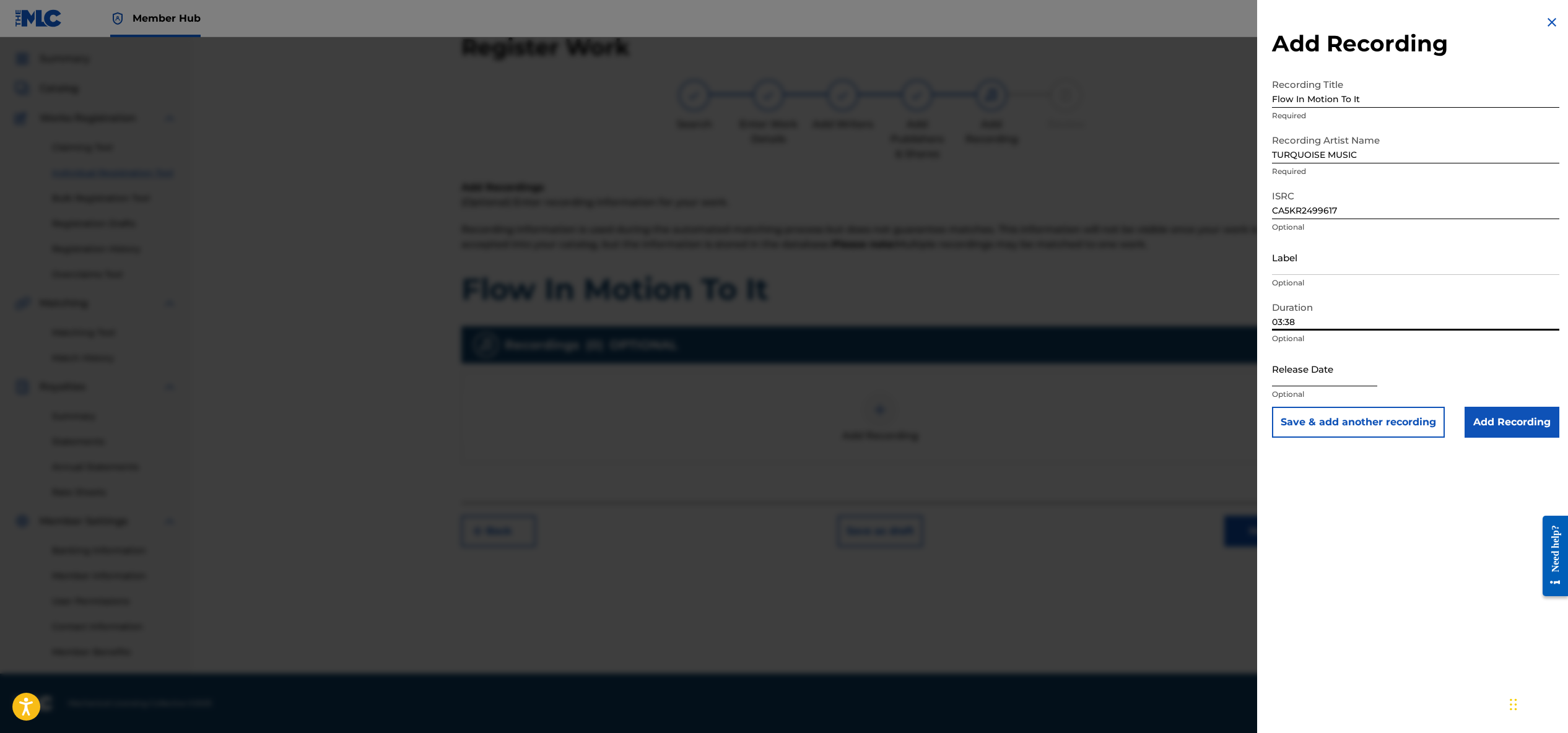
type input "03:38"
click at [1313, 370] on input "text" at bounding box center [1325, 368] width 105 height 35
select select "9"
select select "2025"
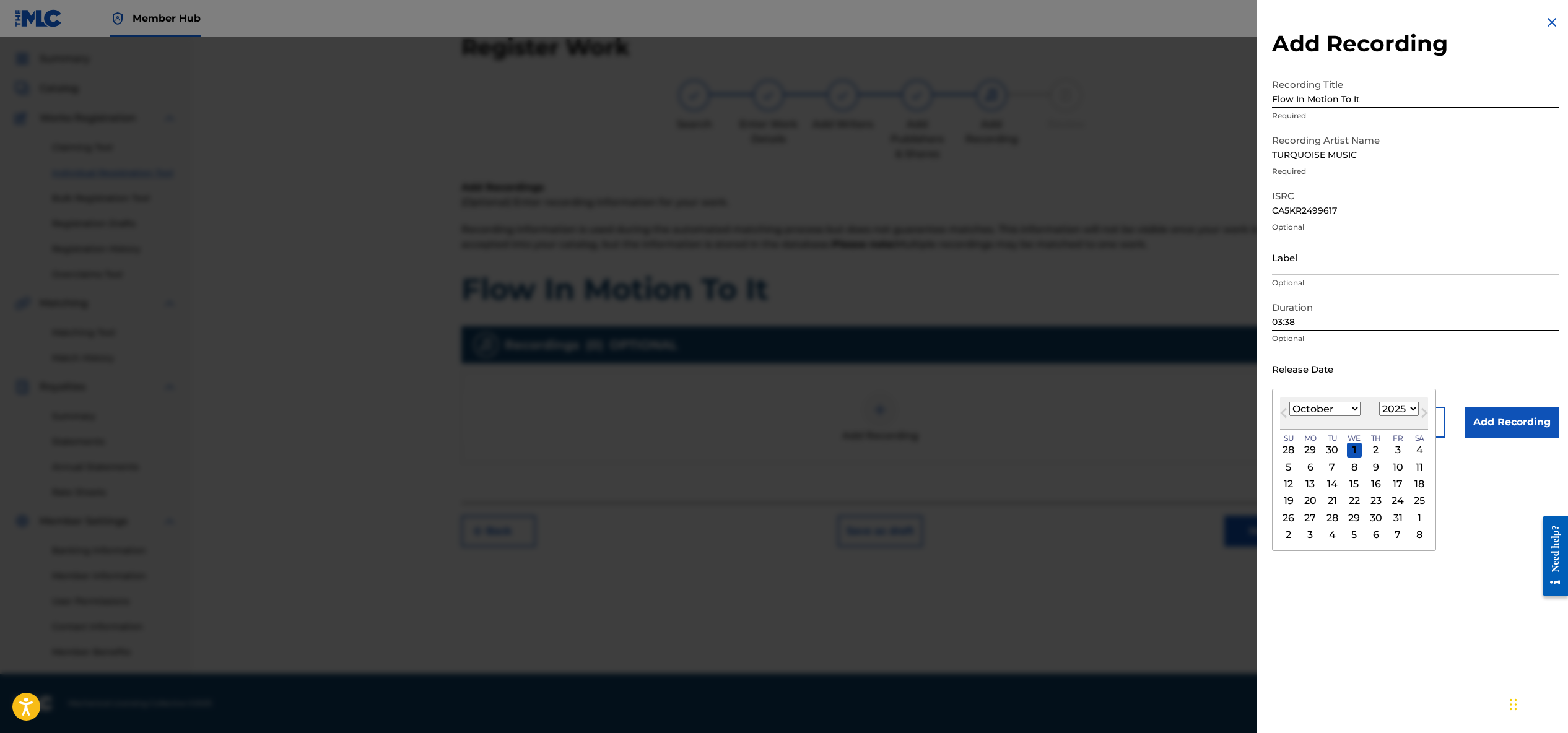
click at [1343, 409] on select "January February March April May June July August September October November De…" at bounding box center [1325, 409] width 71 height 14
select select "10"
click at [1372, 465] on div "6" at bounding box center [1376, 466] width 15 height 15
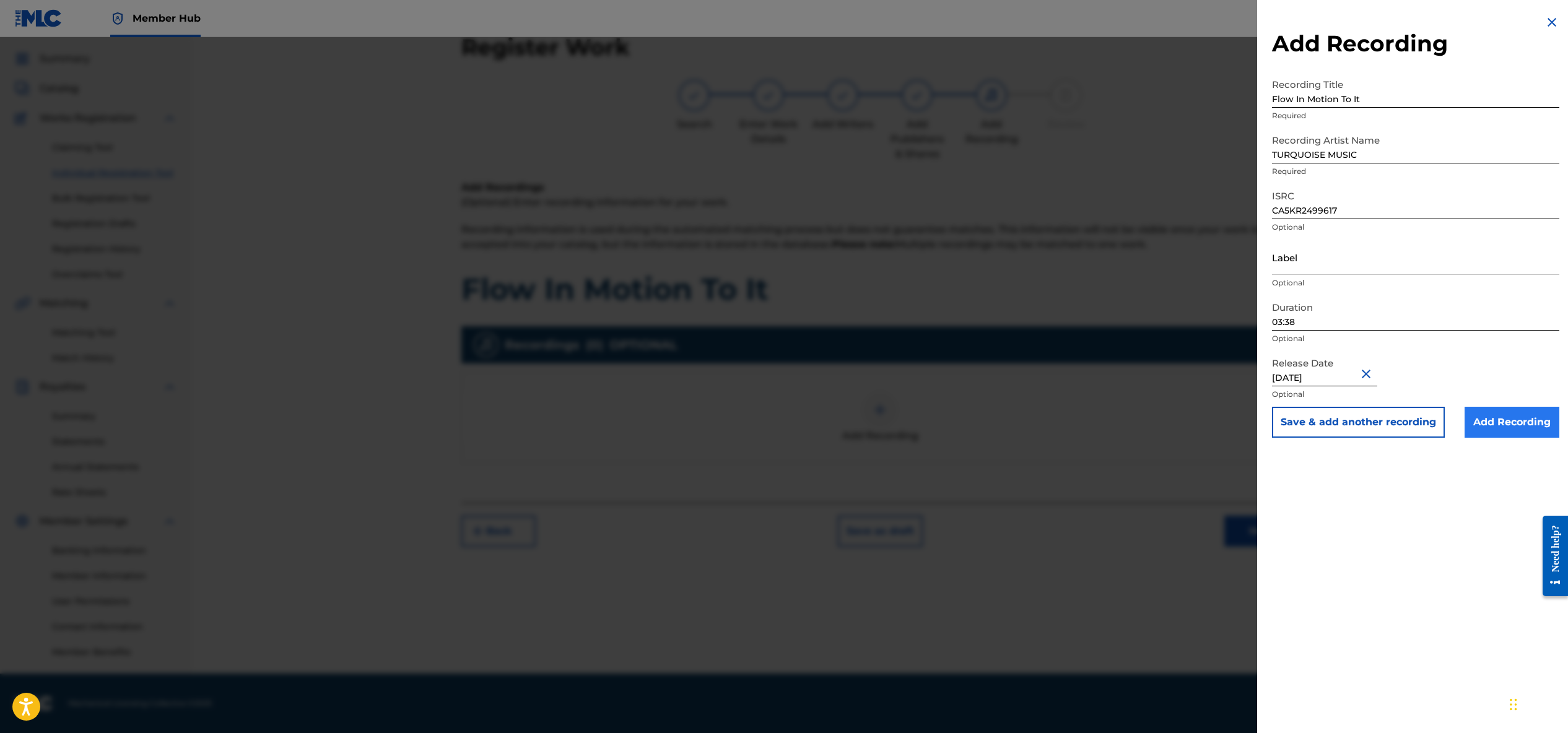
type input "[DATE]"
click at [1503, 420] on input "Add Recording" at bounding box center [1512, 422] width 95 height 31
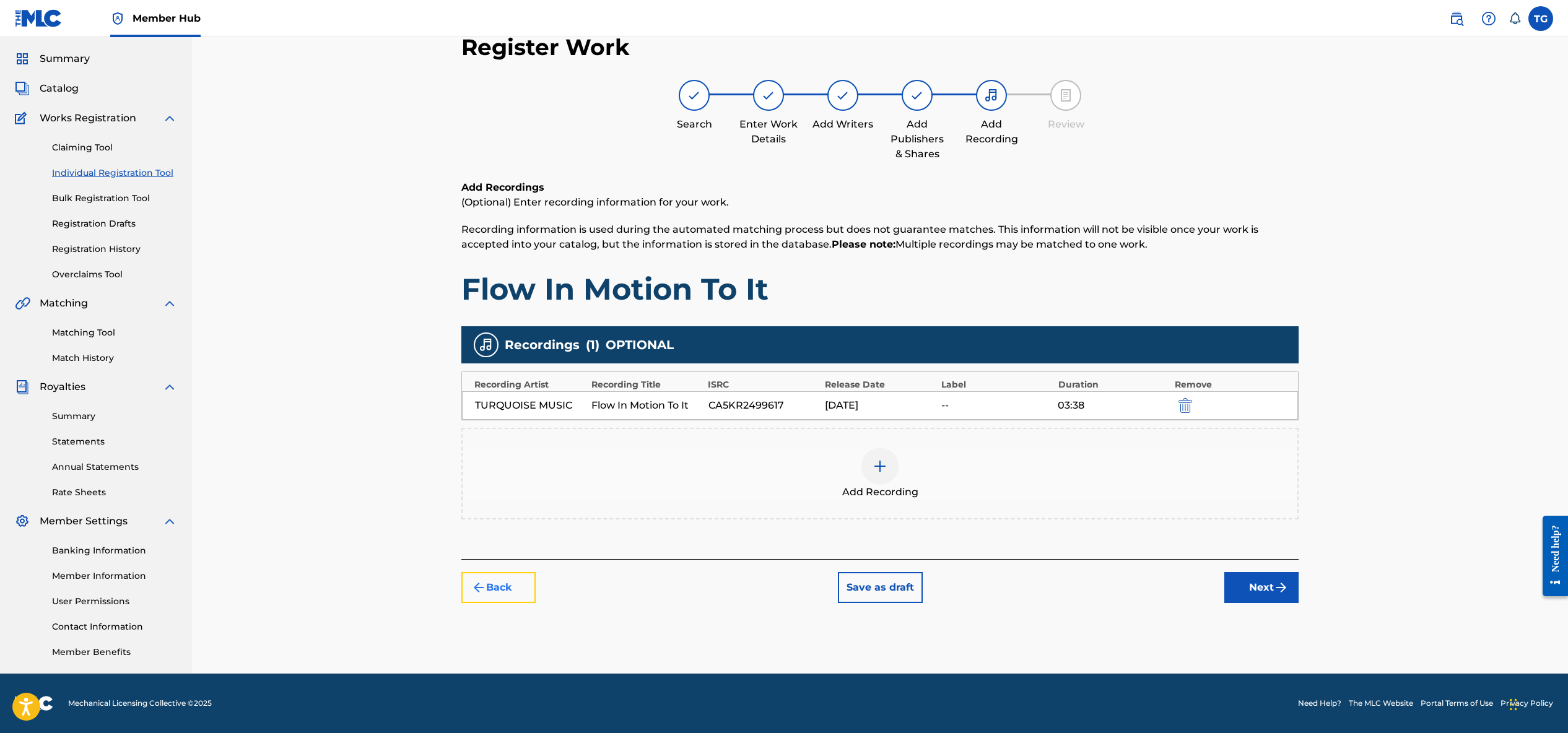
click at [502, 587] on button "Back" at bounding box center [498, 587] width 74 height 31
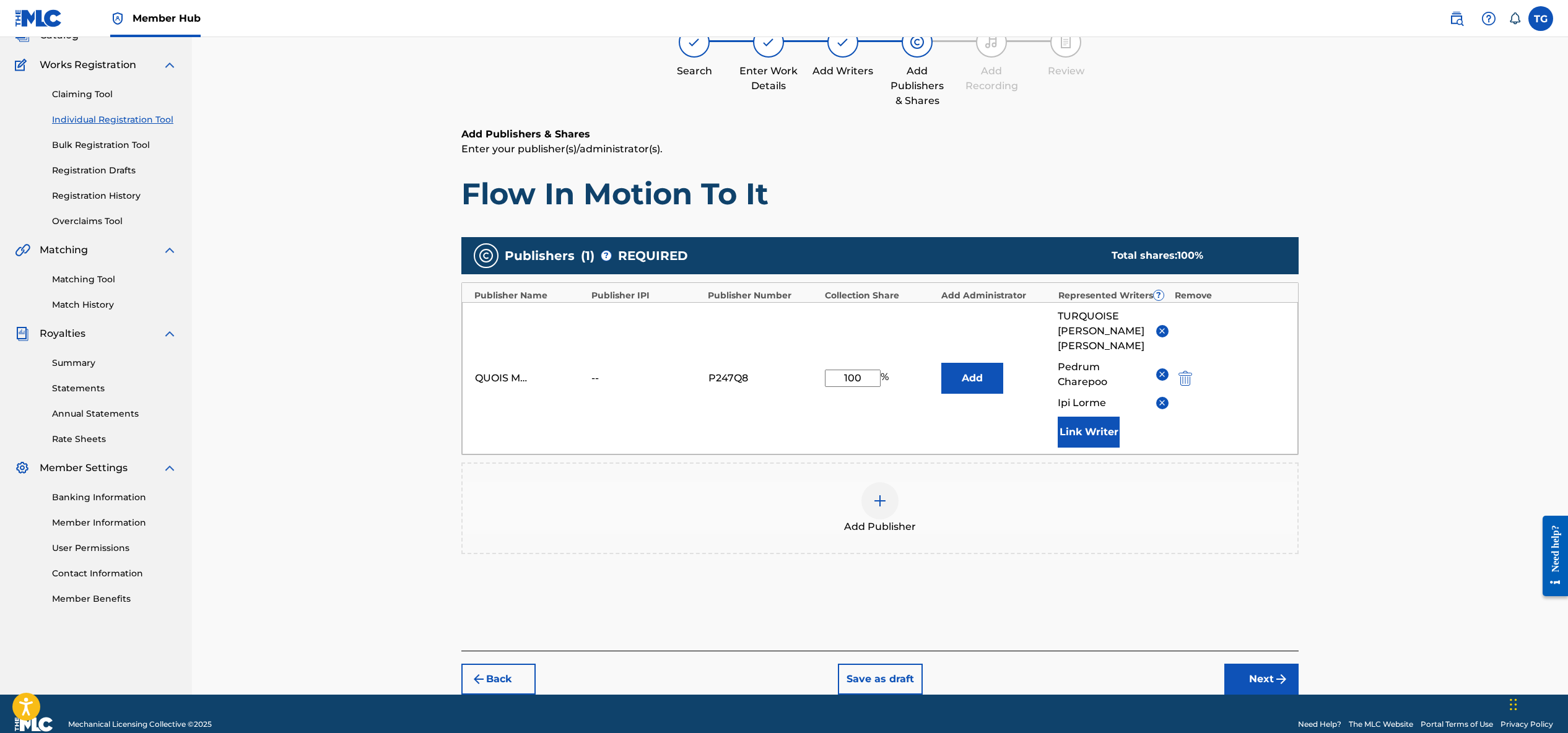
scroll to position [109, 0]
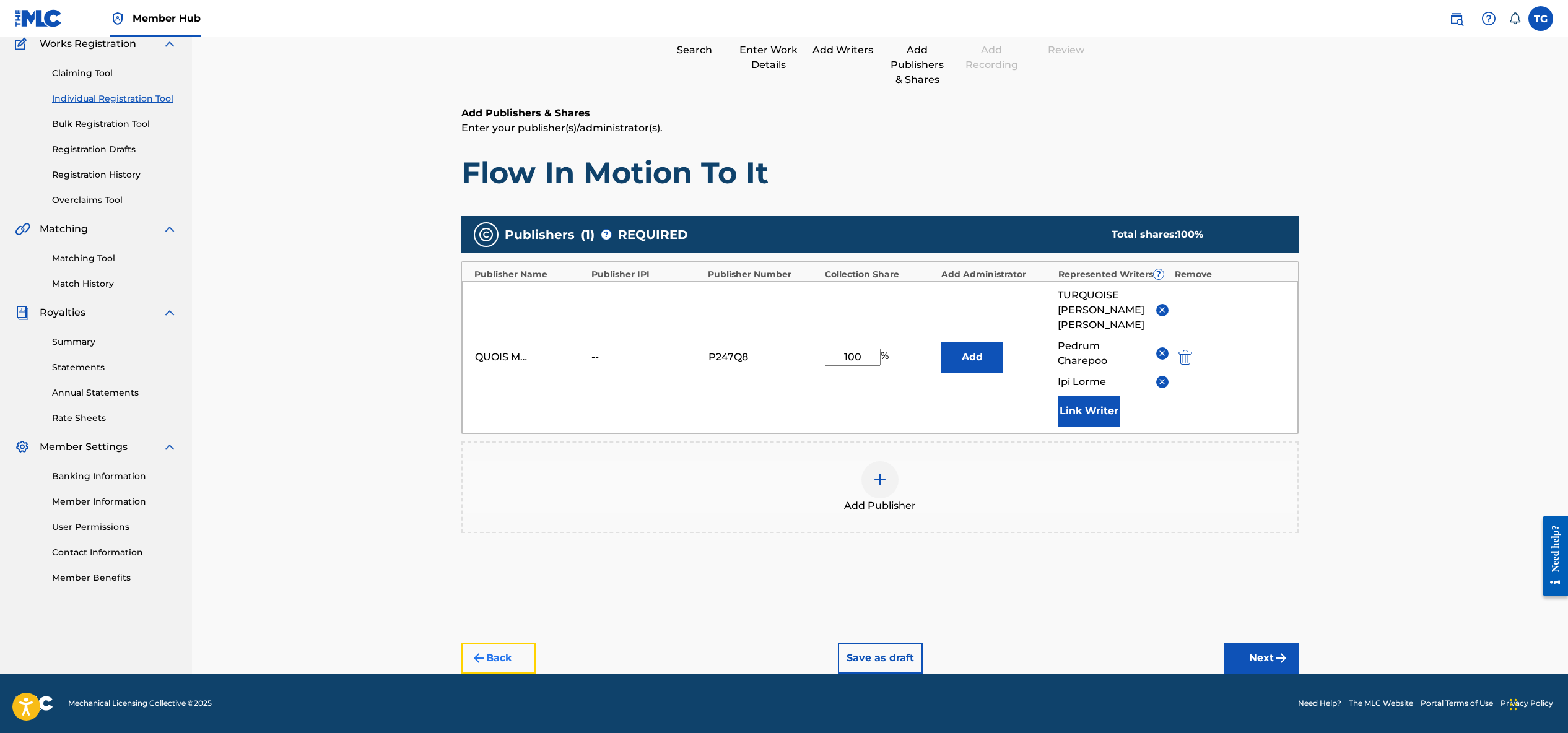
click at [503, 651] on button "Back" at bounding box center [498, 657] width 74 height 31
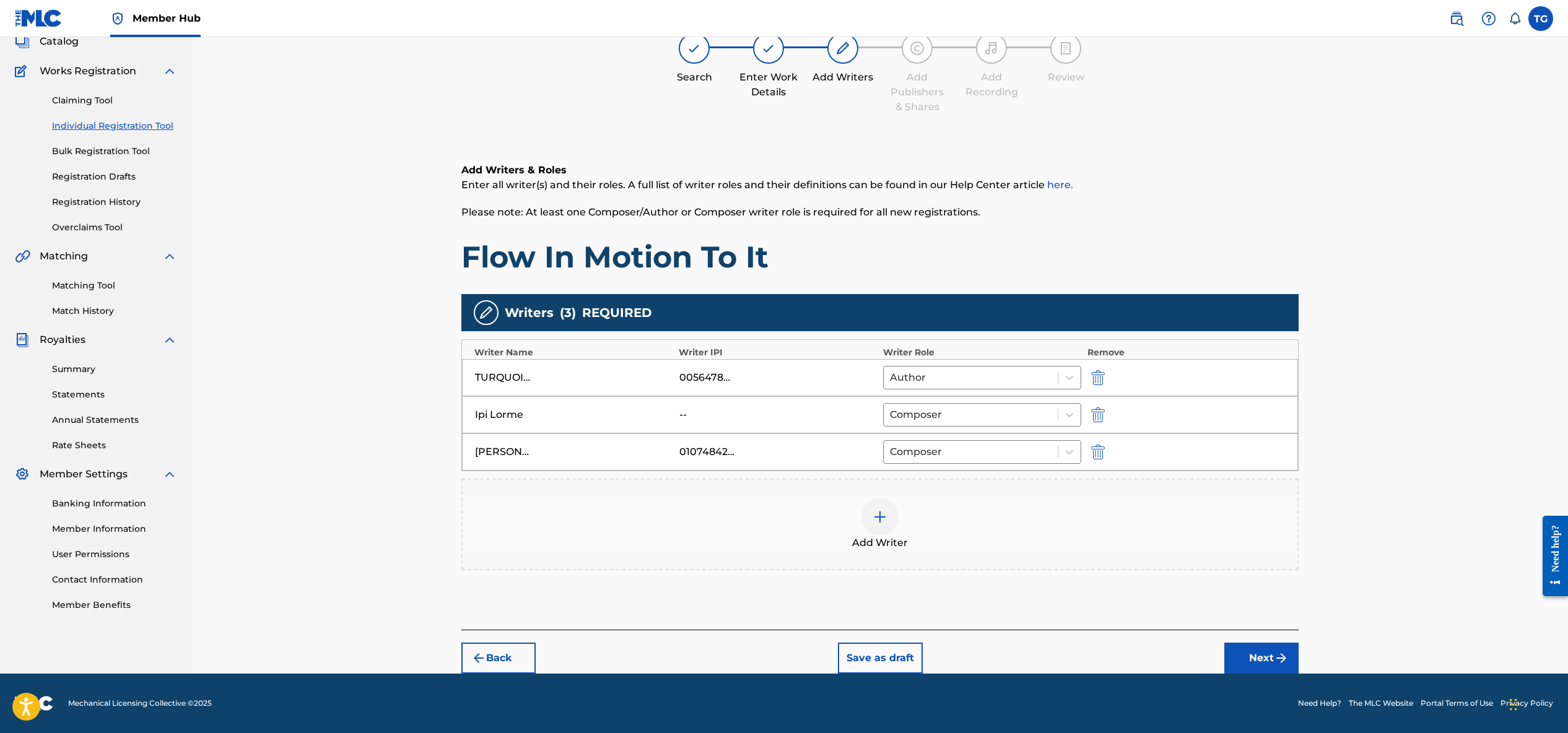
scroll to position [81, 0]
click at [505, 650] on button "Back" at bounding box center [498, 657] width 74 height 31
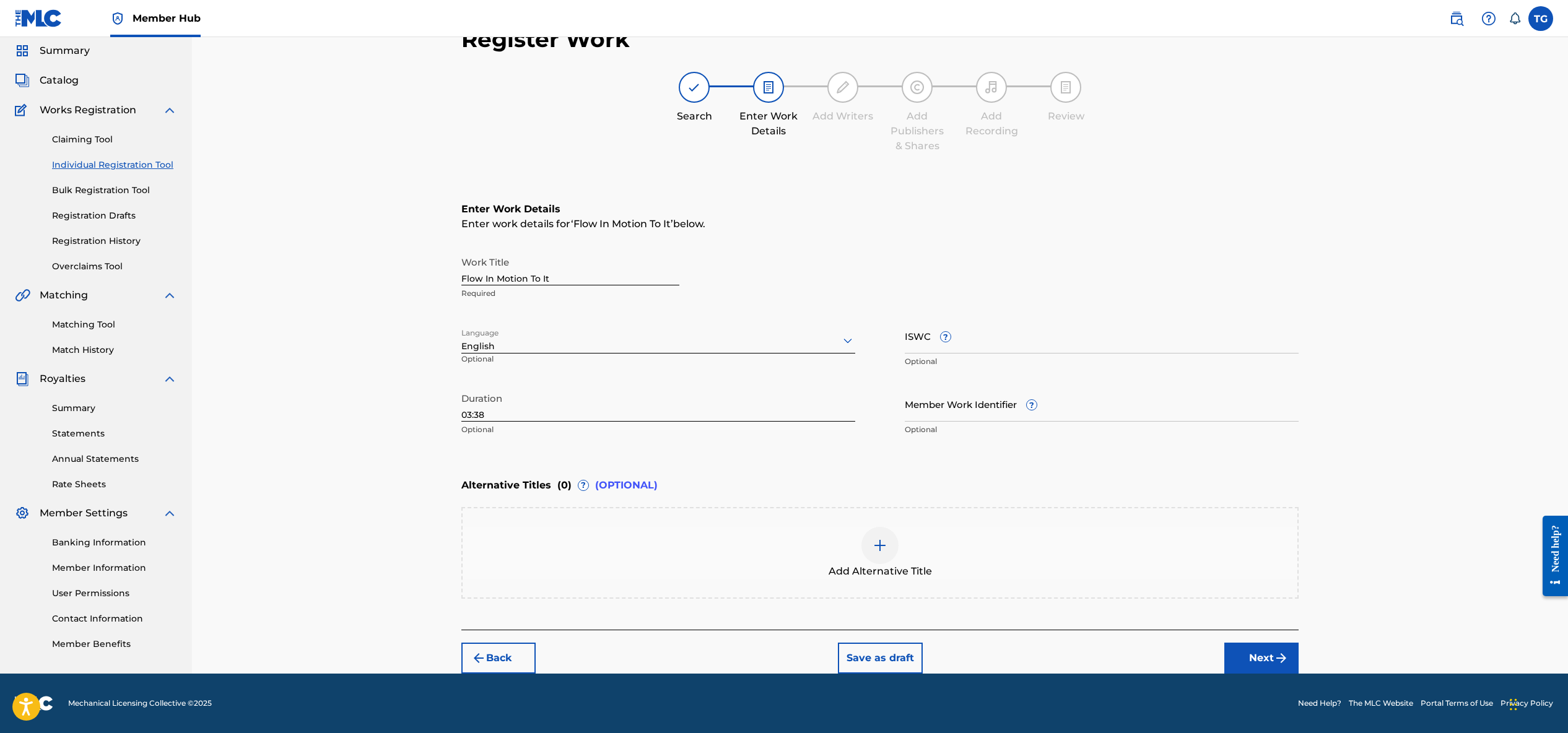
scroll to position [42, 0]
click at [1270, 656] on button "Next" at bounding box center [1261, 658] width 74 height 31
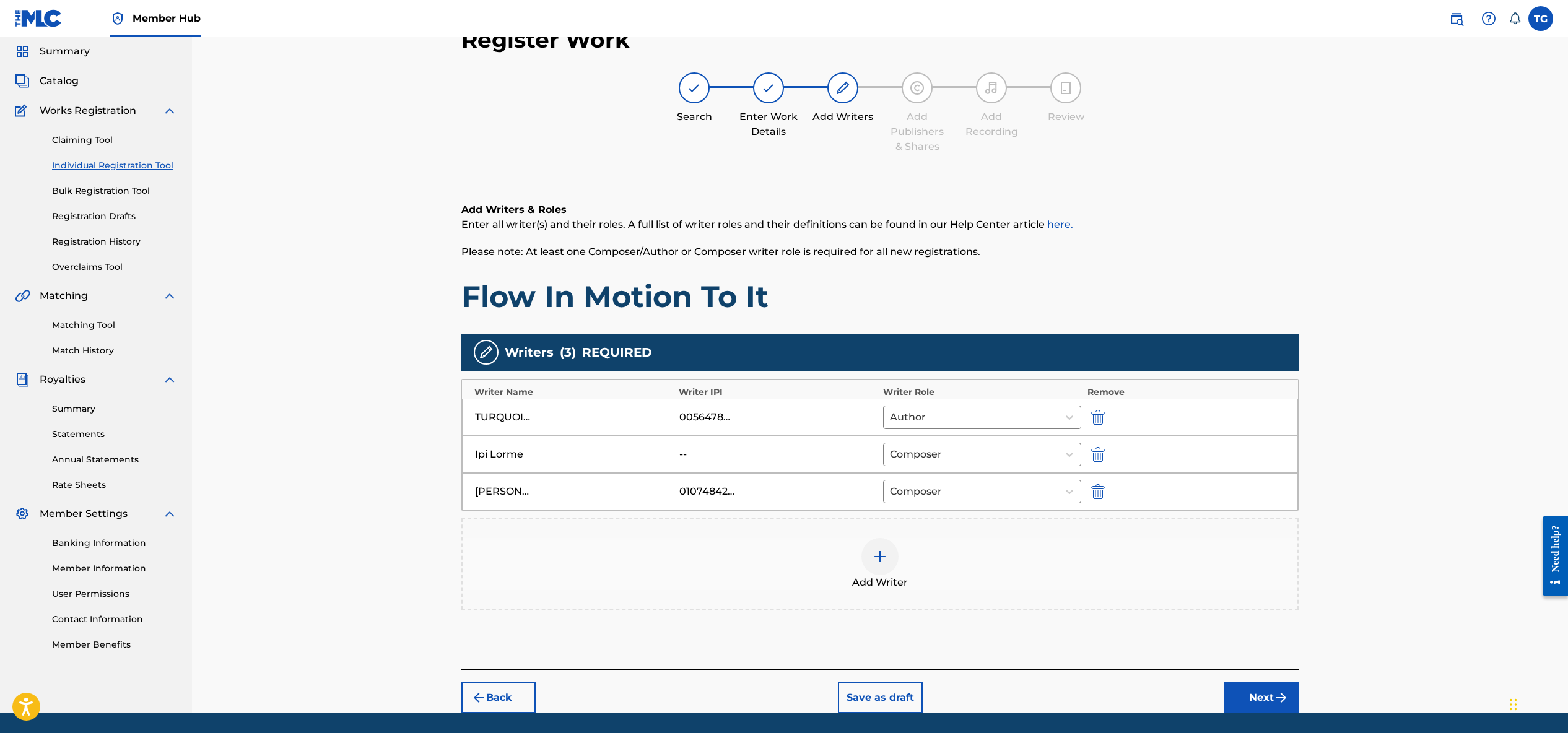
click at [1270, 656] on div "Add Writers & Roles Enter all writer(s) and their roles. A full list of writer …" at bounding box center [880, 421] width 837 height 497
click at [1273, 699] on button "Next" at bounding box center [1261, 697] width 74 height 31
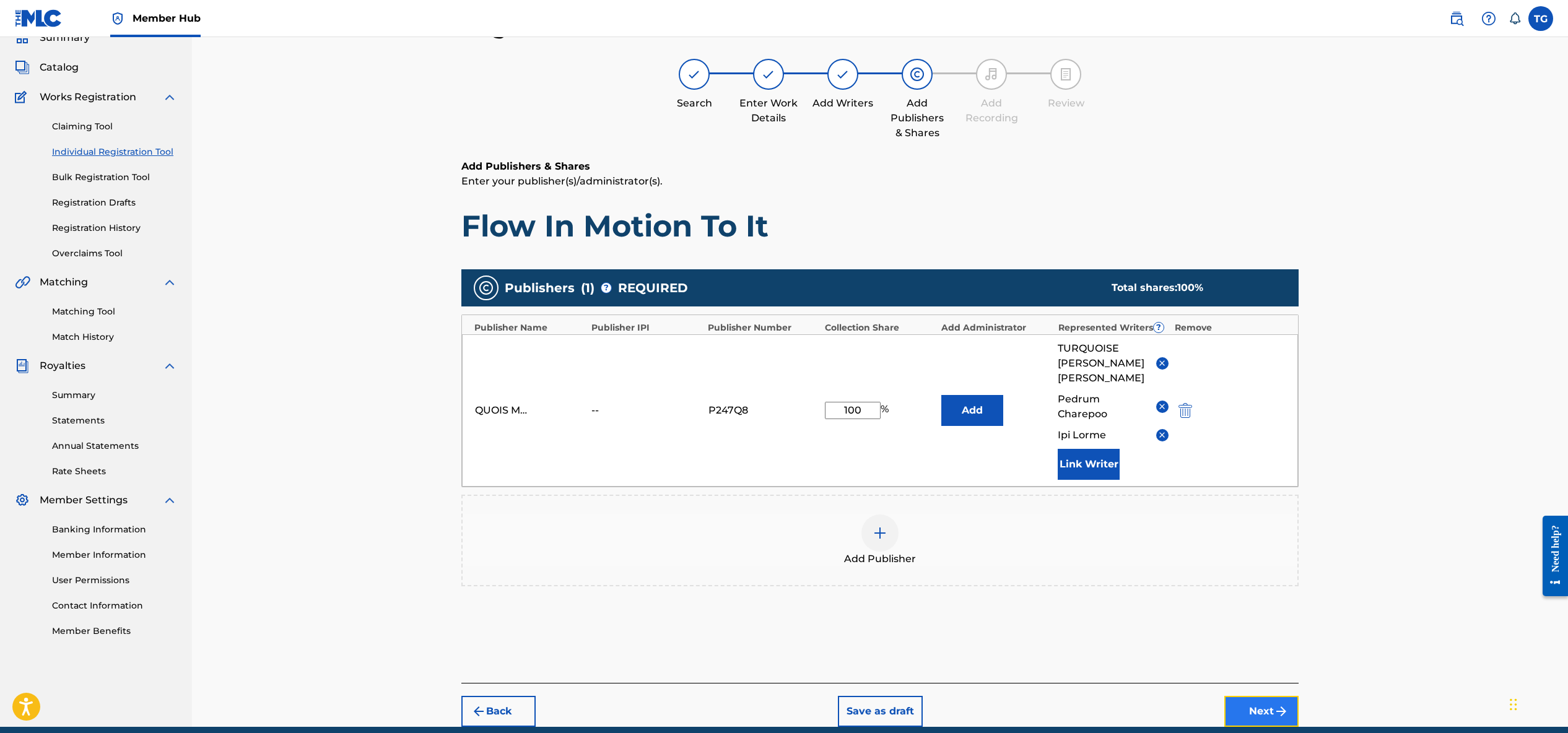
click at [1270, 706] on button "Next" at bounding box center [1261, 711] width 74 height 31
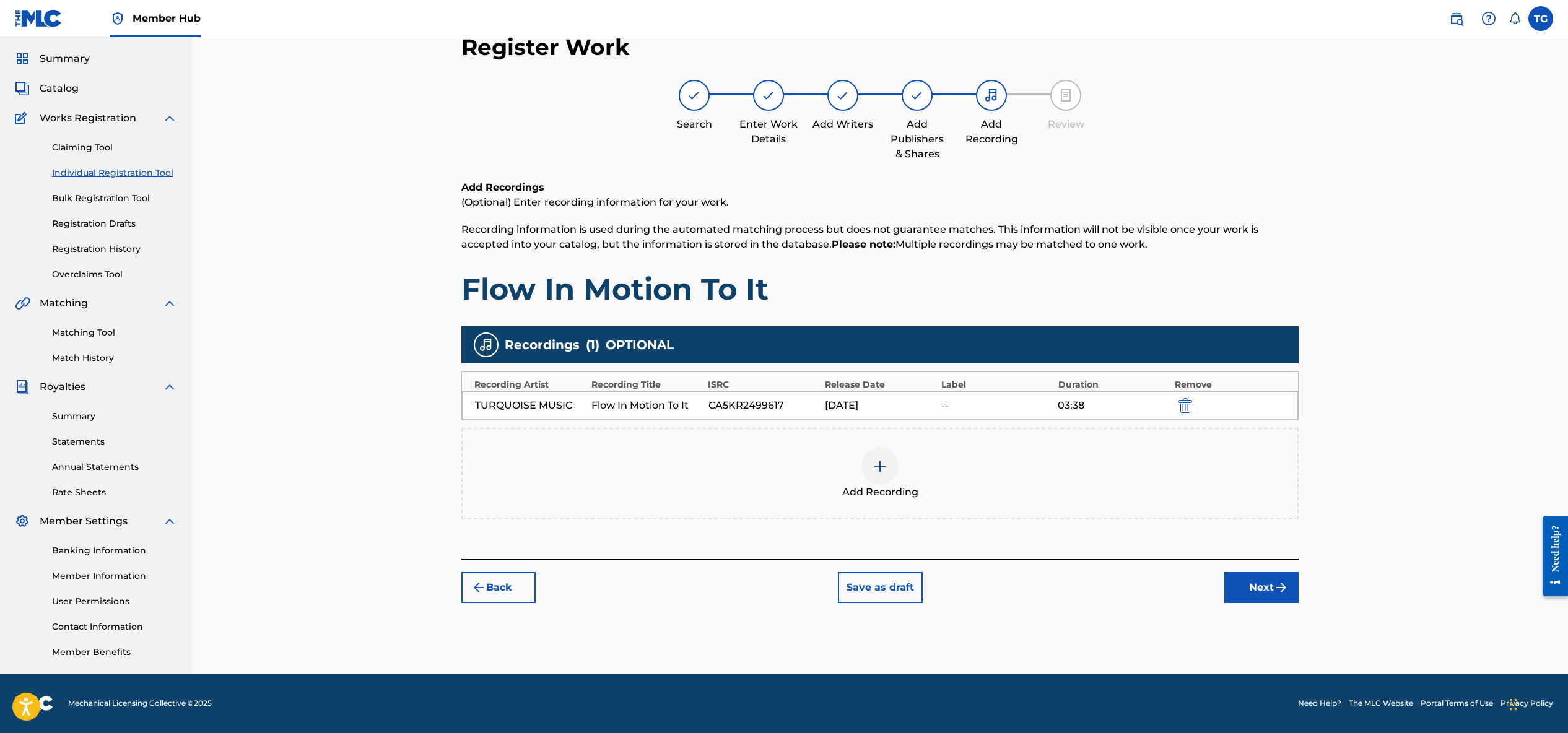
scroll to position [35, 0]
click at [547, 404] on div "TURQUOISE MUSIC" at bounding box center [530, 405] width 110 height 15
click at [490, 583] on button "Back" at bounding box center [498, 587] width 74 height 31
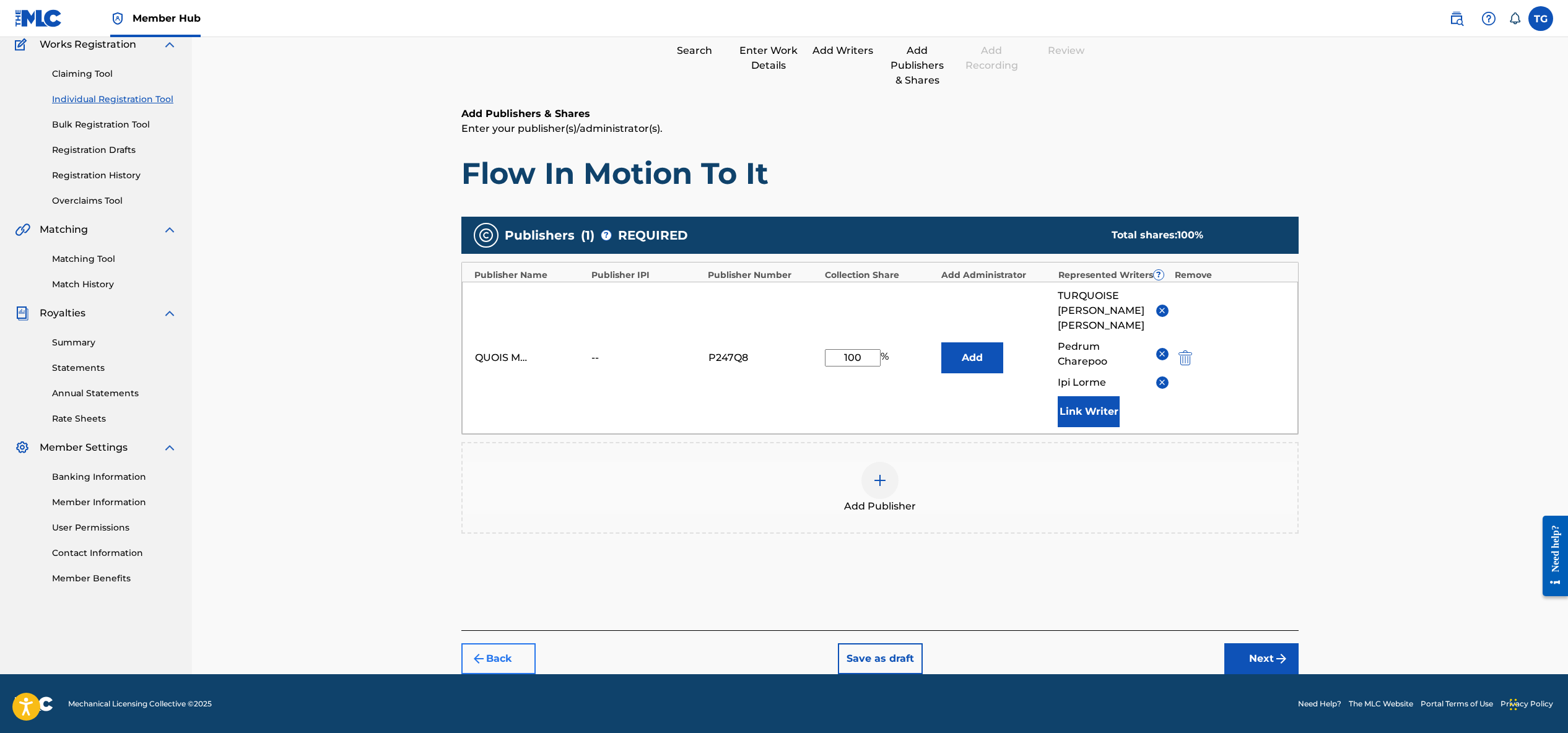
scroll to position [109, 0]
click at [499, 659] on button "Back" at bounding box center [498, 657] width 74 height 31
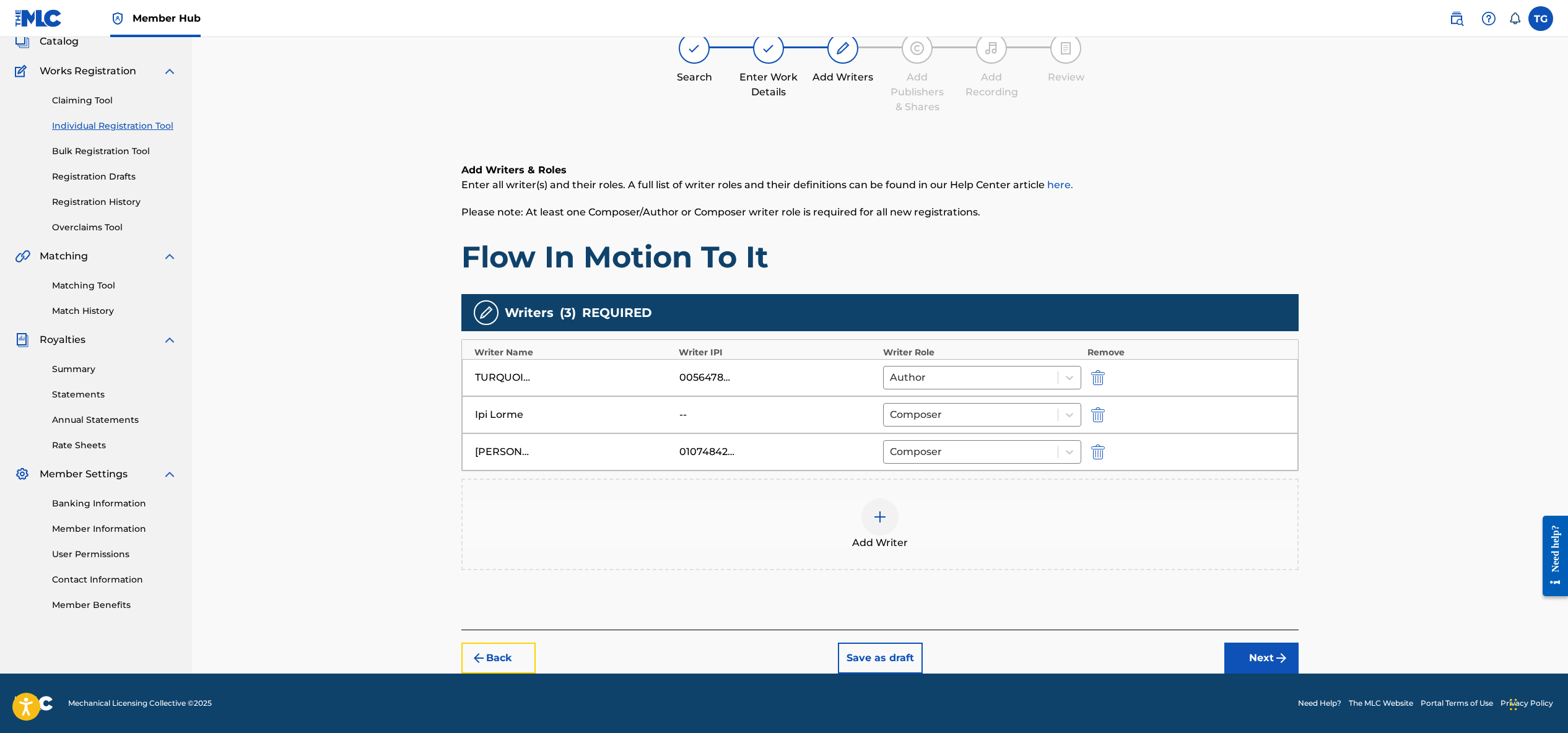
click at [499, 659] on button "Back" at bounding box center [498, 657] width 74 height 31
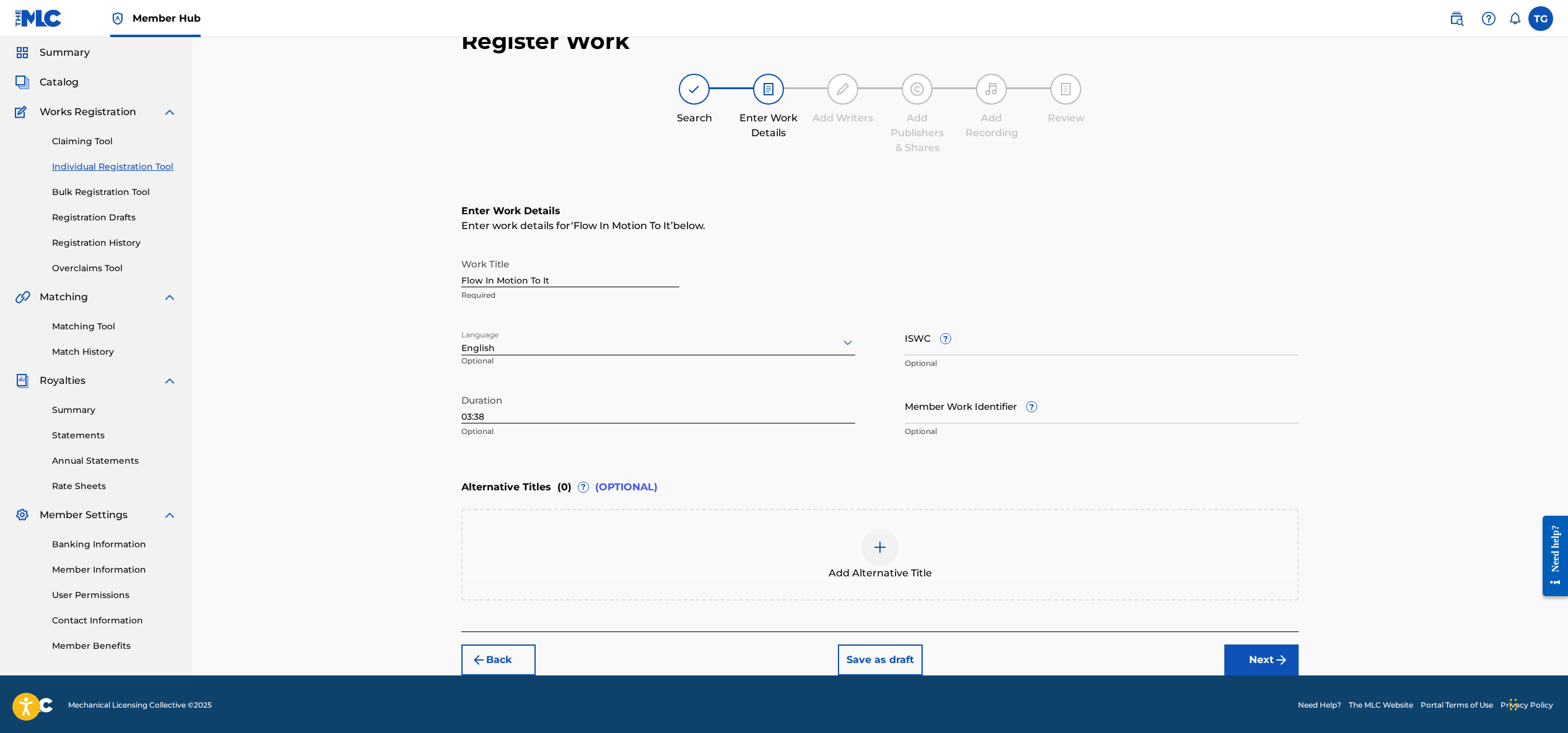
scroll to position [39, 0]
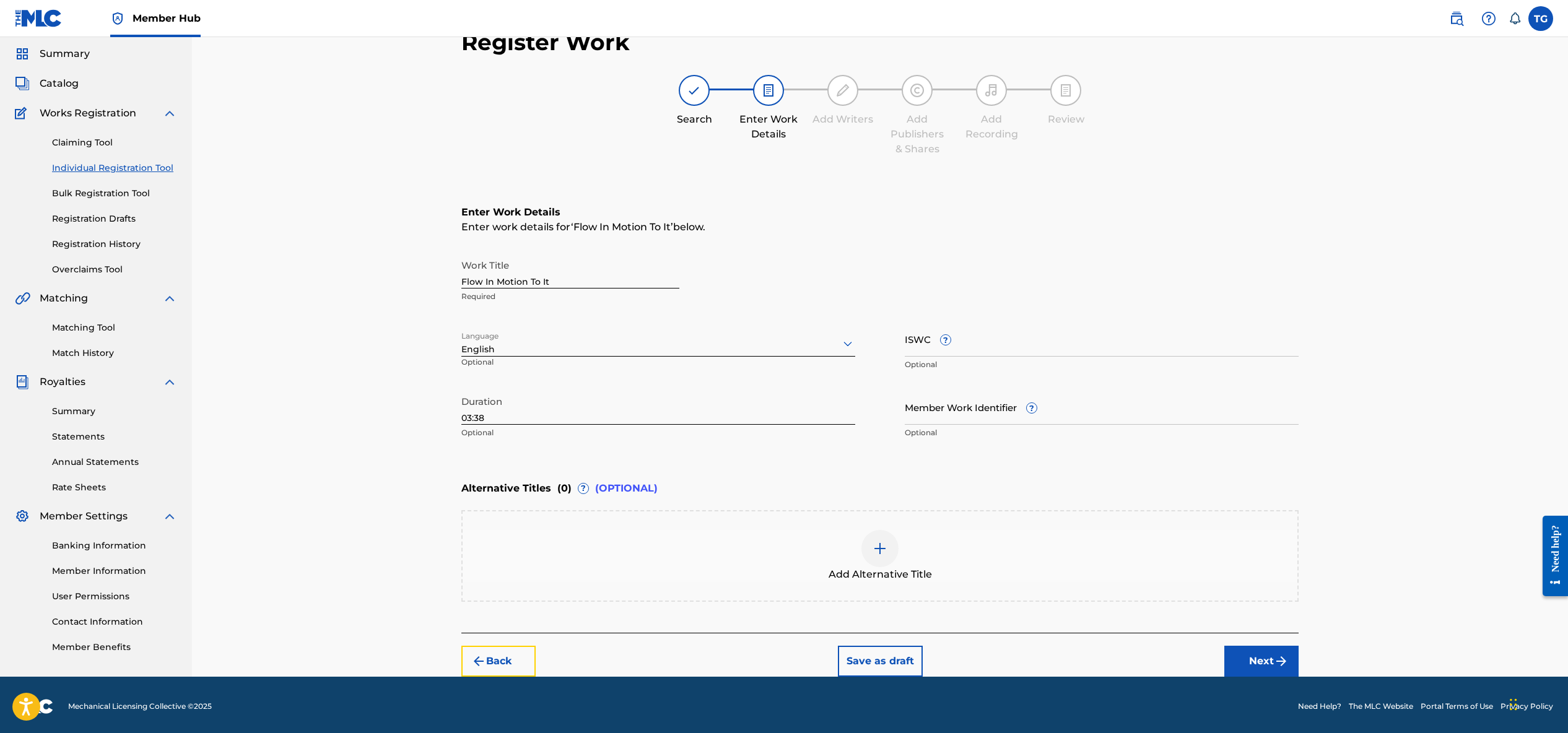
click at [499, 659] on button "Back" at bounding box center [498, 661] width 74 height 31
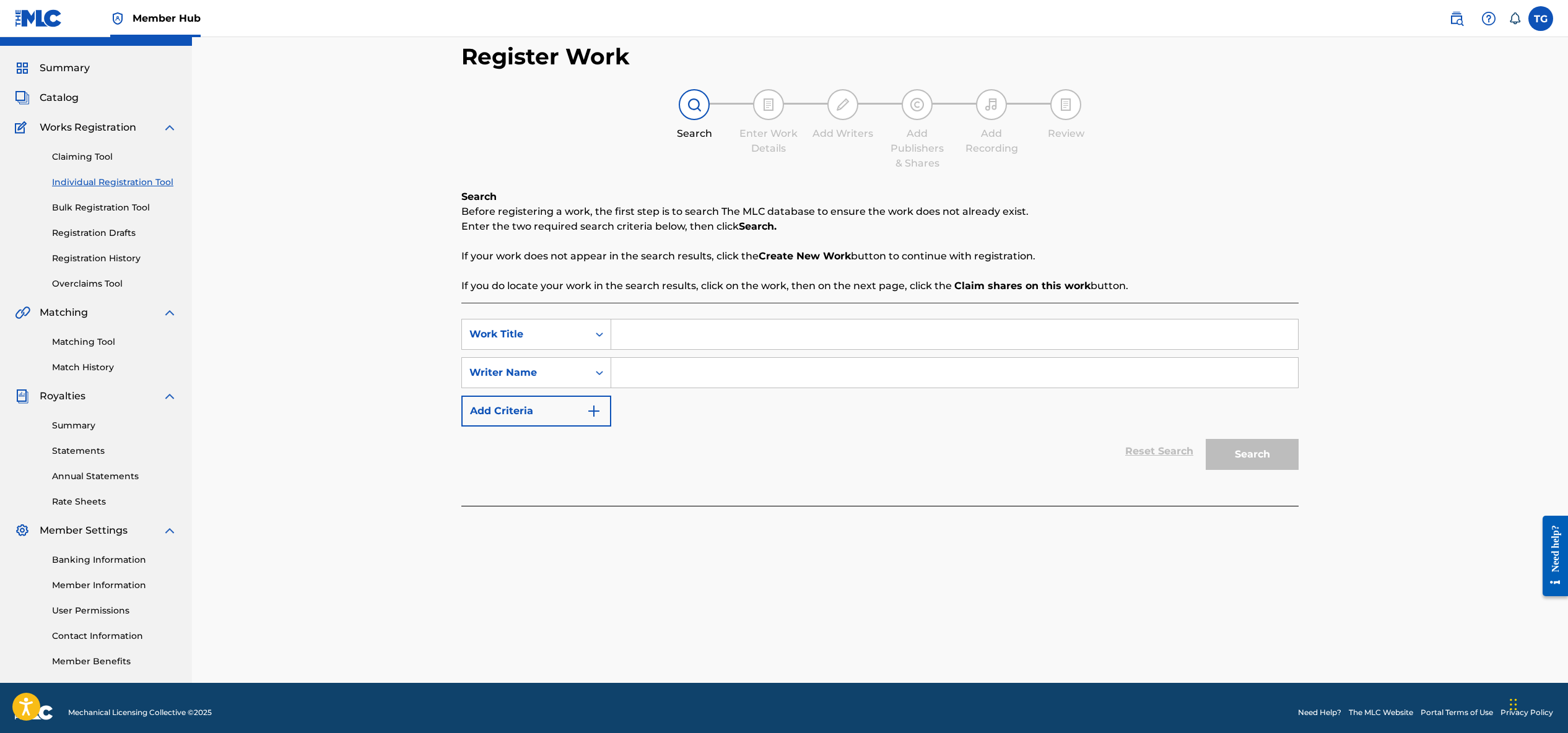
scroll to position [35, 0]
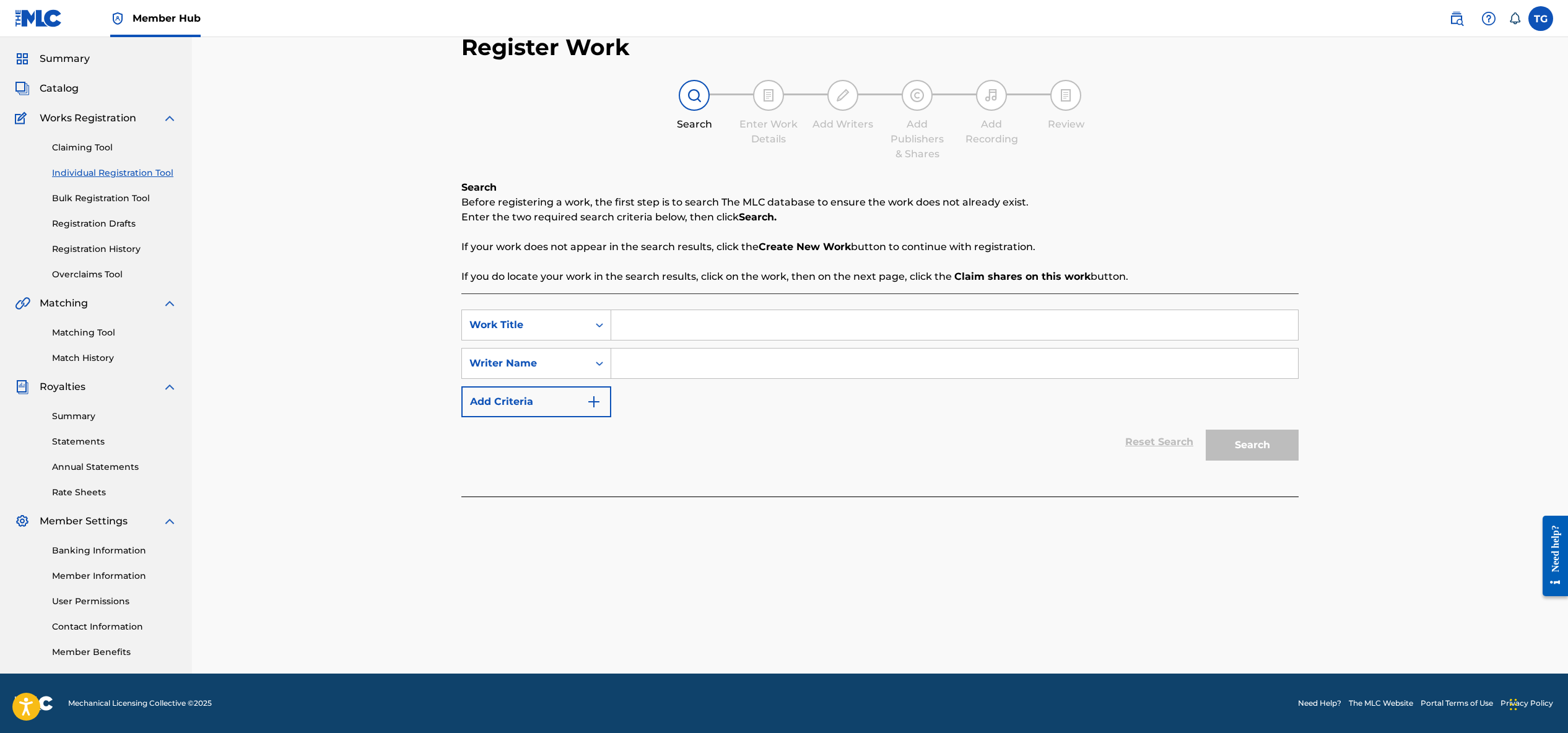
click at [762, 97] on img at bounding box center [768, 95] width 15 height 15
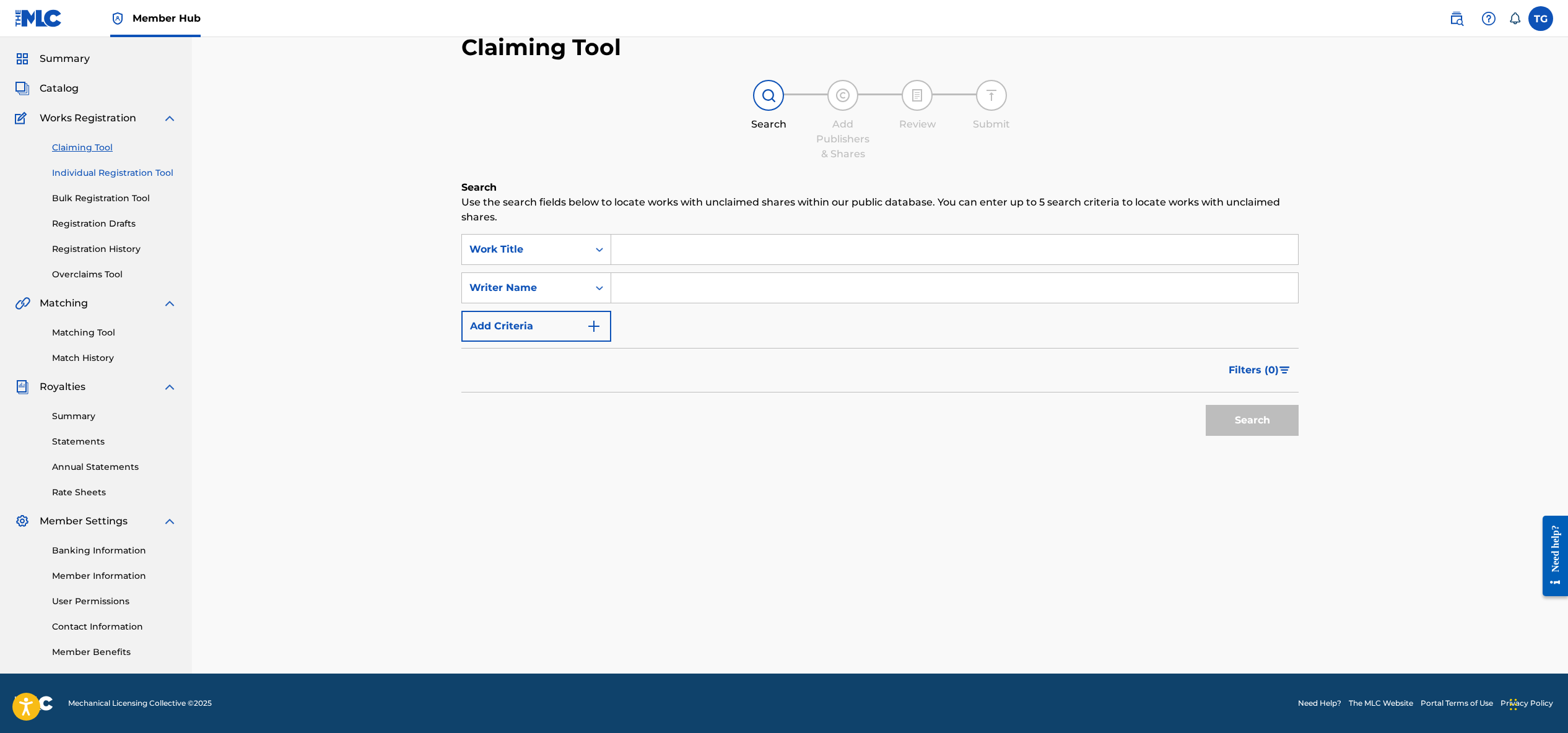
click at [158, 168] on link "Individual Registration Tool" at bounding box center [114, 173] width 125 height 13
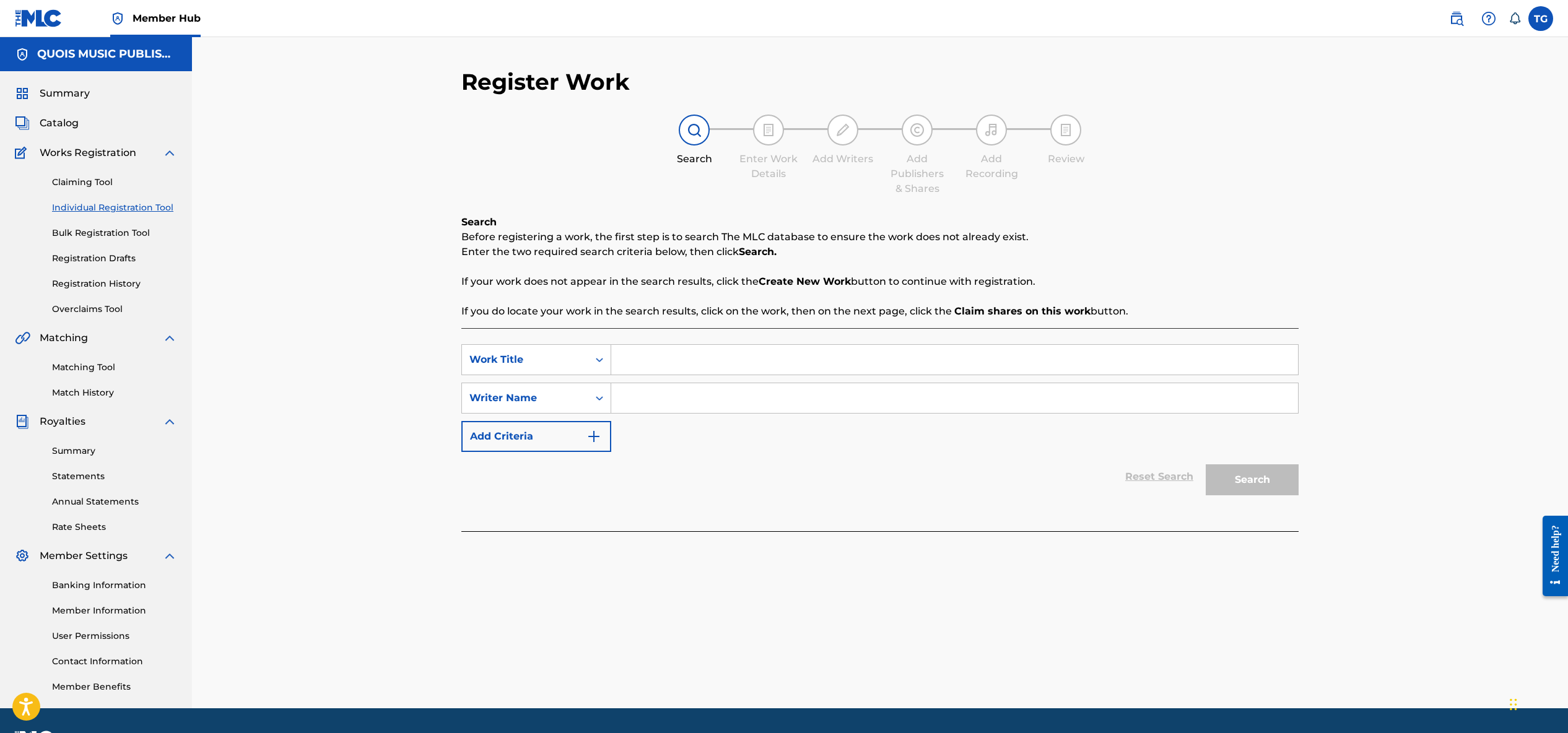
click at [686, 347] on input "Search Form" at bounding box center [954, 359] width 687 height 30
type input "flowwowo"
click at [703, 393] on input "Search Form" at bounding box center [954, 397] width 687 height 30
type input "fgetfegf"
click at [1249, 465] on button "Search" at bounding box center [1252, 479] width 93 height 31
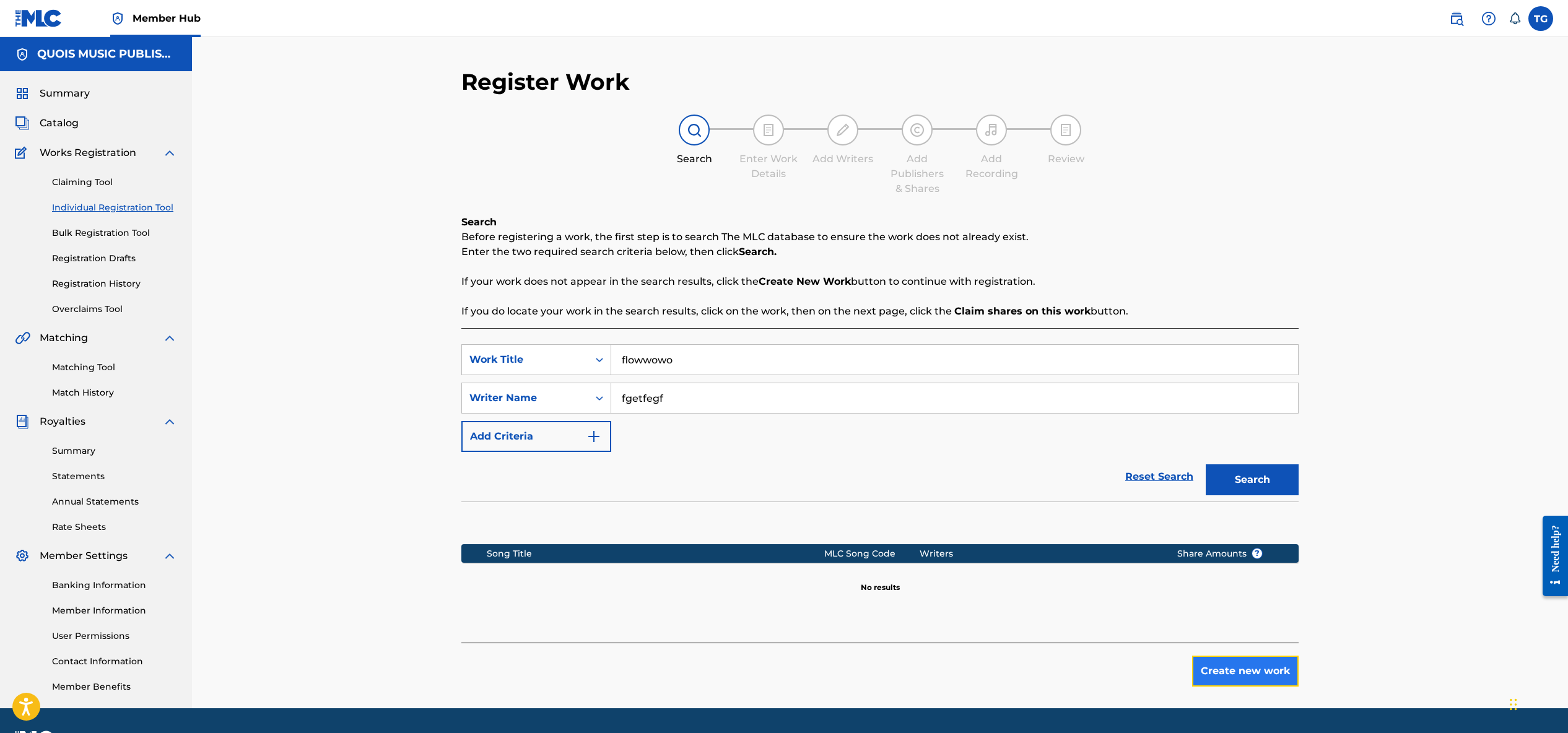
click at [1239, 673] on button "Create new work" at bounding box center [1245, 671] width 106 height 31
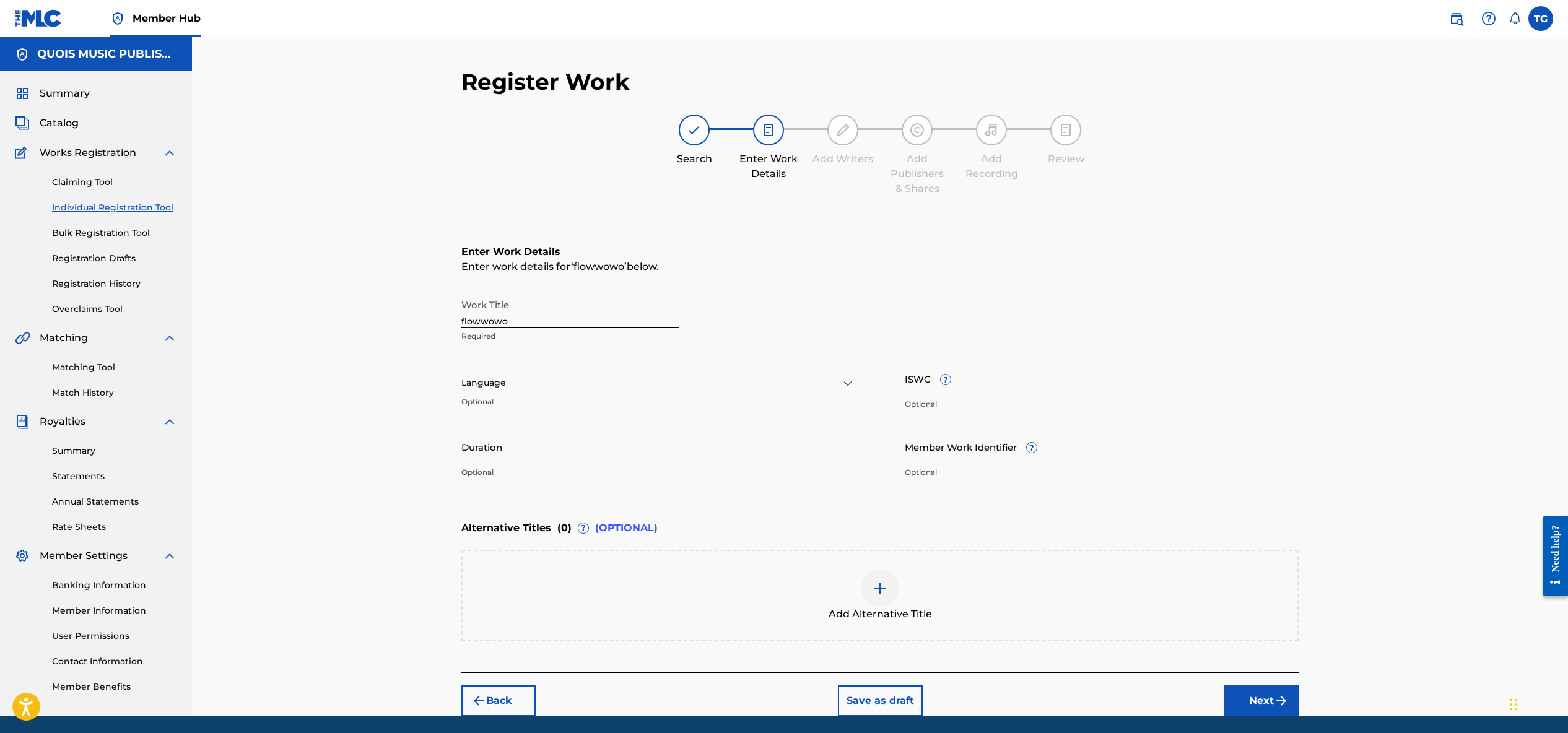
click at [499, 323] on input "flowwowo" at bounding box center [570, 311] width 218 height 35
type input "Flow In Motion To It"
click at [555, 383] on div at bounding box center [658, 383] width 394 height 16
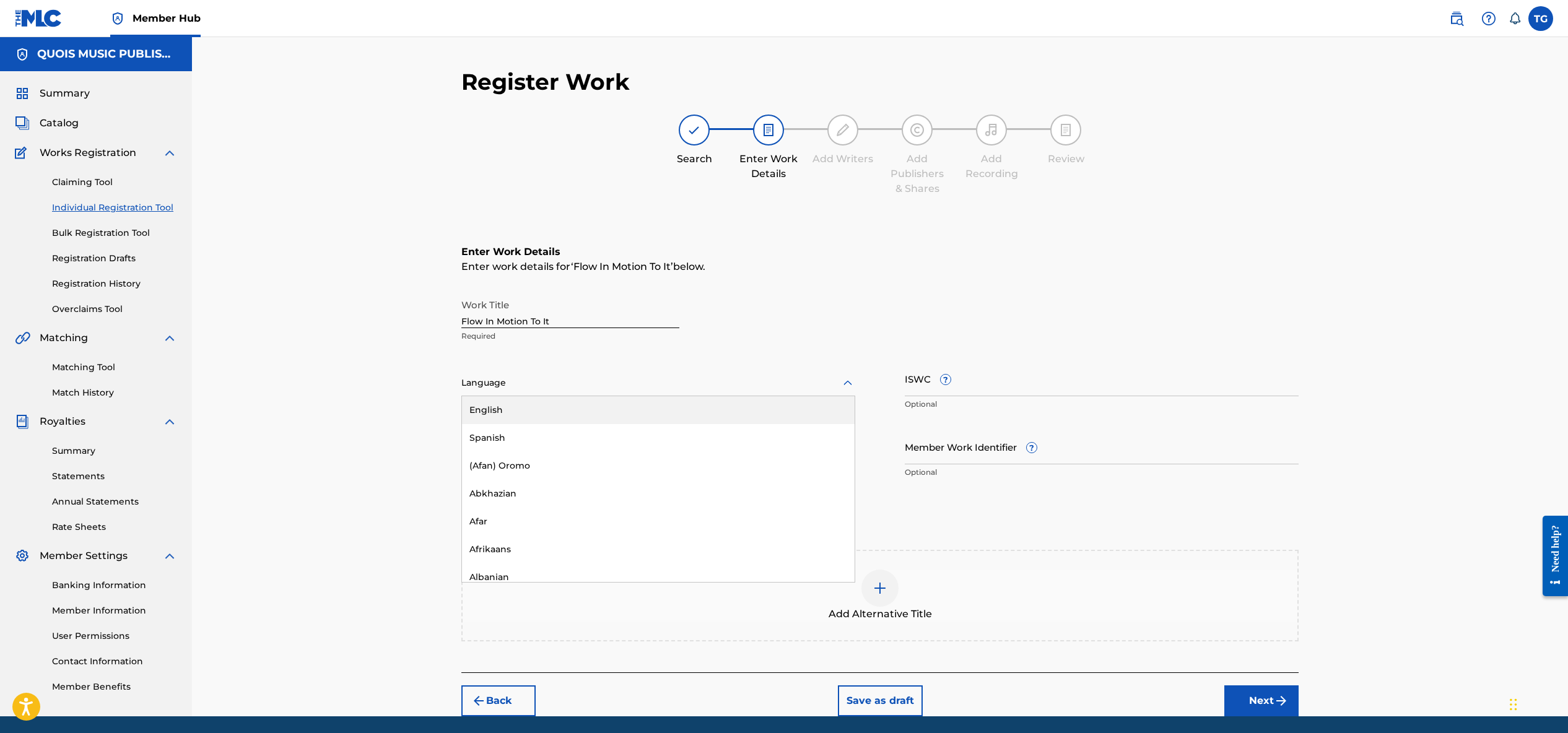
click at [549, 410] on div "English" at bounding box center [658, 410] width 392 height 28
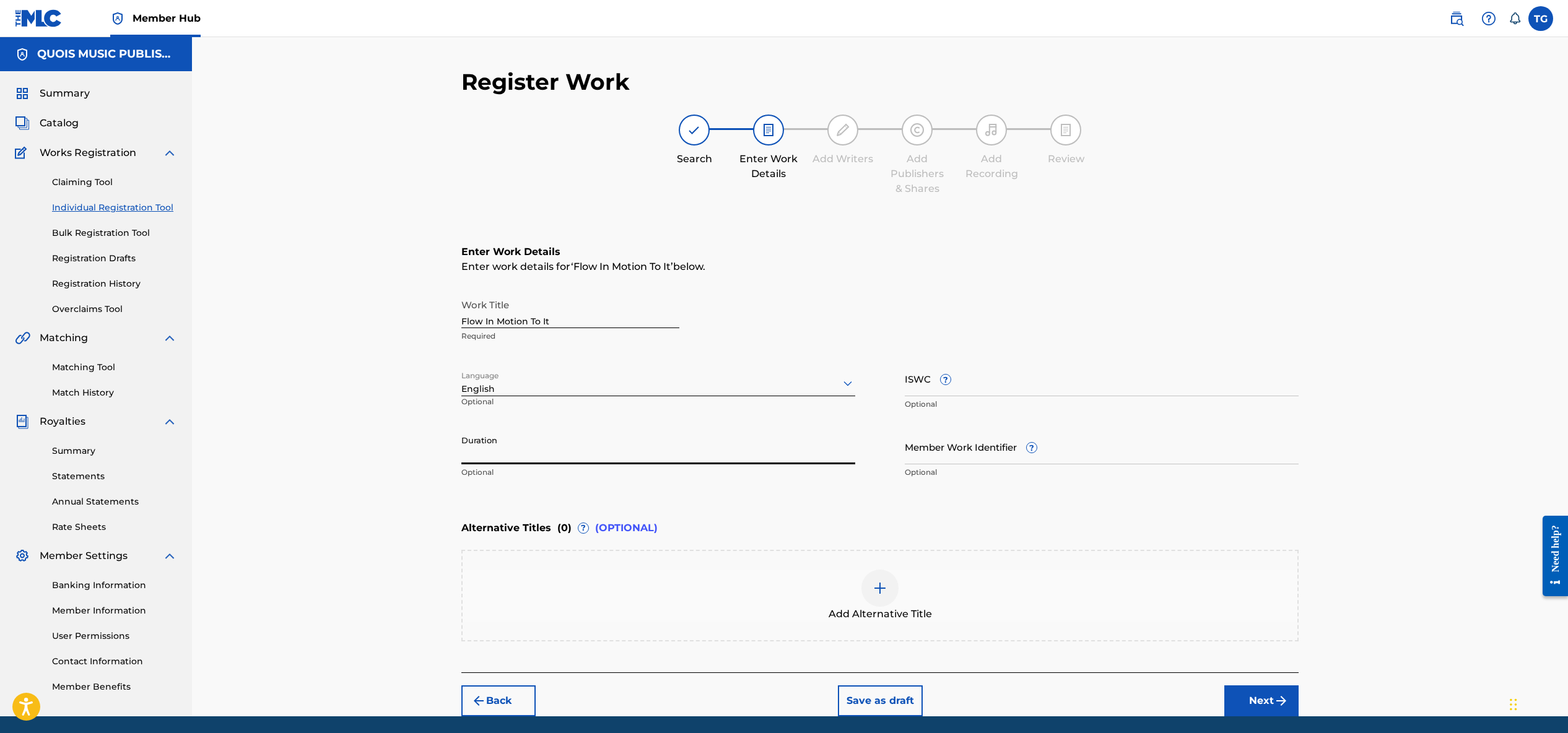
click at [544, 453] on input "Duration" at bounding box center [658, 447] width 394 height 35
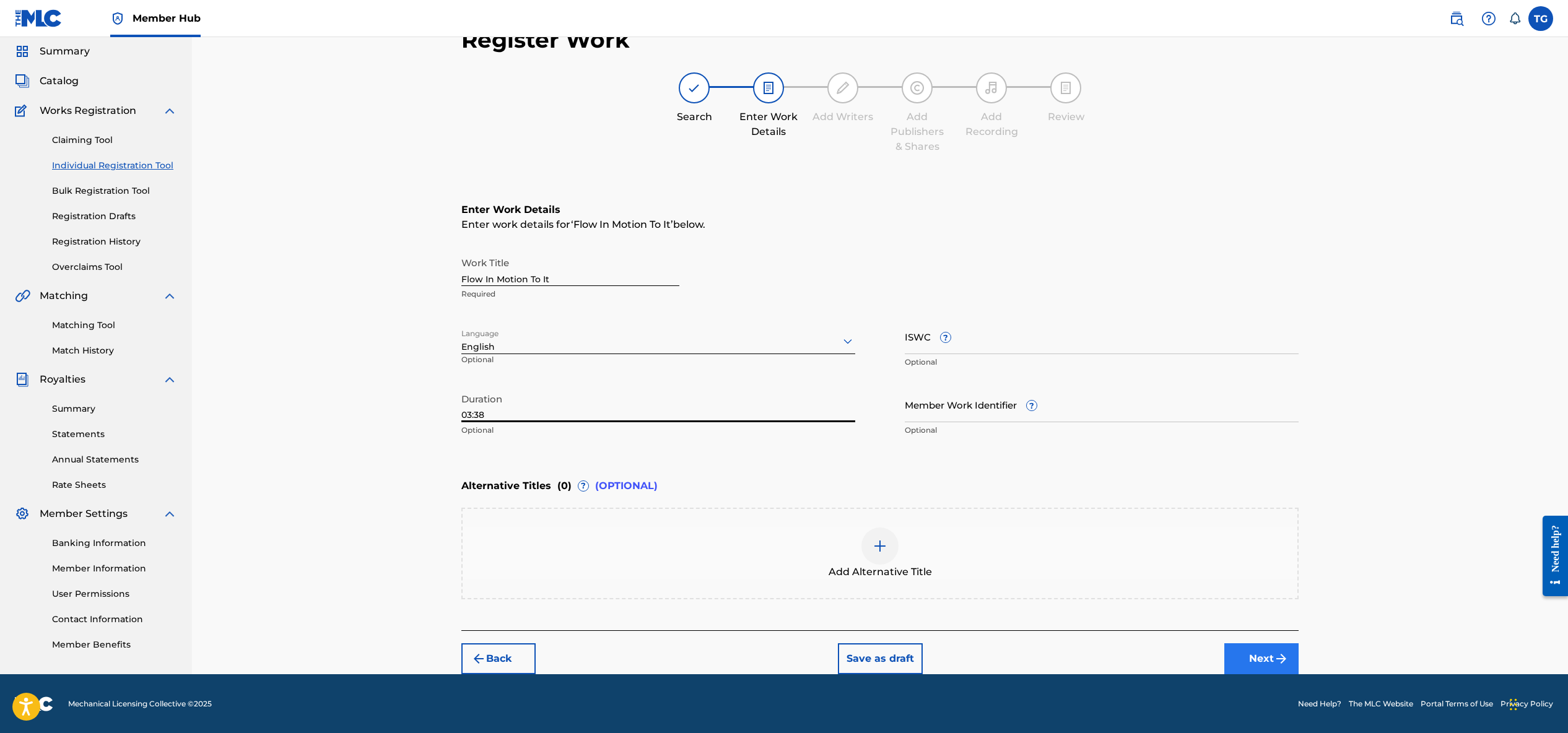
type input "03:38"
click at [1258, 660] on button "Next" at bounding box center [1261, 658] width 74 height 31
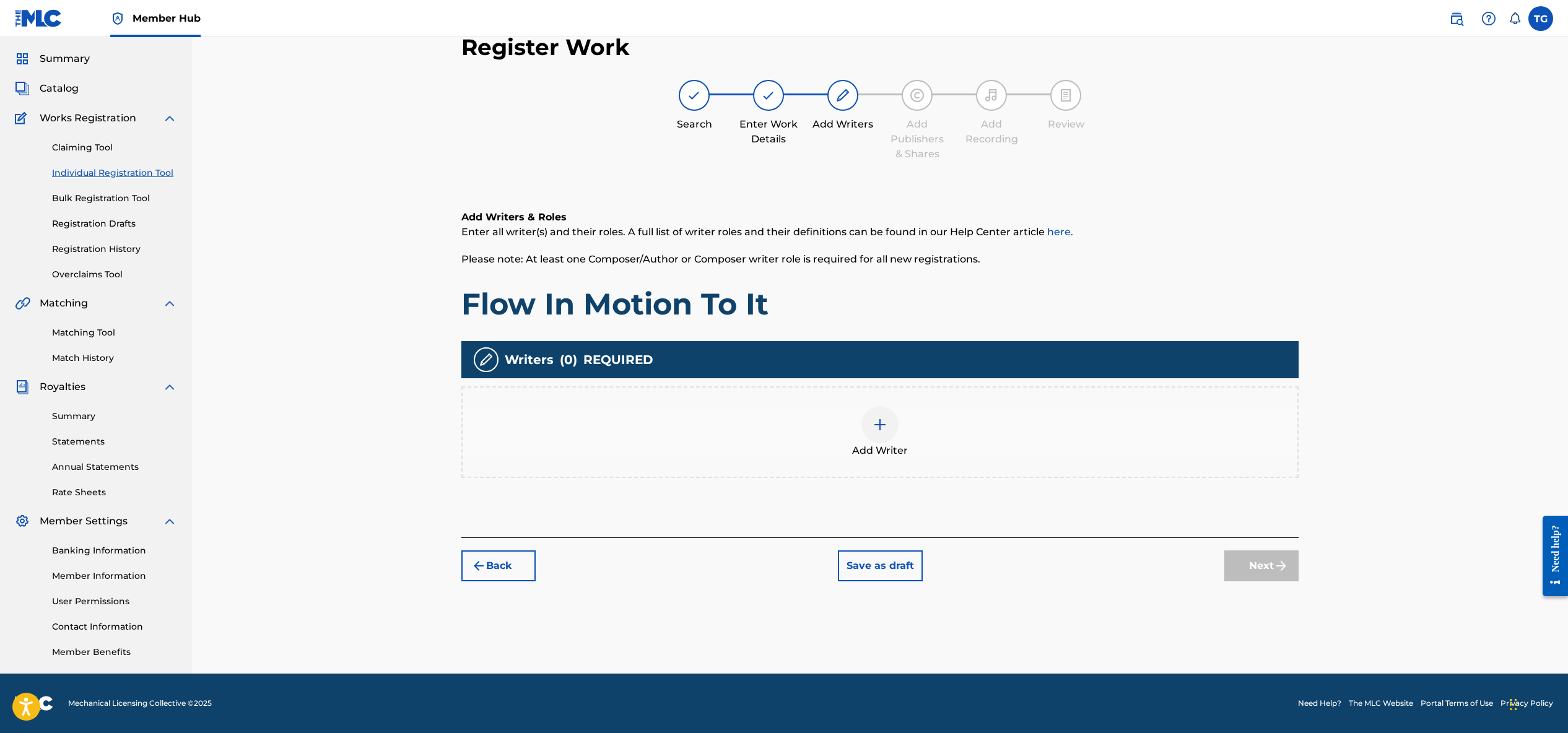
click at [885, 424] on img at bounding box center [880, 424] width 15 height 15
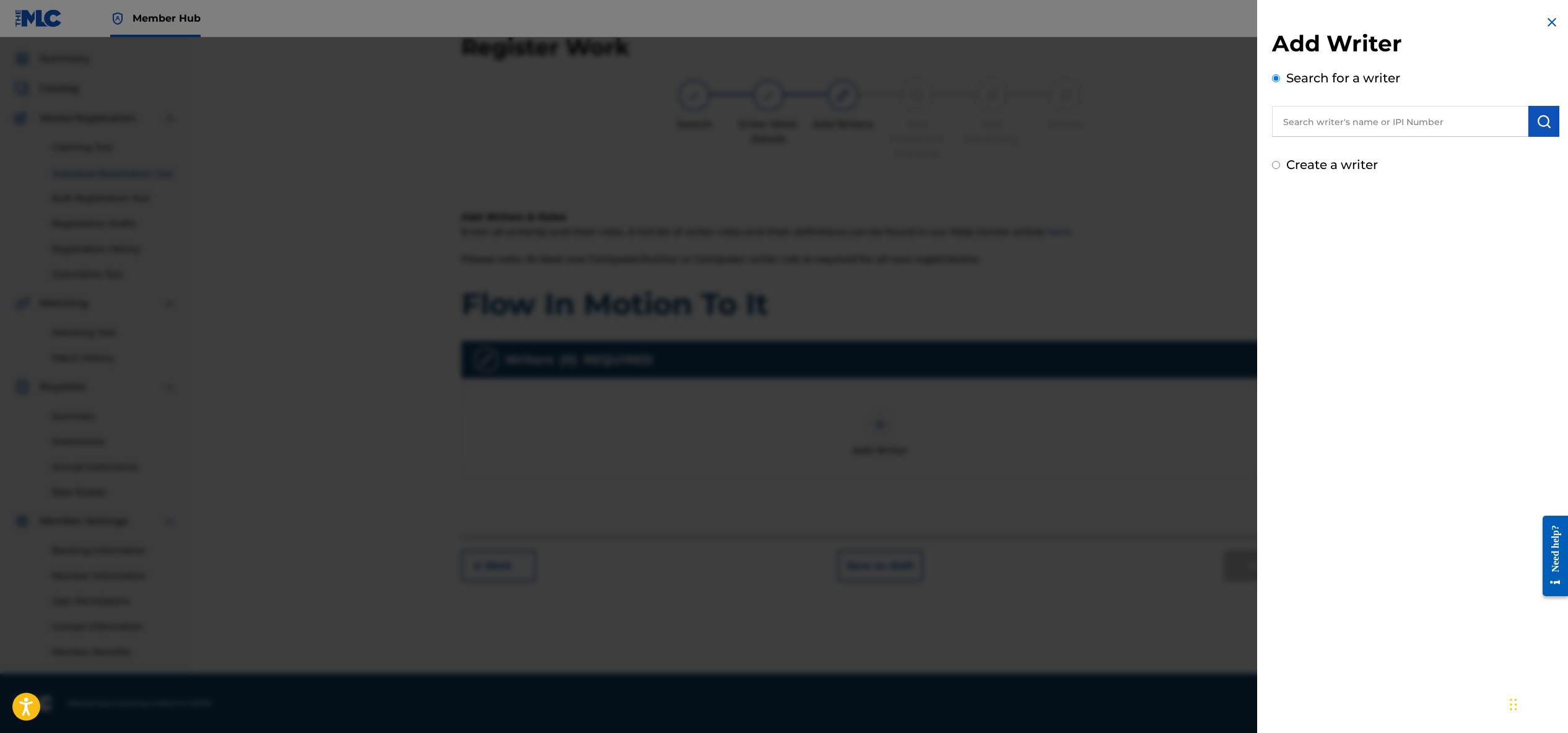
click at [1455, 125] on input "text" at bounding box center [1400, 121] width 256 height 31
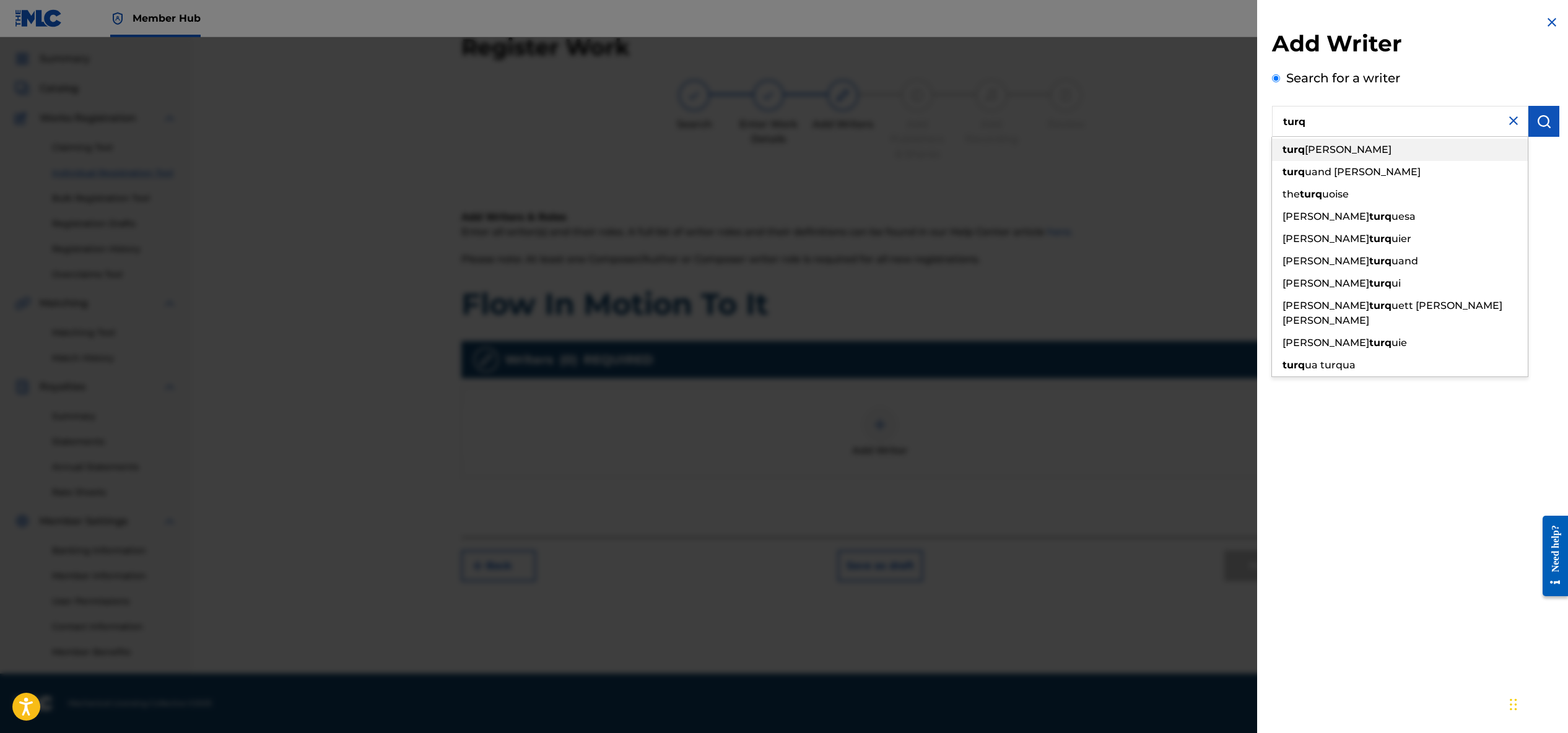
click at [1450, 148] on div "turq [PERSON_NAME]" at bounding box center [1400, 150] width 256 height 22
type input "turquoise [PERSON_NAME]"
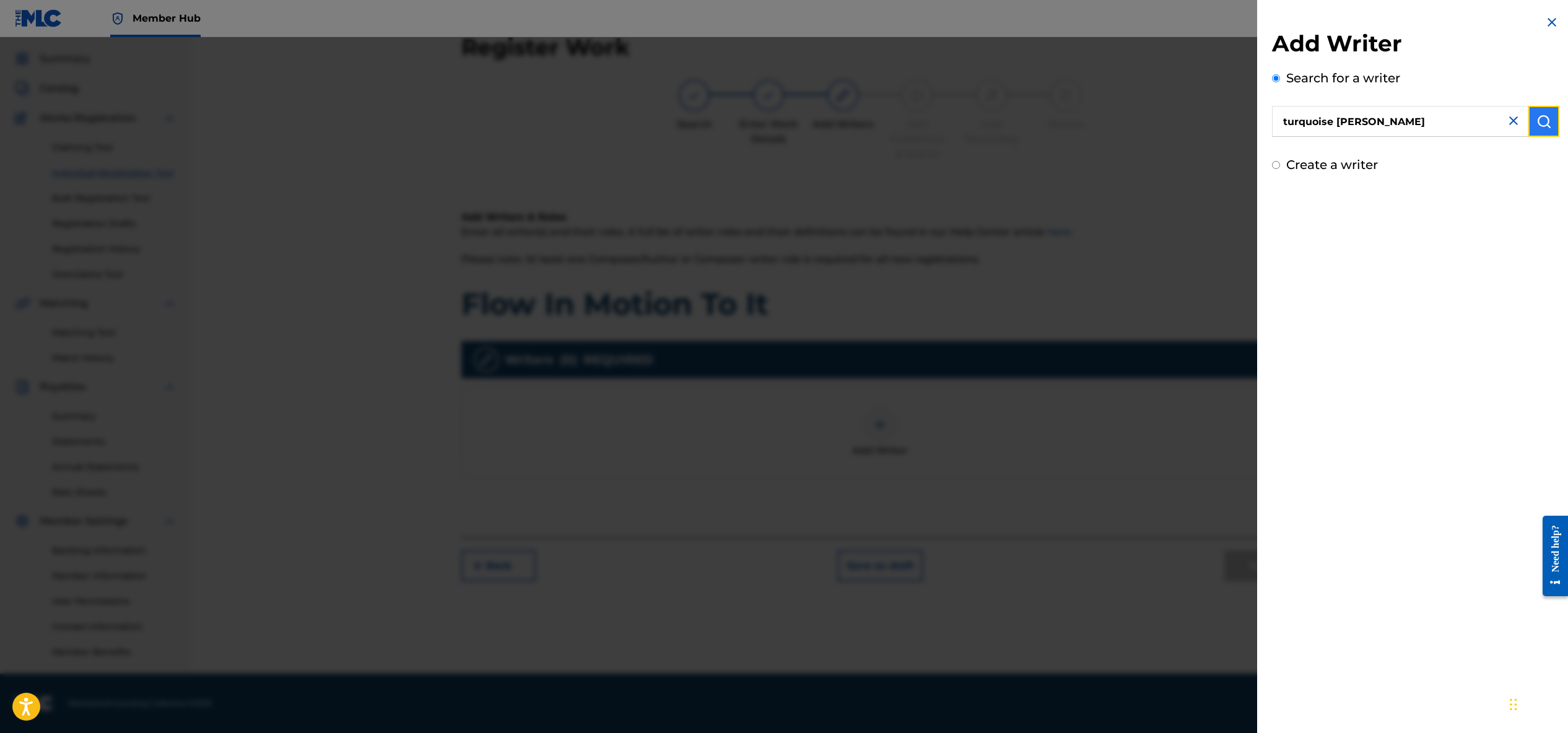
click at [1536, 125] on img "submit" at bounding box center [1544, 121] width 15 height 15
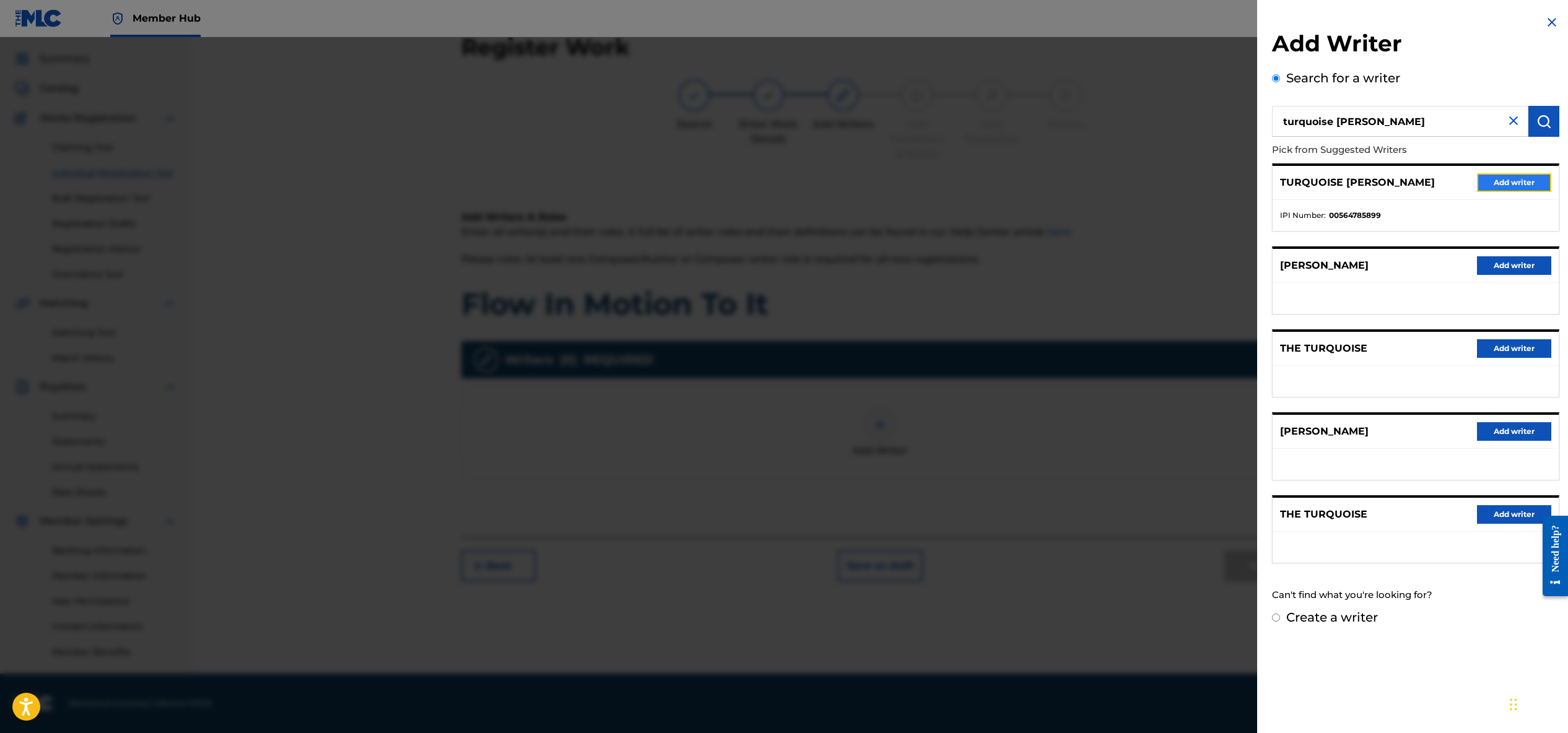
click at [1480, 182] on button "Add writer" at bounding box center [1513, 183] width 74 height 18
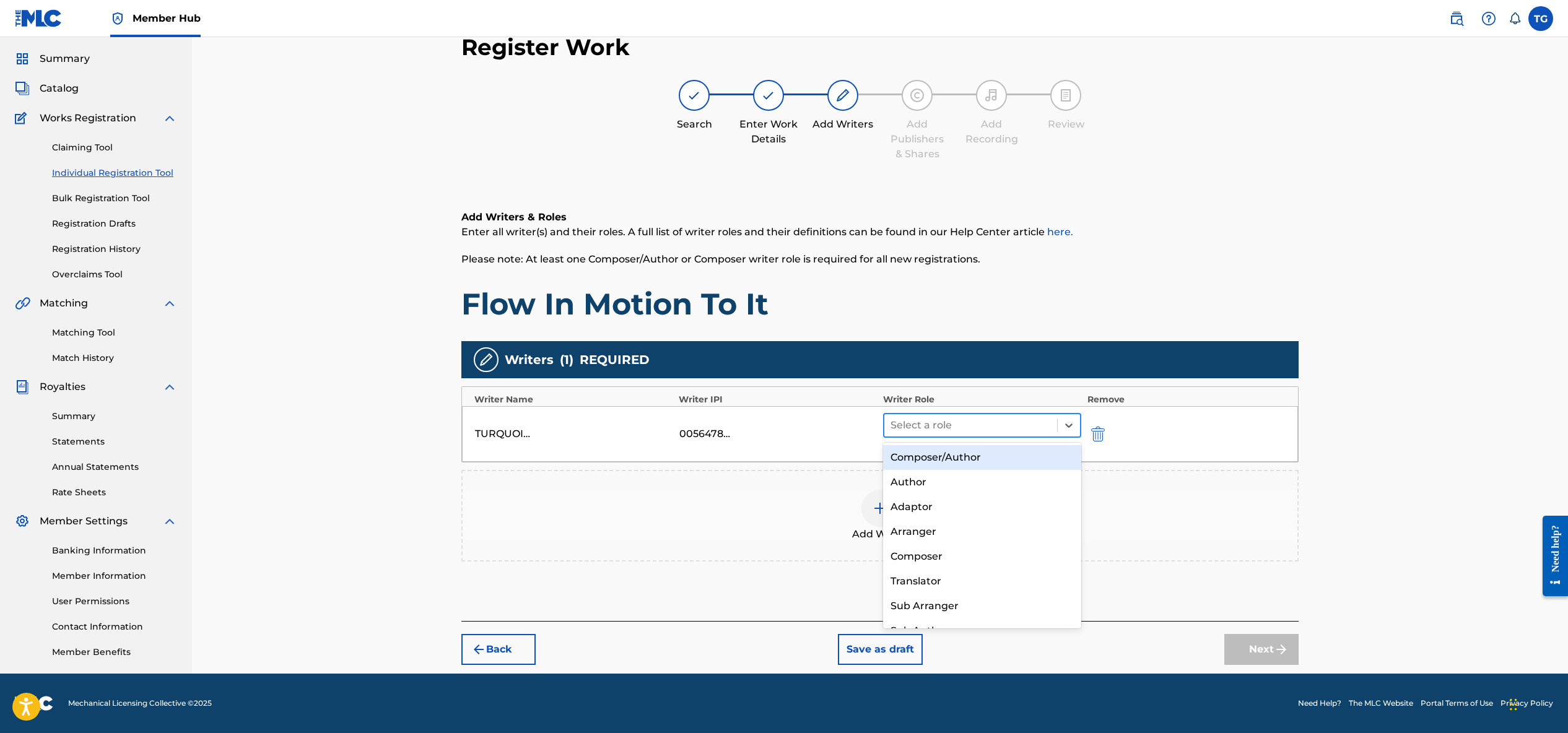
click at [1051, 426] on div "Select a role" at bounding box center [971, 425] width 173 height 22
click at [1034, 458] on div "Composer/Author" at bounding box center [982, 458] width 198 height 25
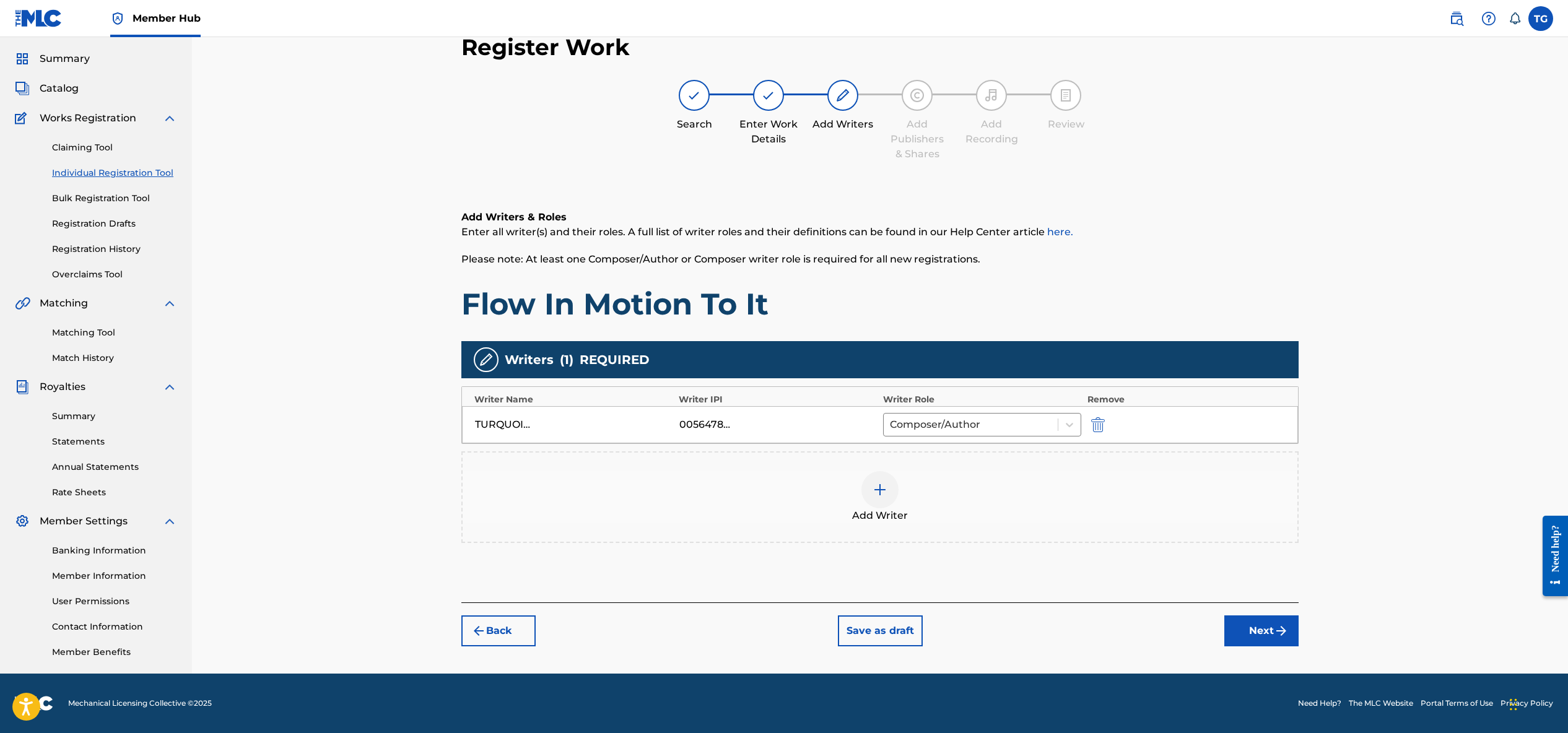
click at [880, 493] on img at bounding box center [880, 489] width 15 height 15
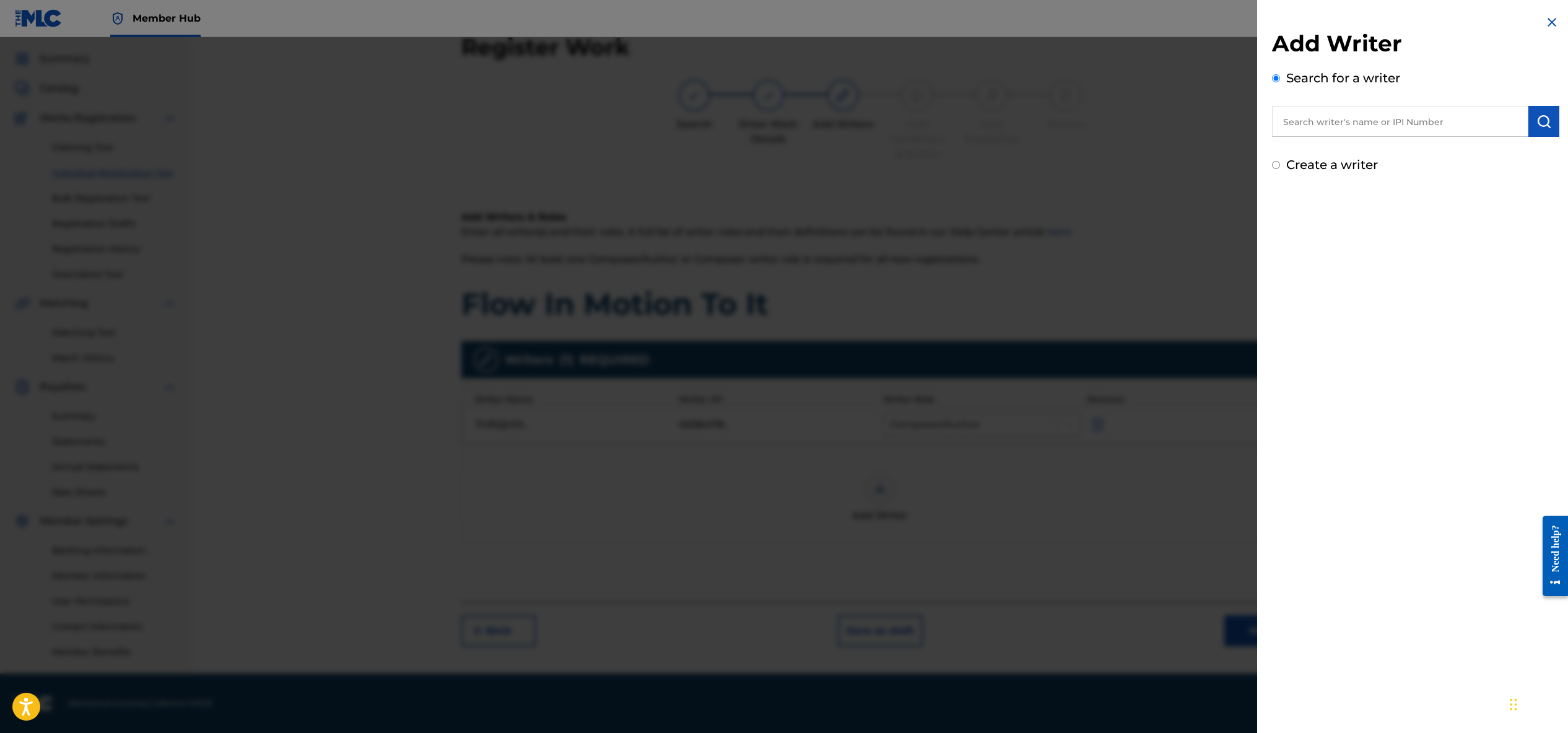
click at [1418, 123] on input "text" at bounding box center [1400, 121] width 256 height 31
type input "[PERSON_NAME]"
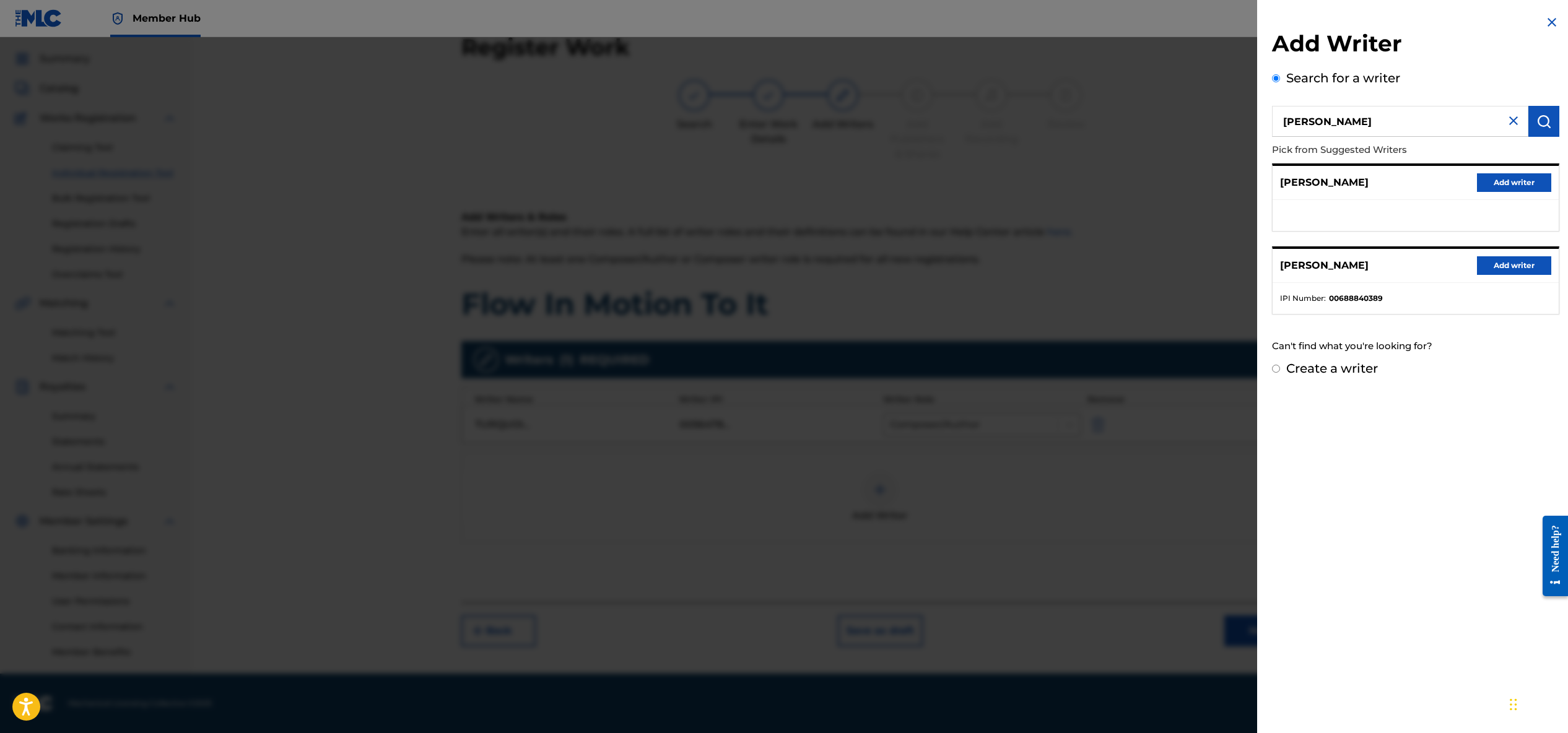
click at [1304, 370] on label "Create a writer" at bounding box center [1331, 368] width 91 height 15
radio input "true"
click at [1280, 370] on input "Create a writer" at bounding box center [1276, 368] width 8 height 8
radio input "false"
radio input "true"
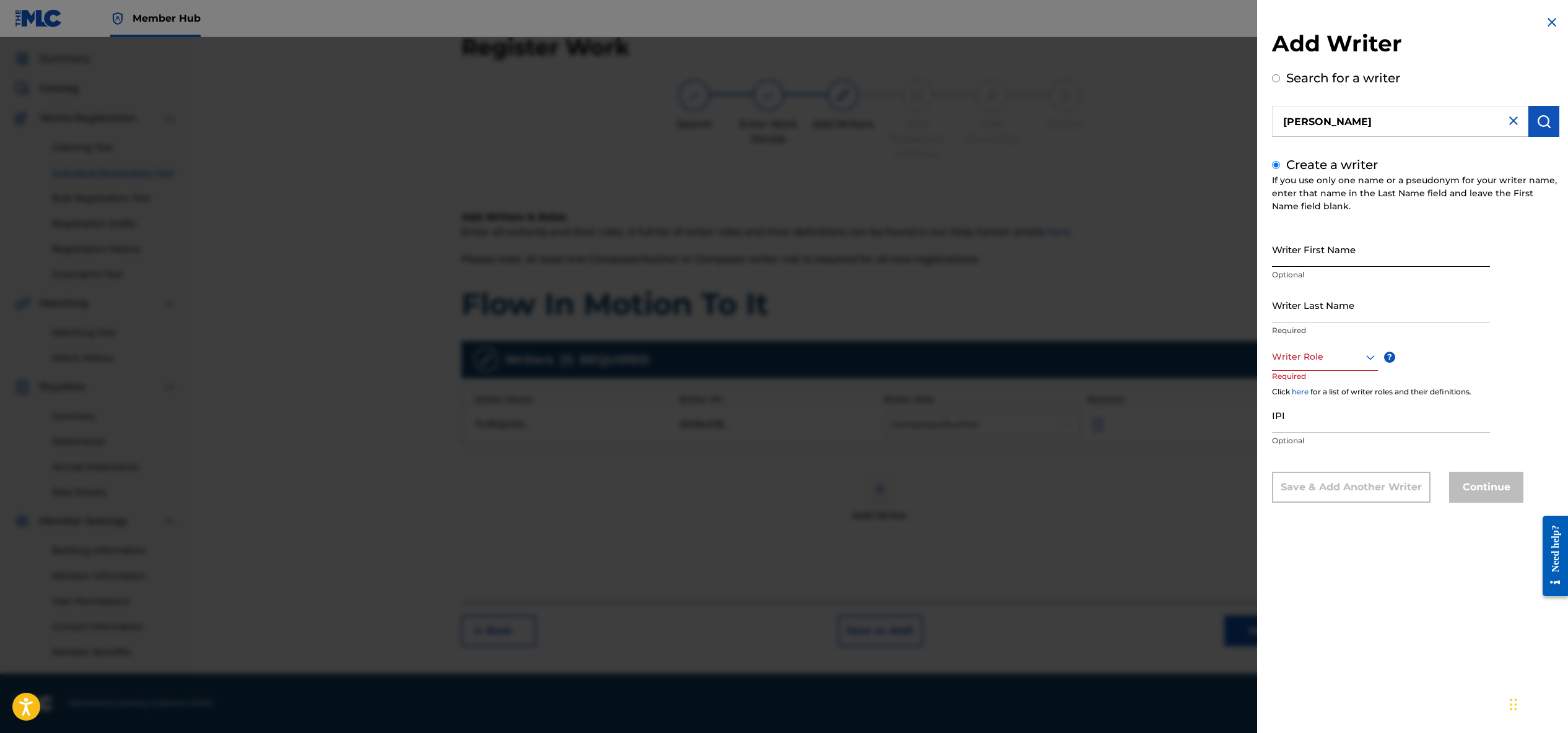
click at [1322, 259] on input "Writer First Name" at bounding box center [1381, 249] width 218 height 35
type input "Pedrum"
type input "Charepoo"
click at [1341, 356] on div at bounding box center [1325, 357] width 106 height 16
click at [1327, 495] on div "Composer" at bounding box center [1325, 496] width 104 height 28
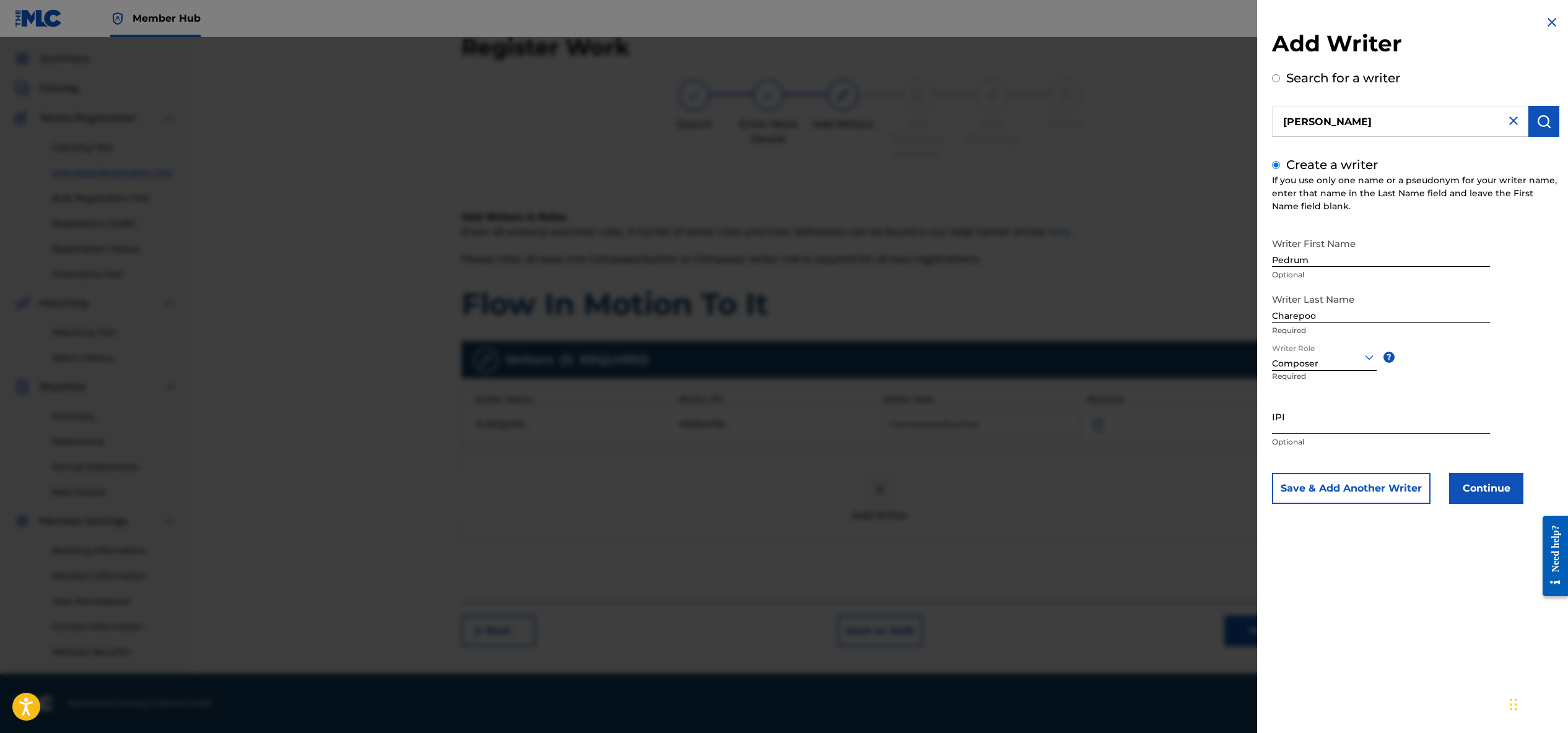
click at [1301, 422] on input "IPI" at bounding box center [1381, 416] width 218 height 35
paste input "01074842646"
type input "01074842646"
click at [1379, 493] on button "Save & Add Another Writer" at bounding box center [1351, 488] width 158 height 31
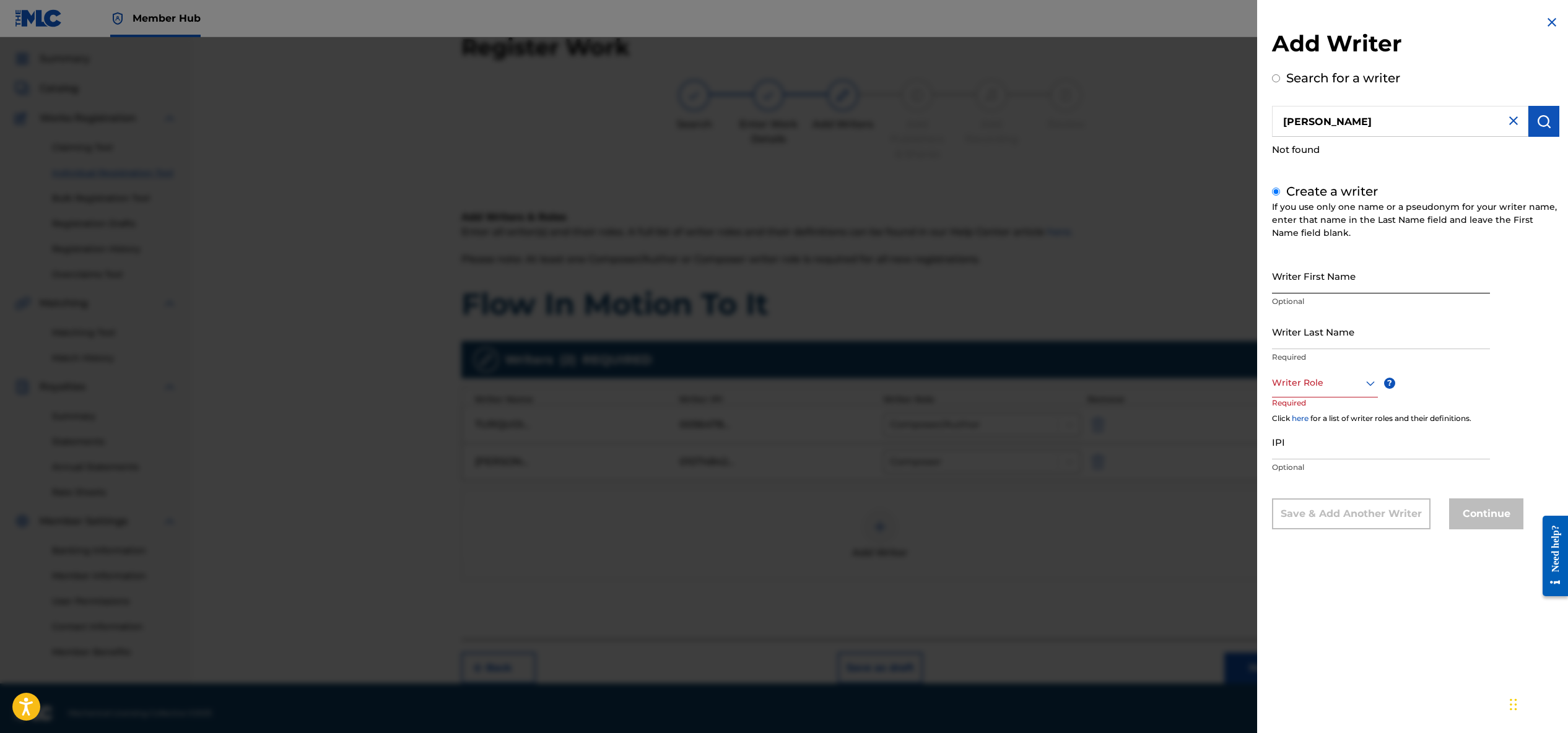
scroll to position [33, 0]
click at [1306, 282] on input "Writer First Name" at bounding box center [1381, 276] width 218 height 35
type input "Lorme"
click at [1316, 347] on input "Writer Last Name" at bounding box center [1381, 332] width 218 height 35
type input "Ipi"
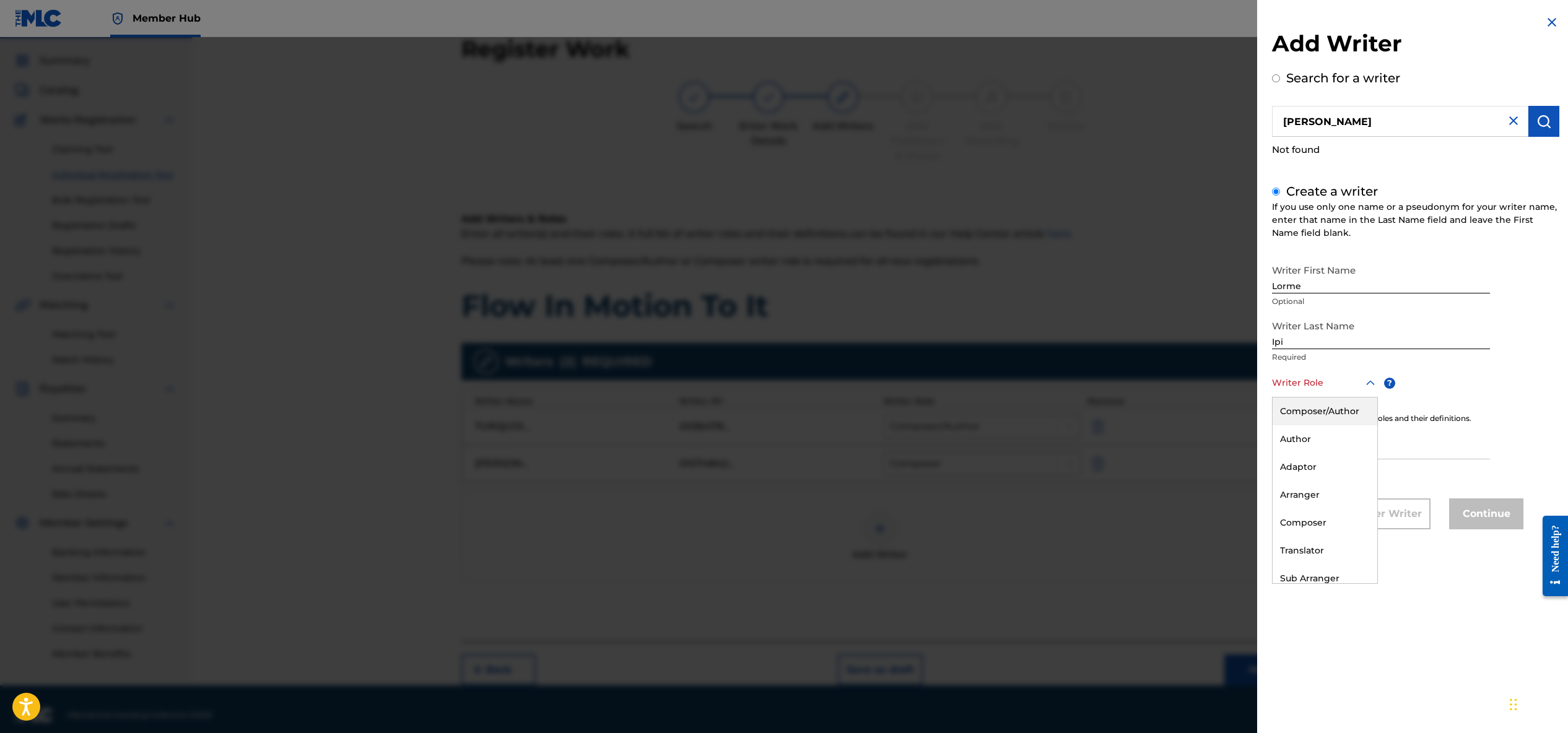
click at [1340, 383] on div at bounding box center [1325, 383] width 106 height 16
click at [1322, 525] on div "Composer" at bounding box center [1325, 523] width 104 height 28
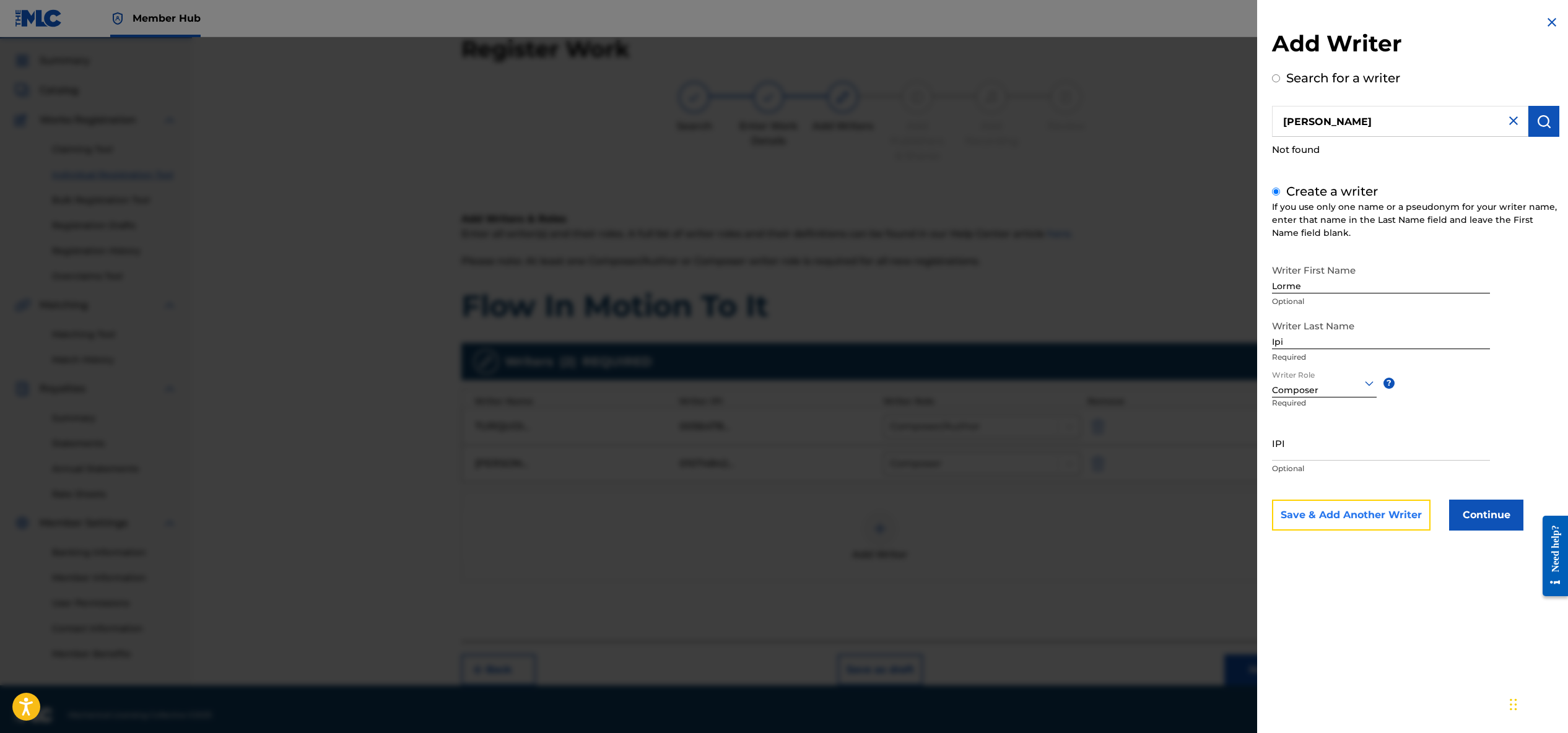
click at [1393, 516] on button "Save & Add Another Writer" at bounding box center [1351, 514] width 158 height 31
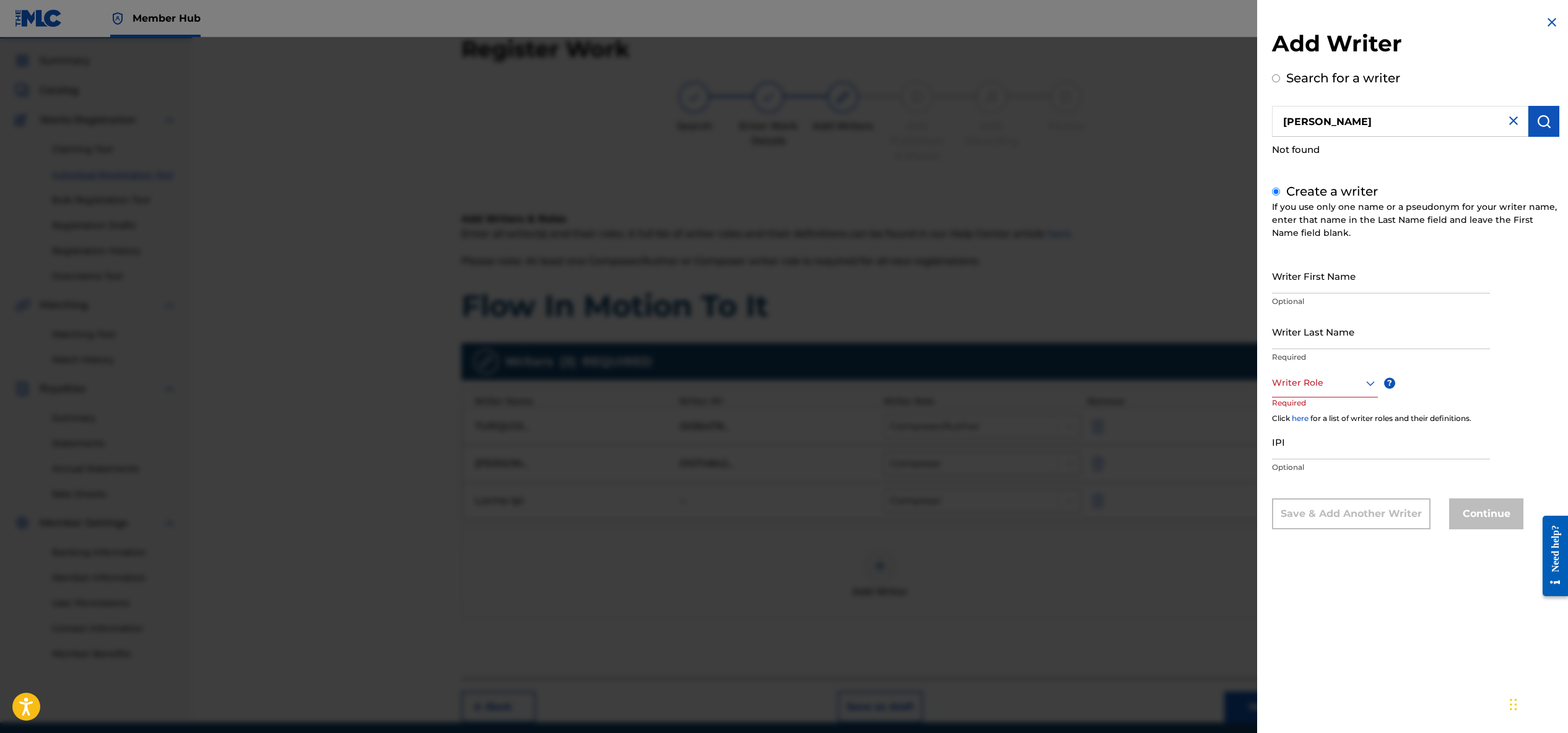
click at [1546, 16] on img at bounding box center [1552, 22] width 15 height 15
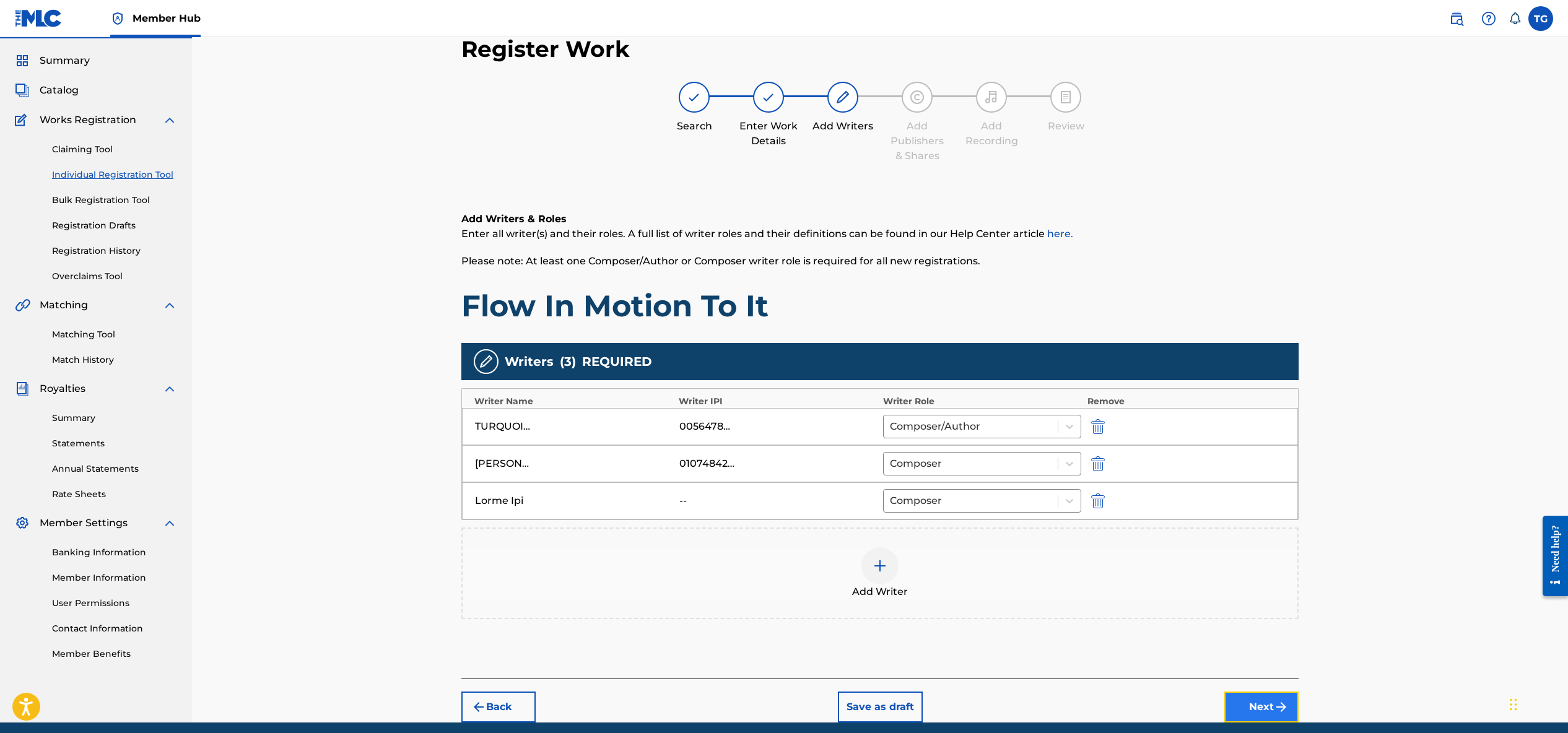
click at [1247, 713] on button "Next" at bounding box center [1261, 707] width 74 height 31
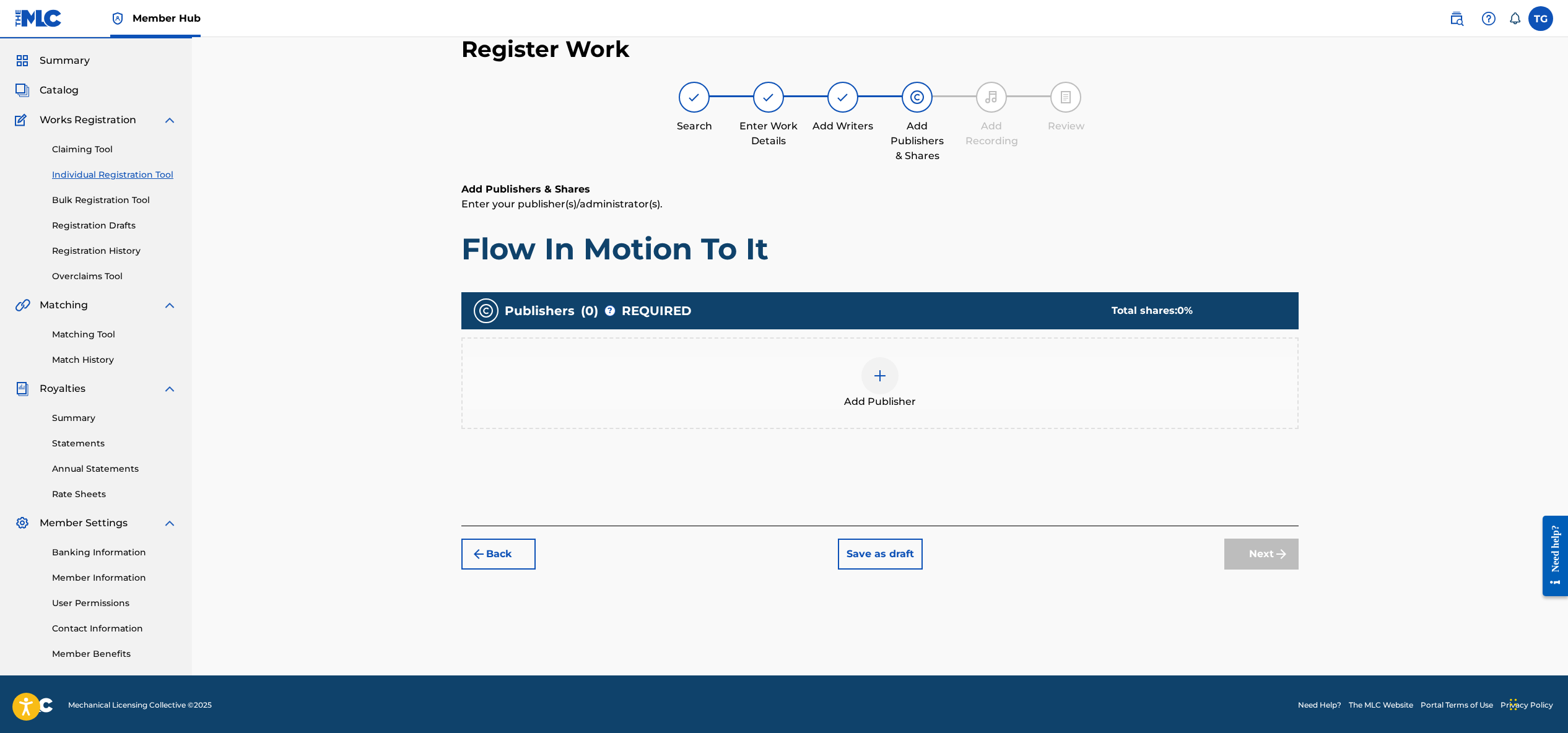
scroll to position [35, 0]
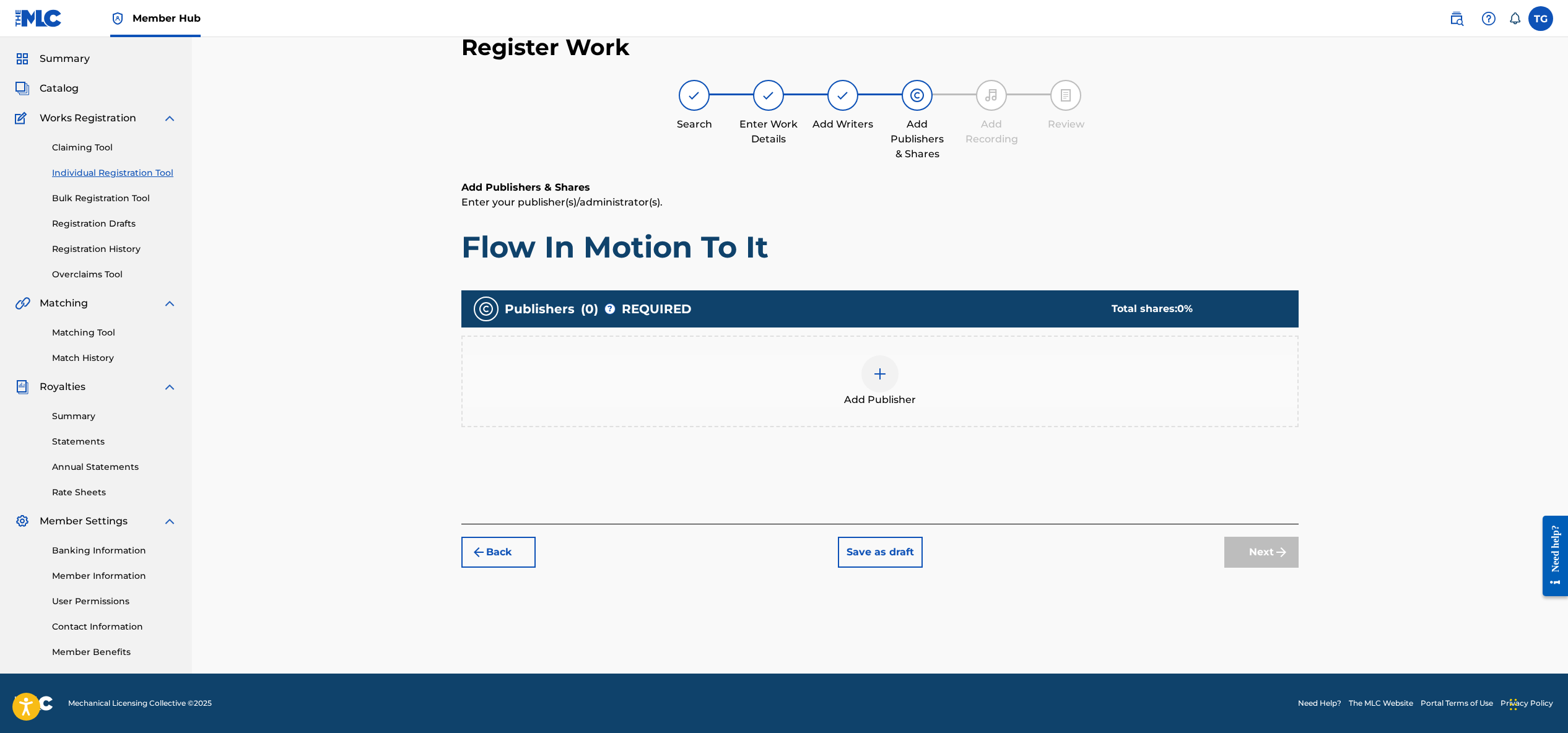
click at [876, 375] on img at bounding box center [880, 374] width 15 height 15
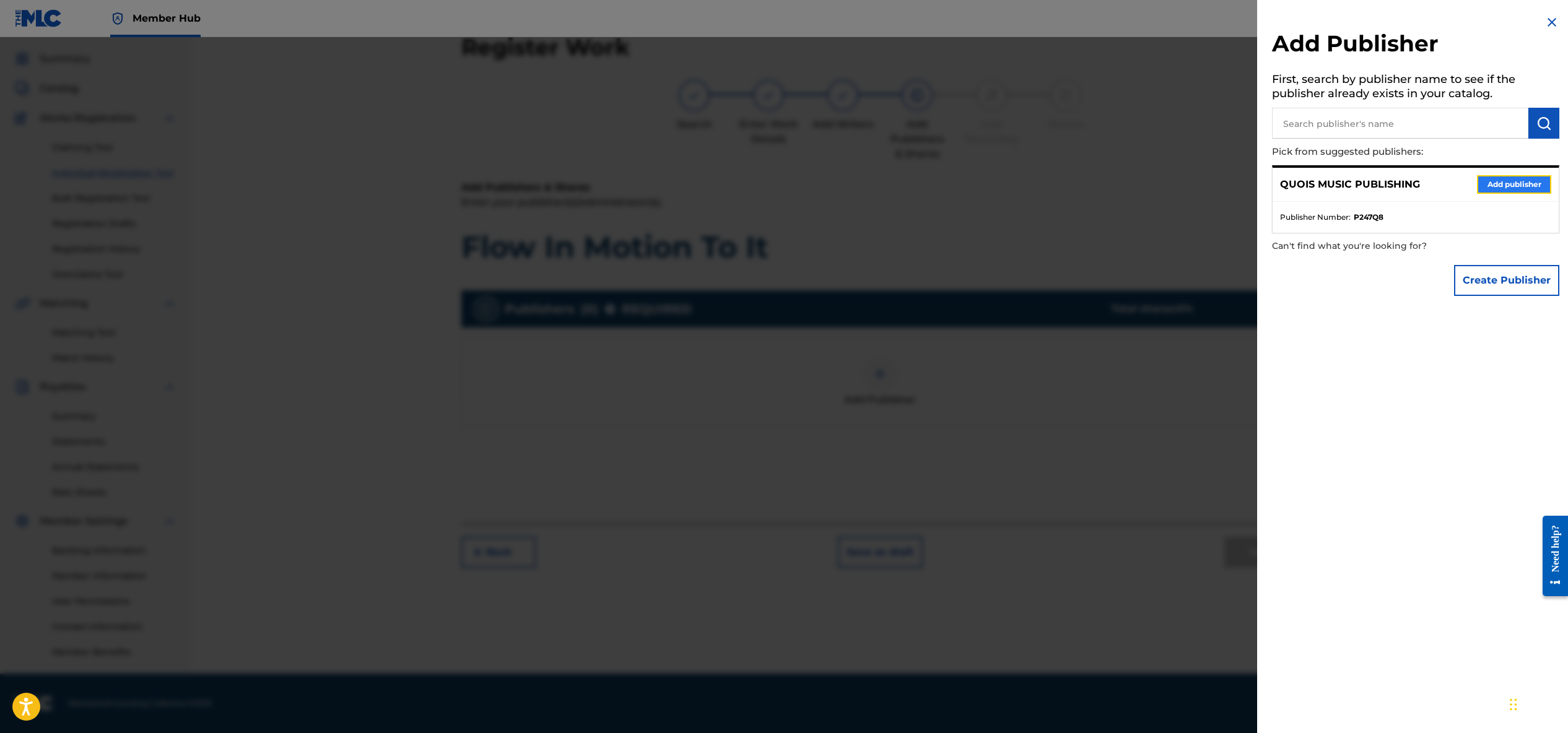
click at [1477, 183] on button "Add publisher" at bounding box center [1513, 185] width 74 height 18
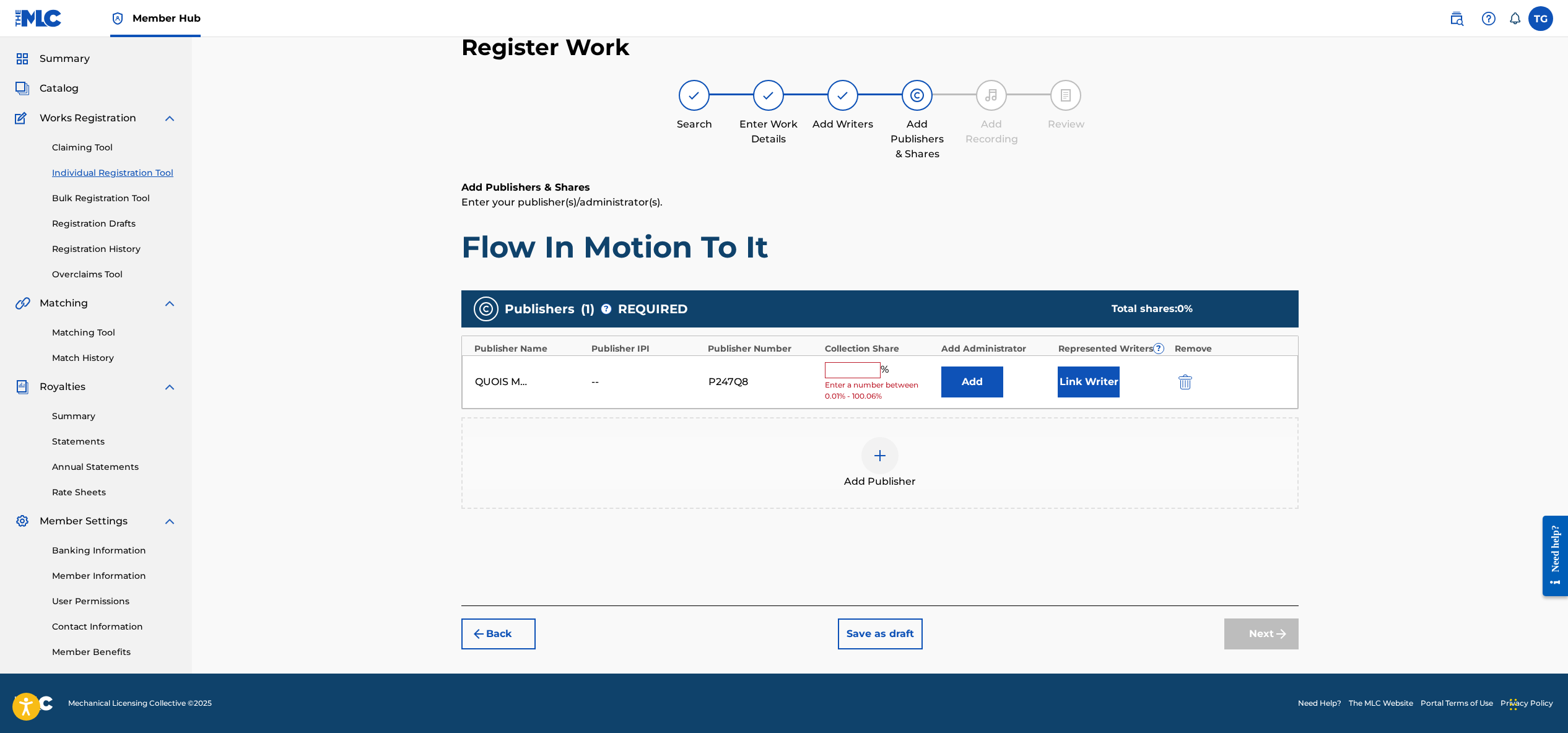
click at [839, 366] on input "text" at bounding box center [852, 370] width 56 height 16
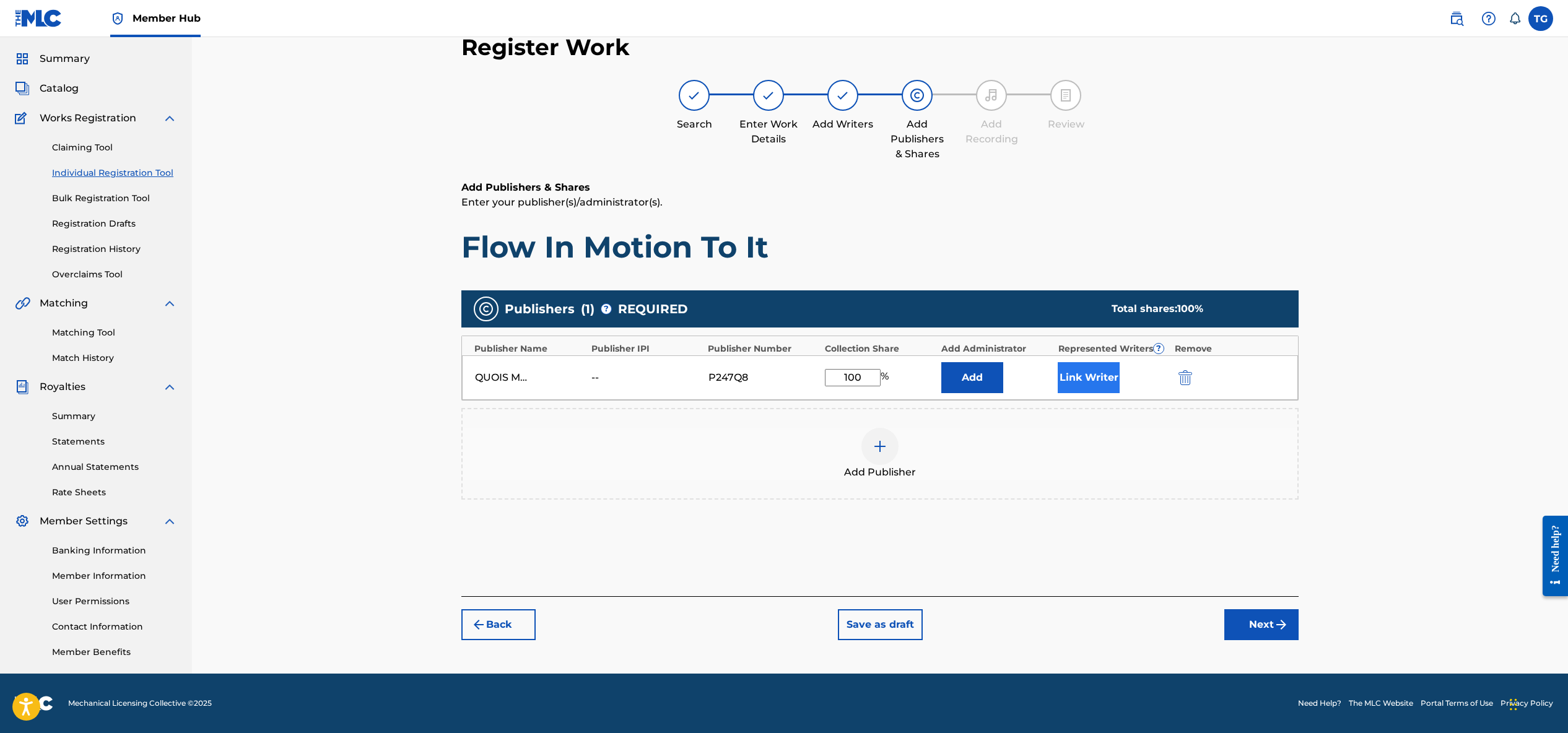
type input "100"
click at [1092, 378] on button "Link Writer" at bounding box center [1089, 377] width 62 height 31
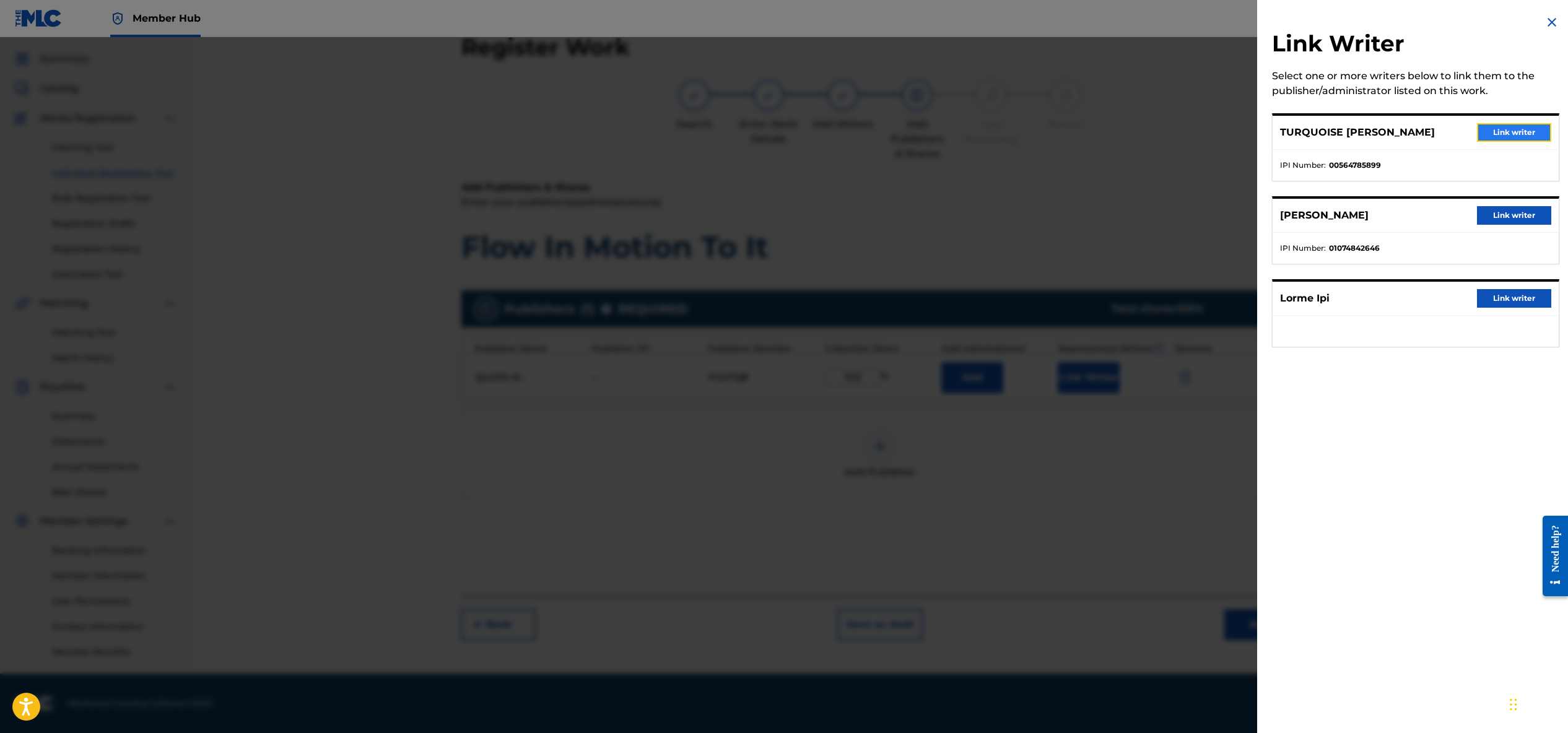
click at [1513, 126] on button "Link writer" at bounding box center [1513, 133] width 74 height 18
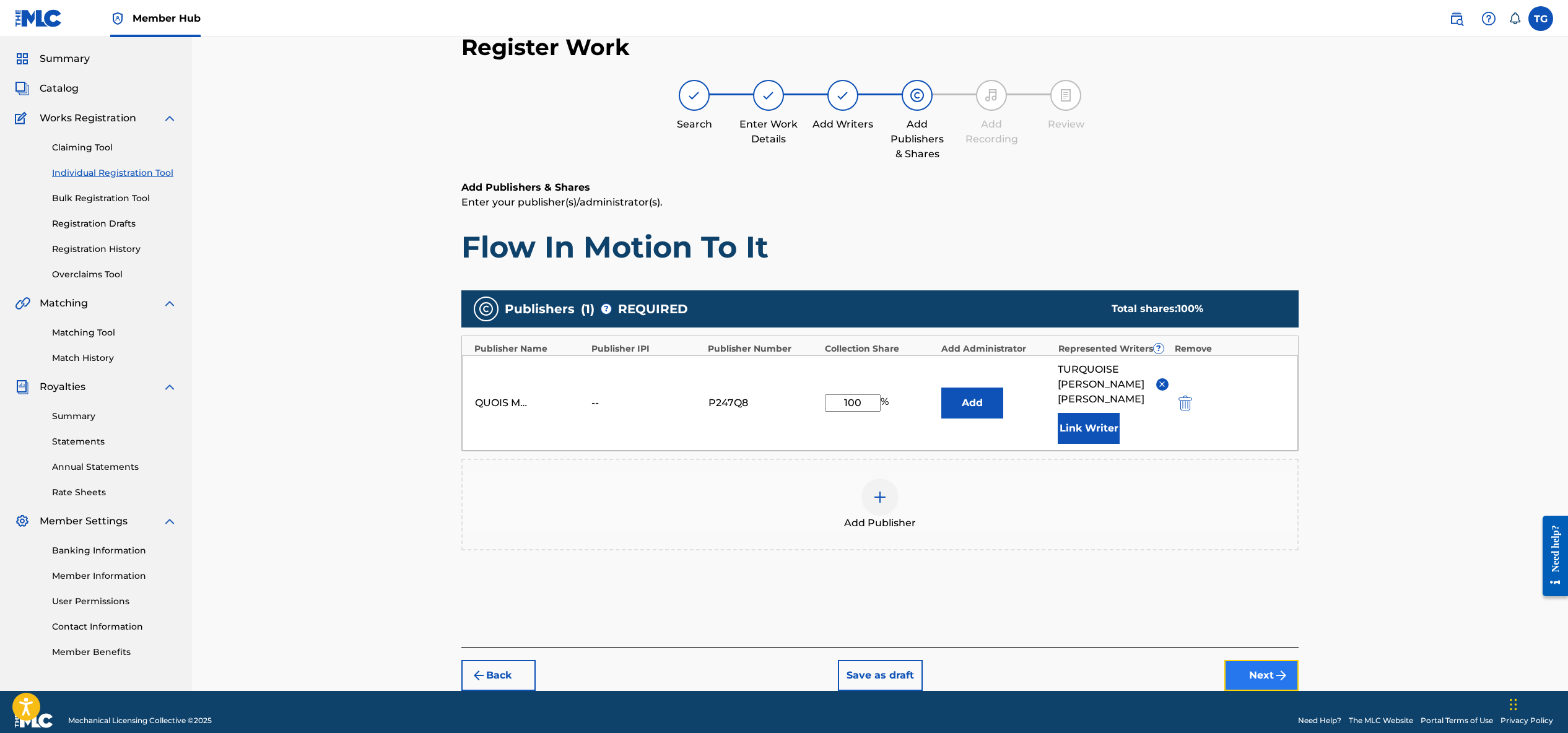
click at [1268, 673] on button "Next" at bounding box center [1261, 675] width 74 height 31
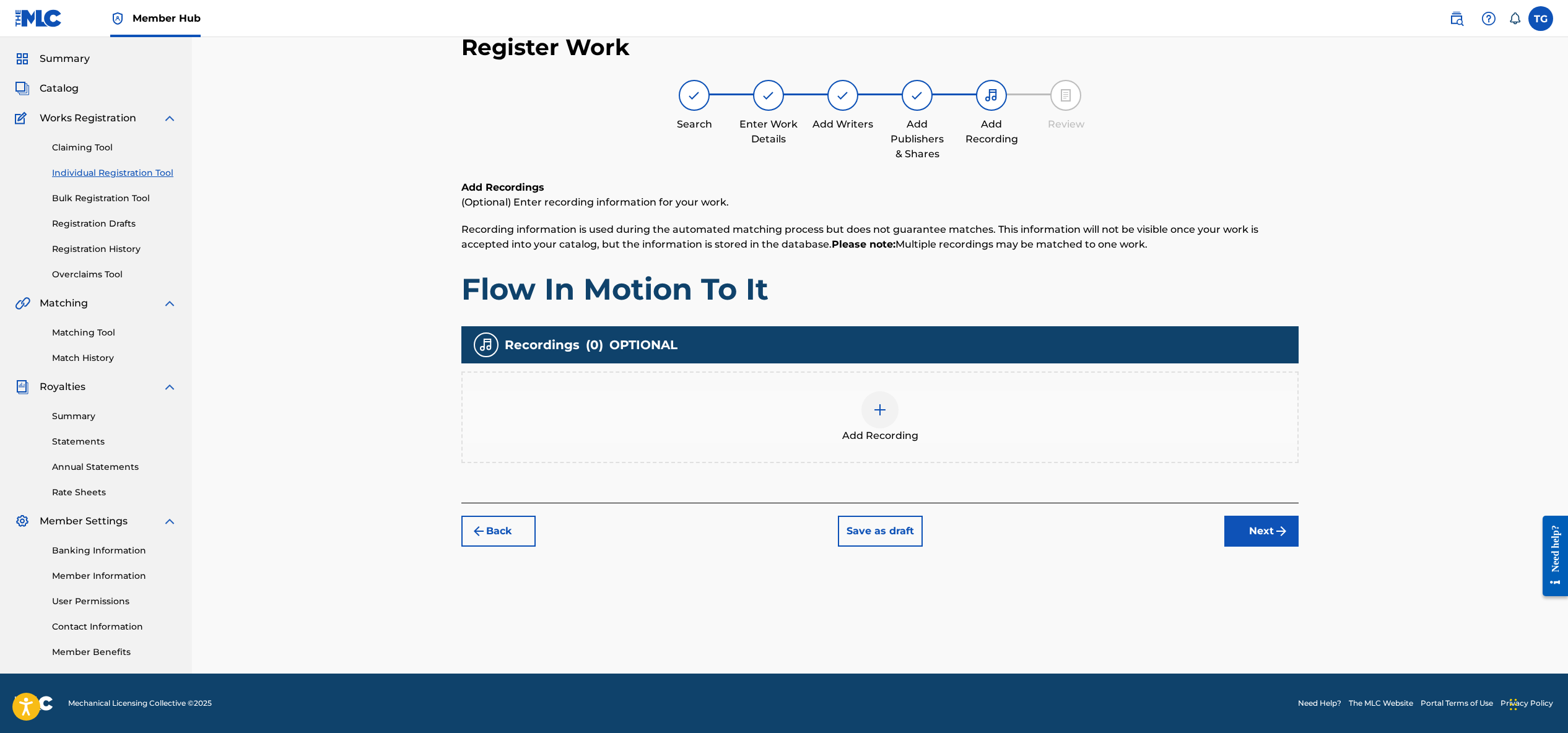
click at [883, 414] on img at bounding box center [880, 410] width 15 height 15
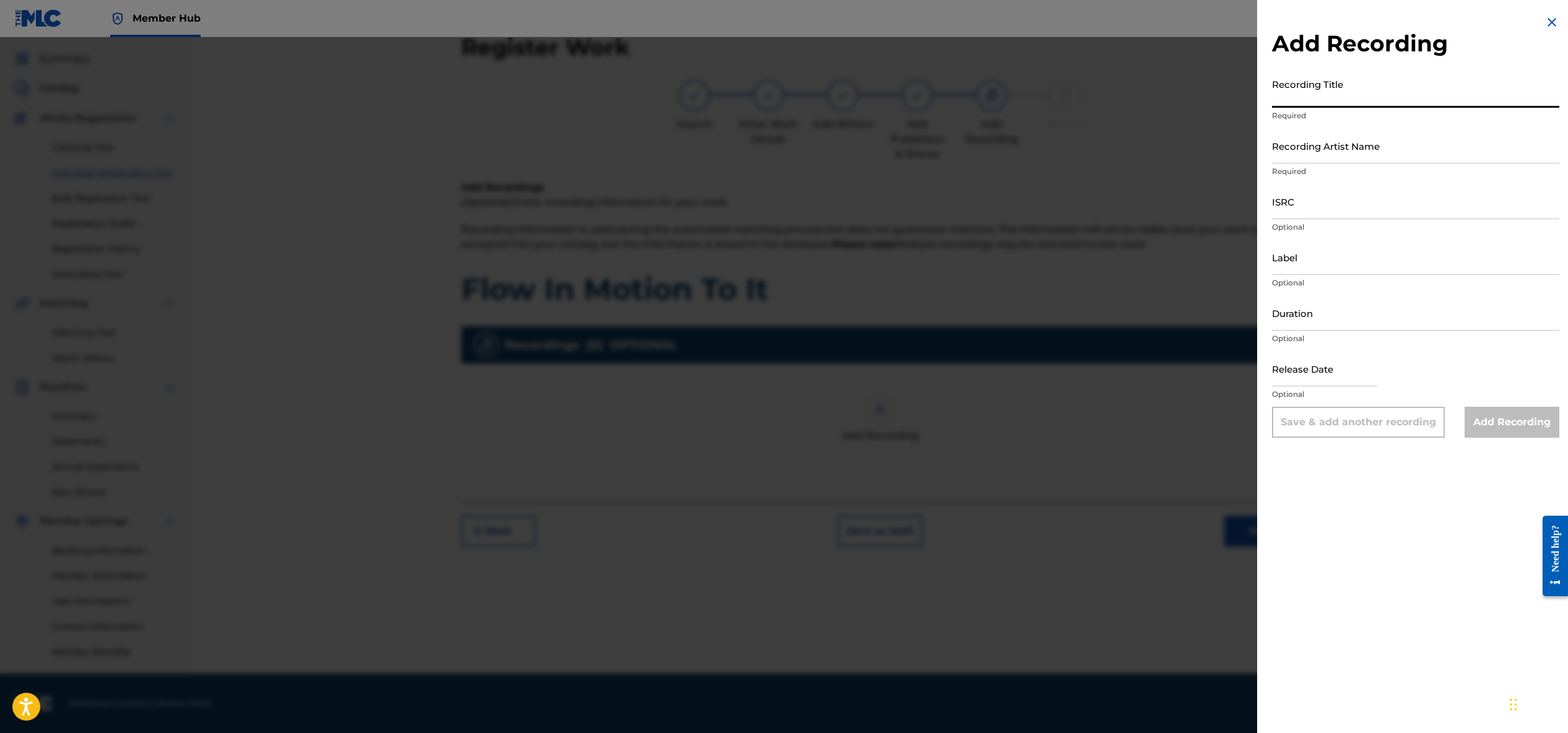
click at [1312, 99] on input "Recording Title" at bounding box center [1416, 90] width 287 height 35
type input "Flow In Motion To It"
click at [1349, 153] on input "Recording Artist Name" at bounding box center [1416, 146] width 287 height 35
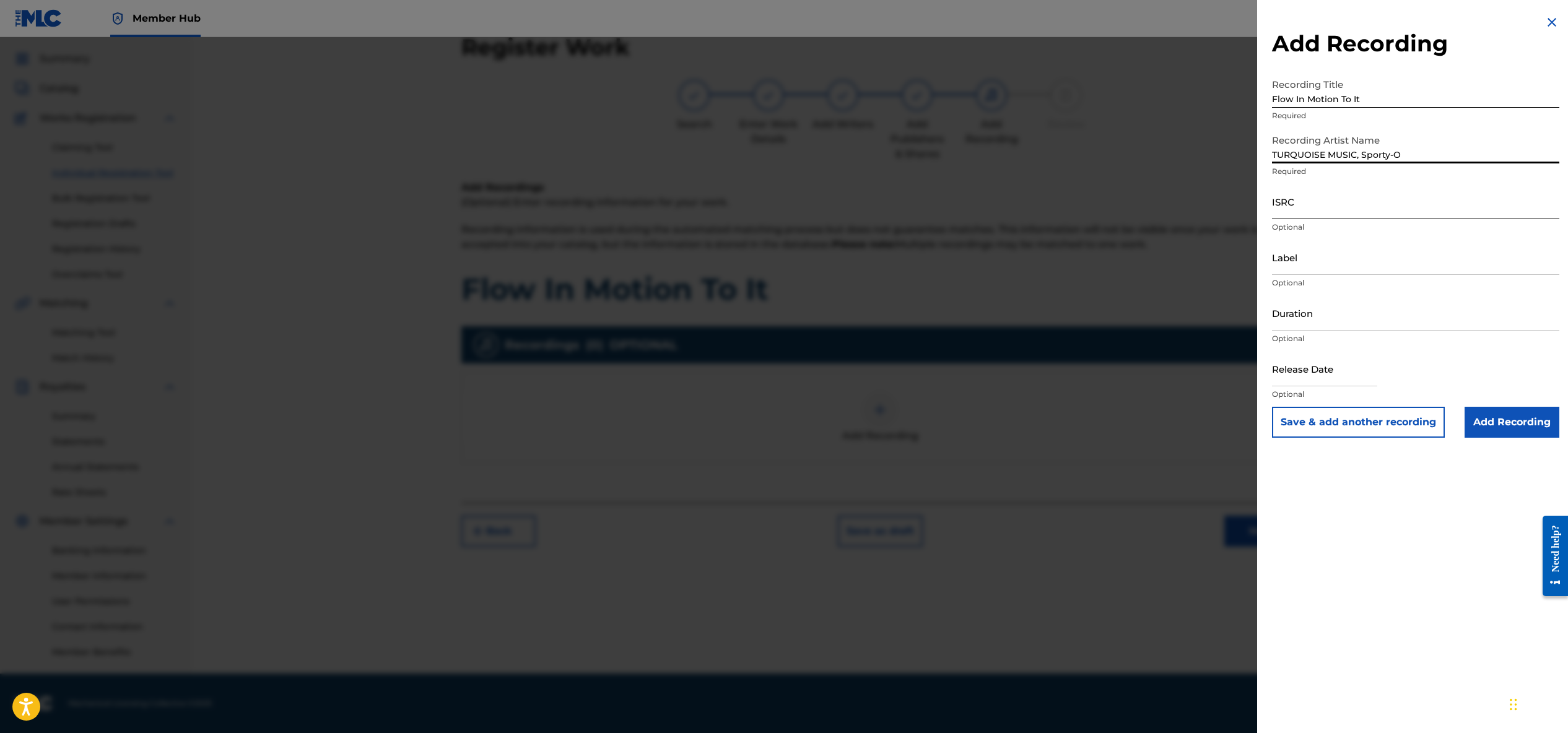
type input "TURQUOISE MUSIC, Sporty-O"
click at [1304, 206] on input "ISRC" at bounding box center [1416, 202] width 287 height 35
type input "CA5KR2499617"
click at [1310, 323] on input "Duration" at bounding box center [1416, 313] width 287 height 35
type input "03:38"
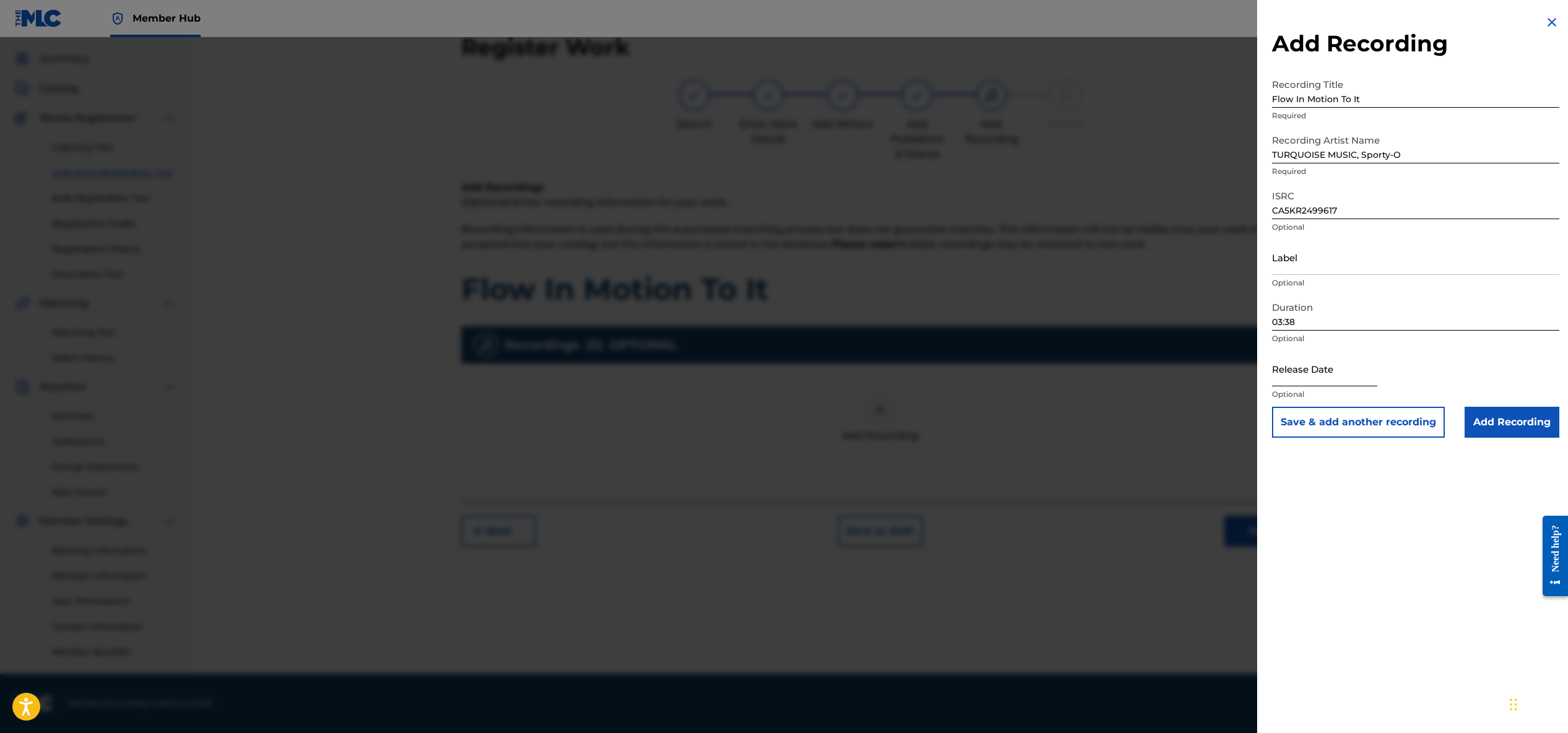
click at [1327, 380] on input "text" at bounding box center [1325, 368] width 105 height 35
select select "9"
select select "2025"
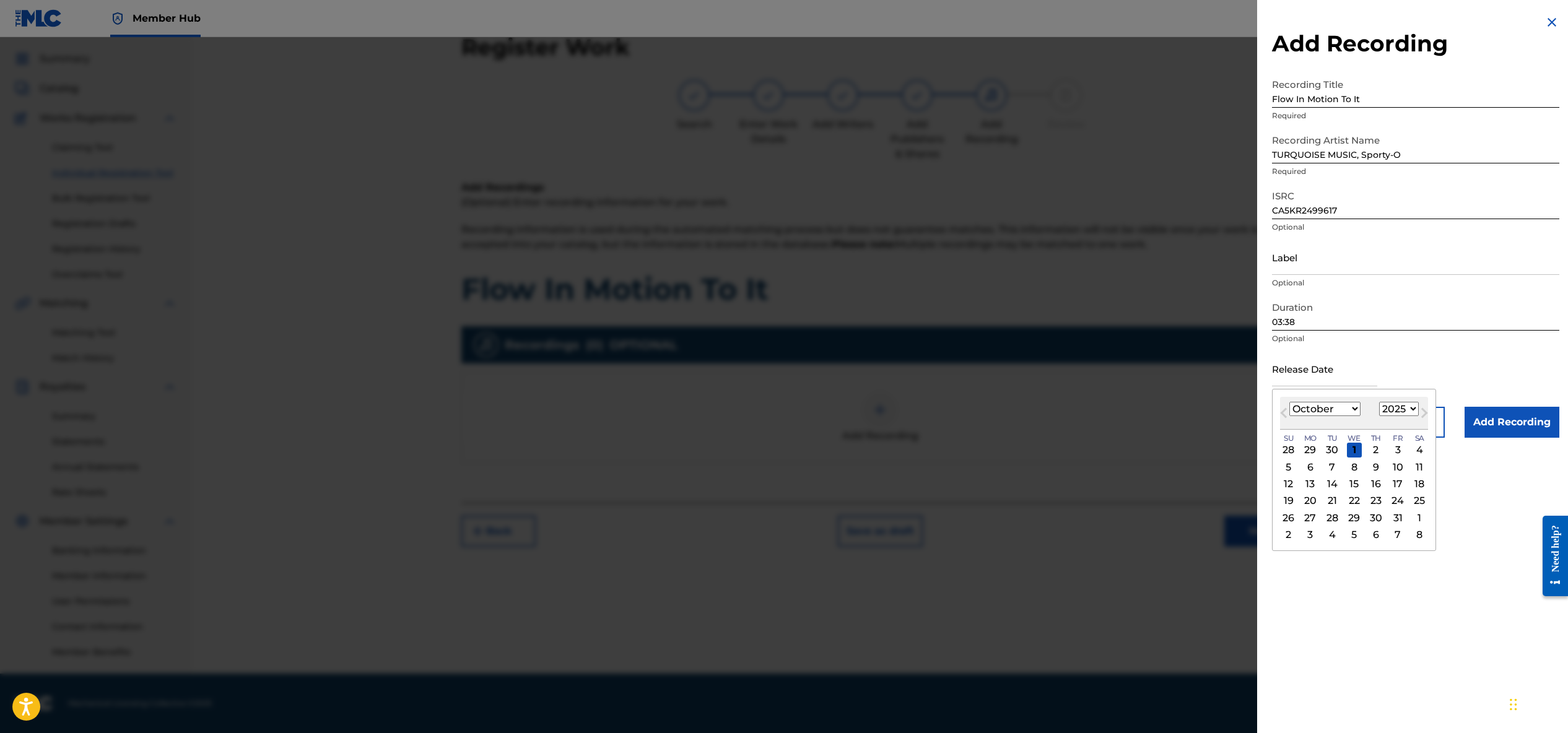
type input "[DATE]"
select select "10"
select select "2024"
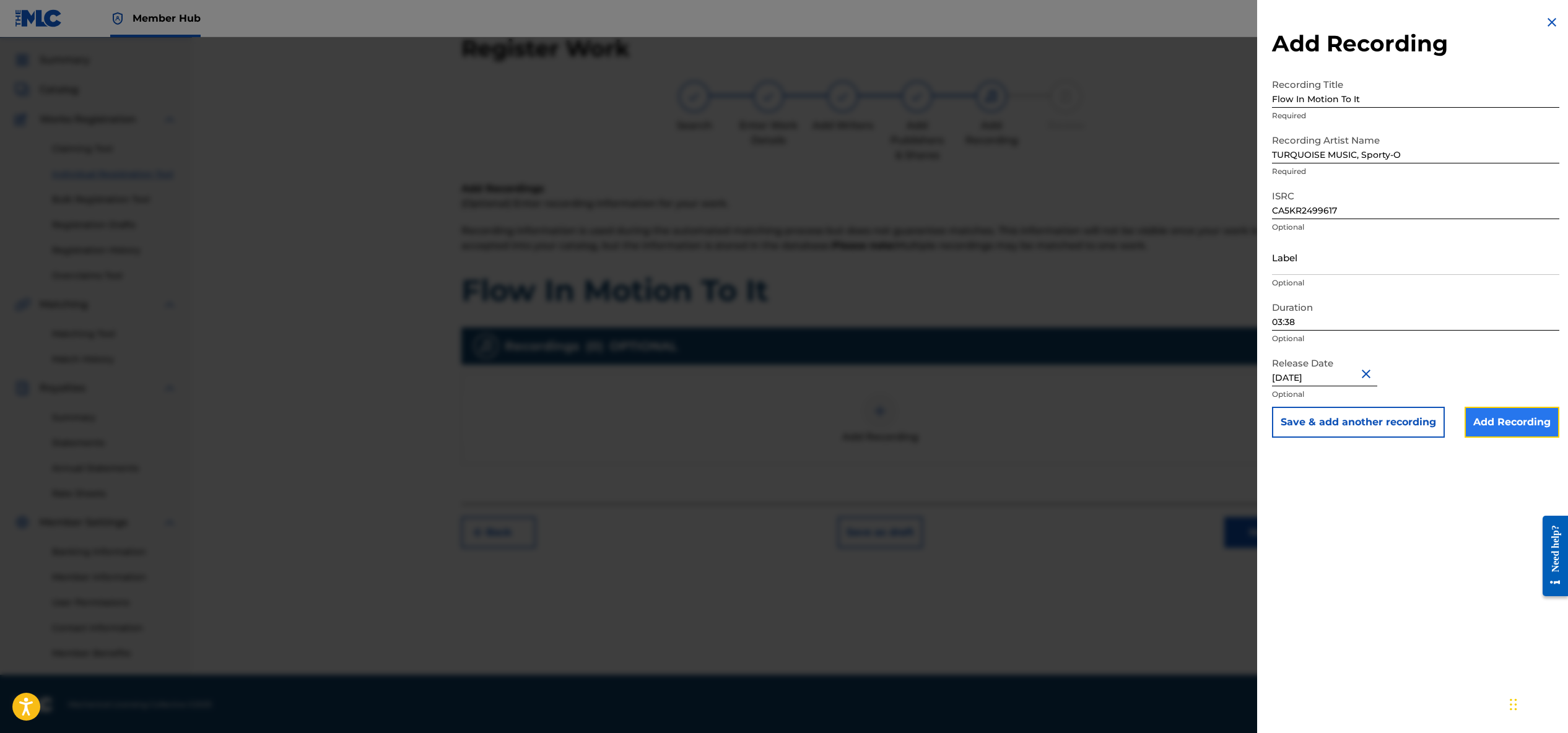
click at [1498, 422] on input "Add Recording" at bounding box center [1512, 422] width 95 height 31
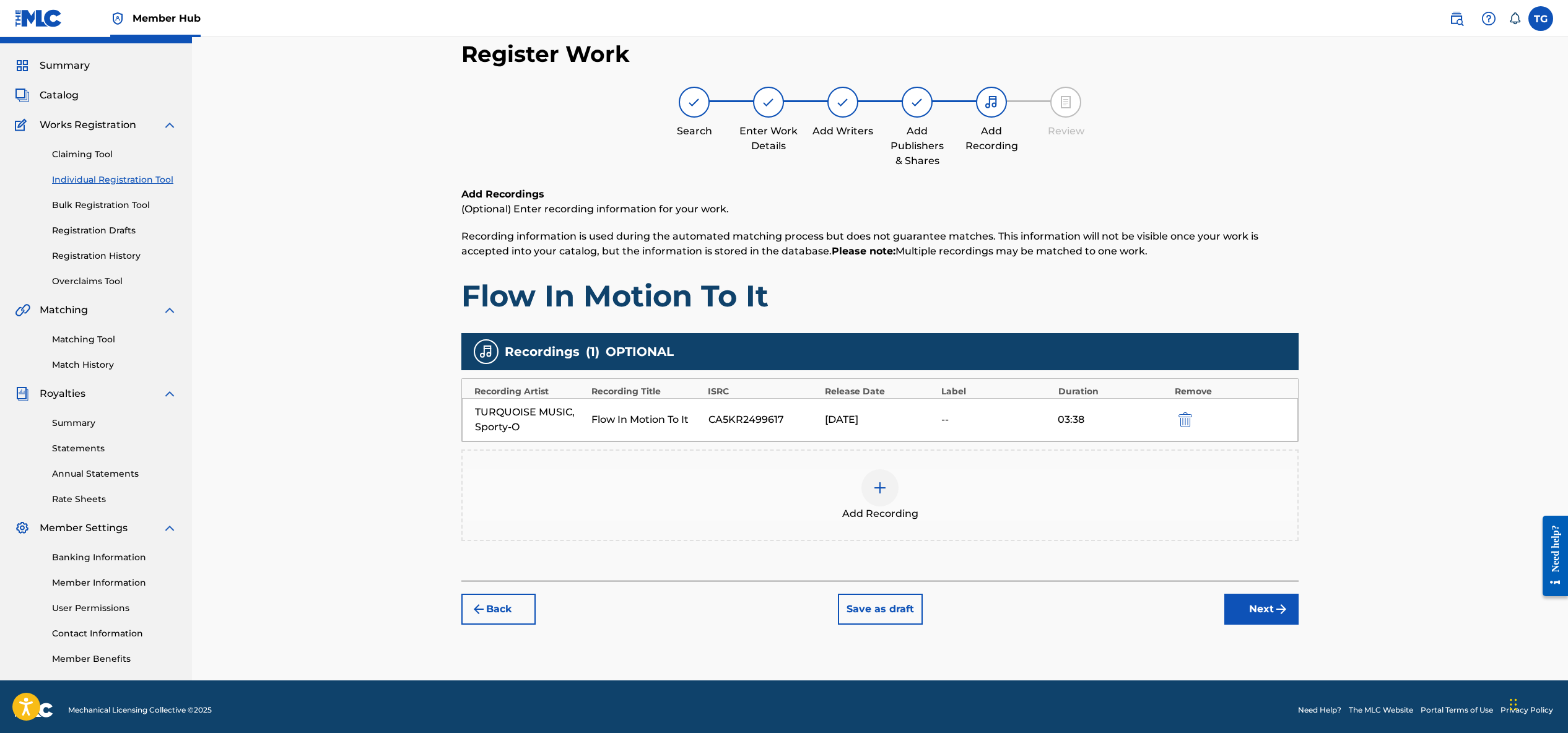
scroll to position [28, 0]
click at [1275, 607] on img "submit" at bounding box center [1281, 608] width 15 height 15
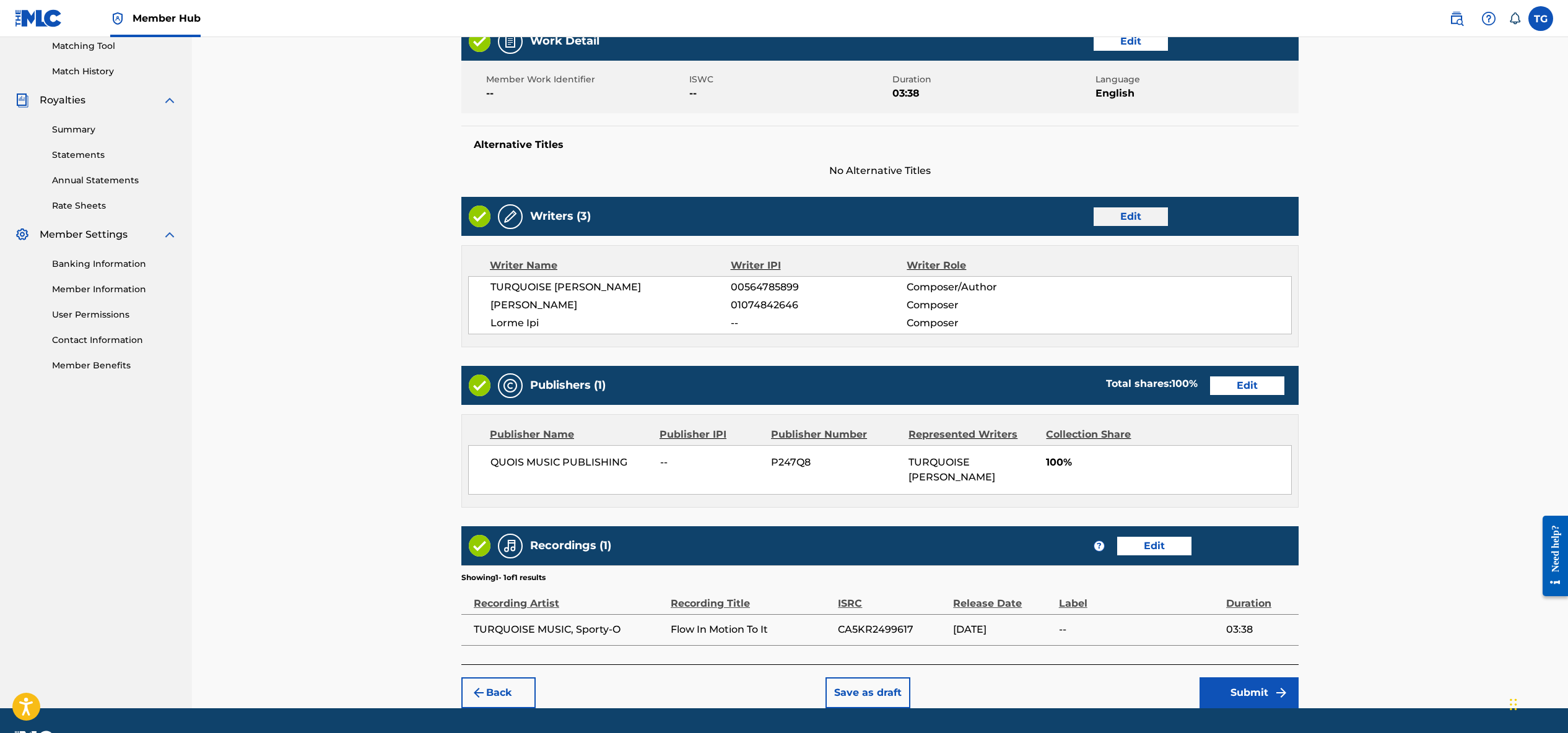
scroll to position [354, 0]
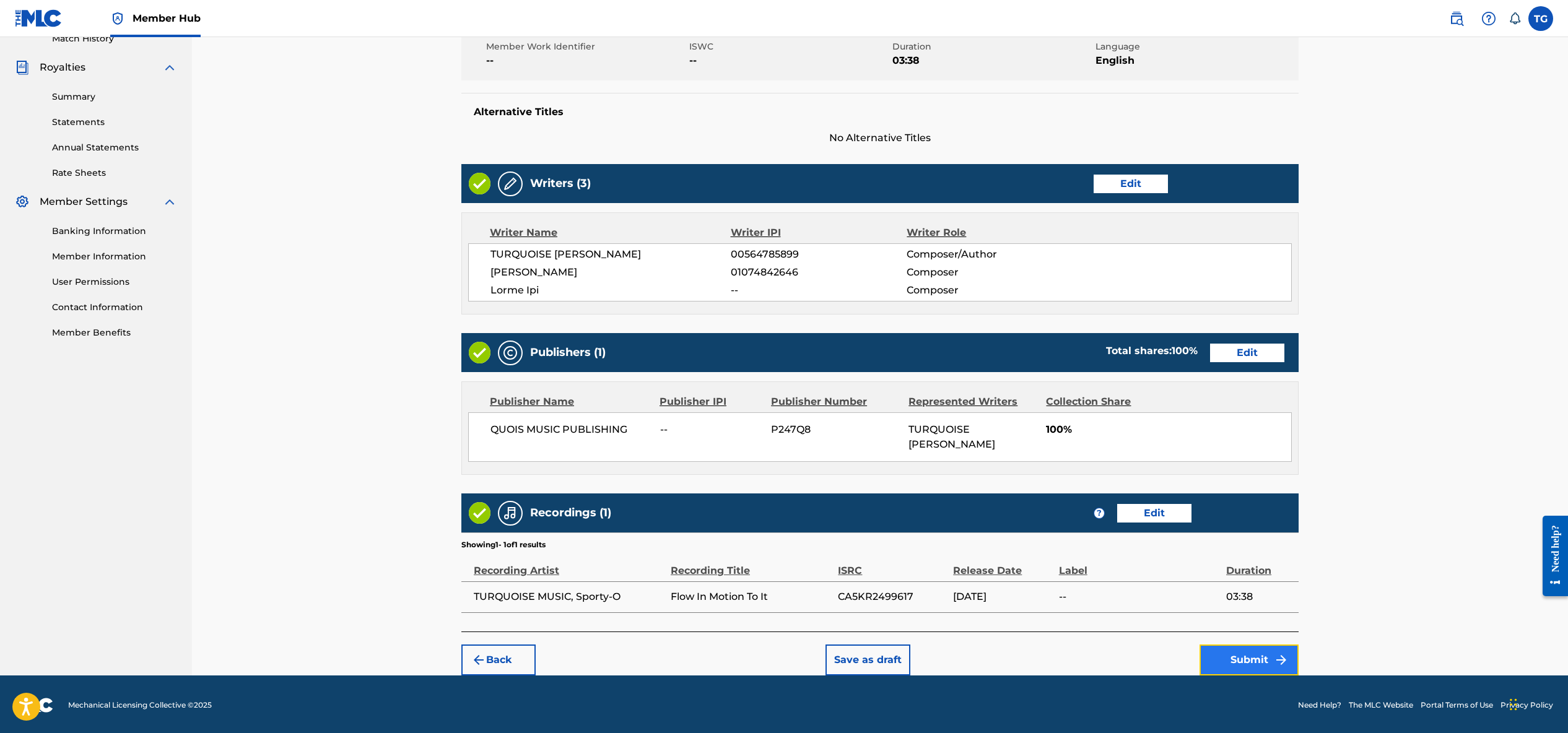
click at [1272, 657] on button "Submit" at bounding box center [1249, 659] width 99 height 31
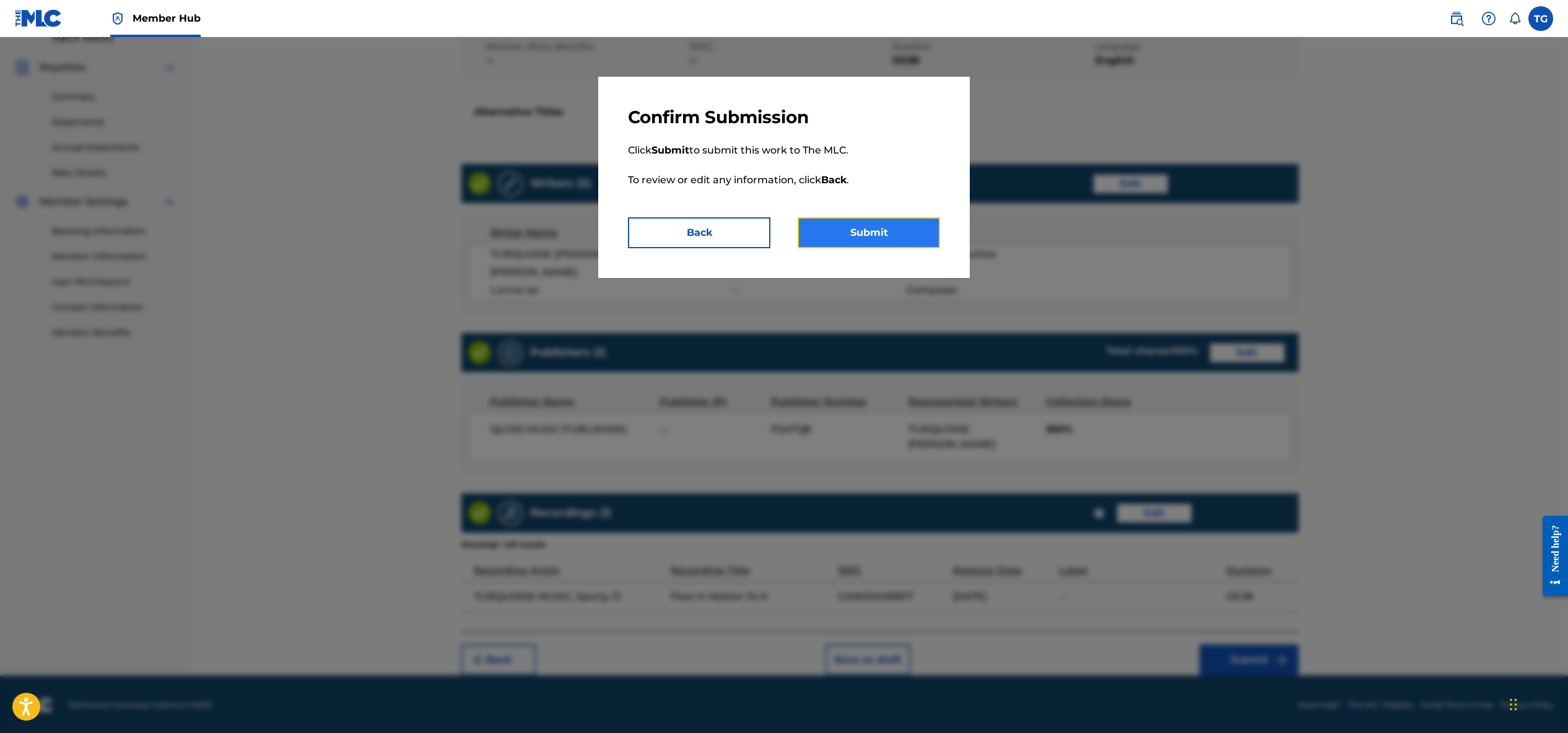
click at [877, 226] on button "Submit" at bounding box center [869, 233] width 143 height 31
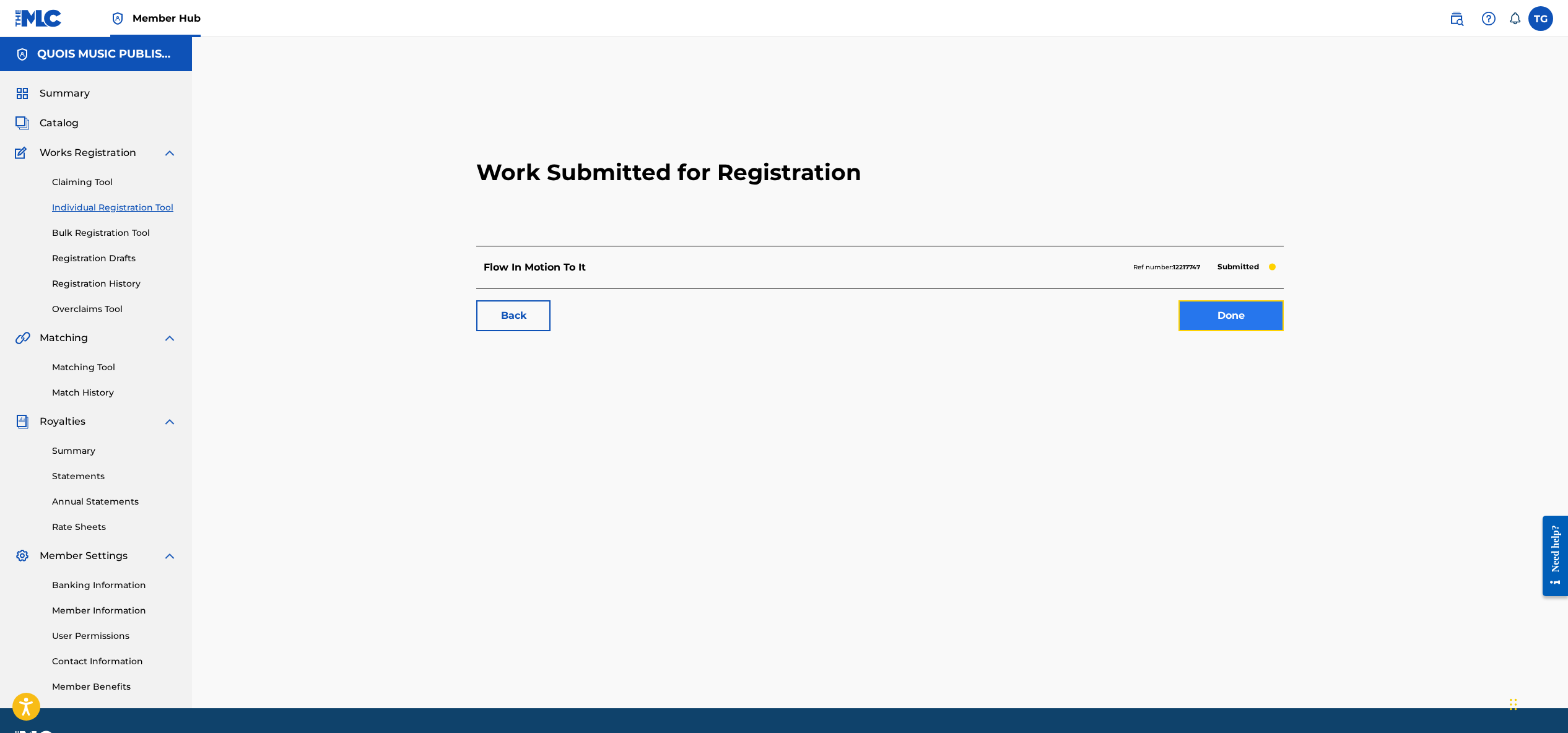
click at [1209, 316] on link "Done" at bounding box center [1231, 315] width 105 height 31
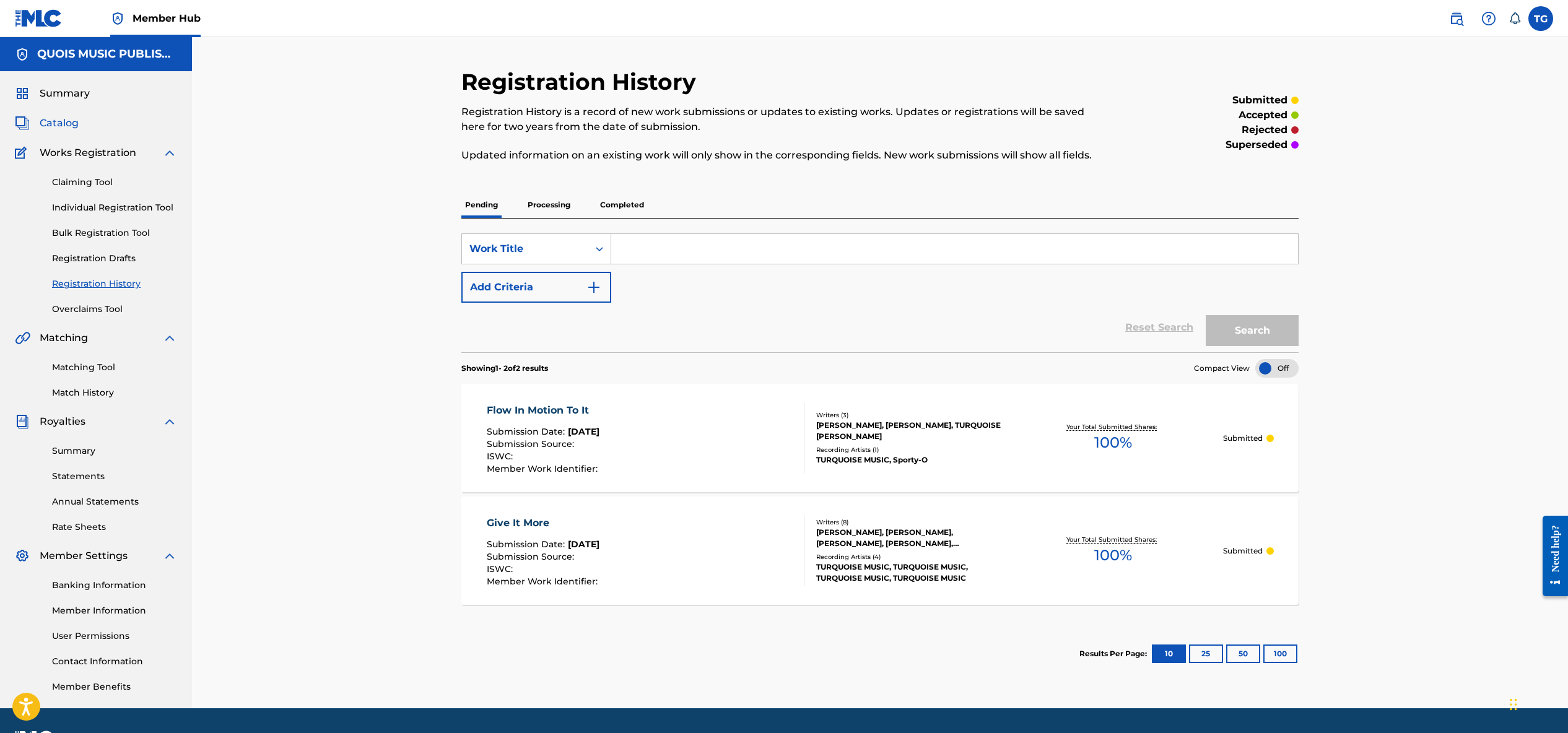
click at [60, 122] on span "Catalog" at bounding box center [58, 123] width 39 height 15
